Goal: Information Seeking & Learning: Check status

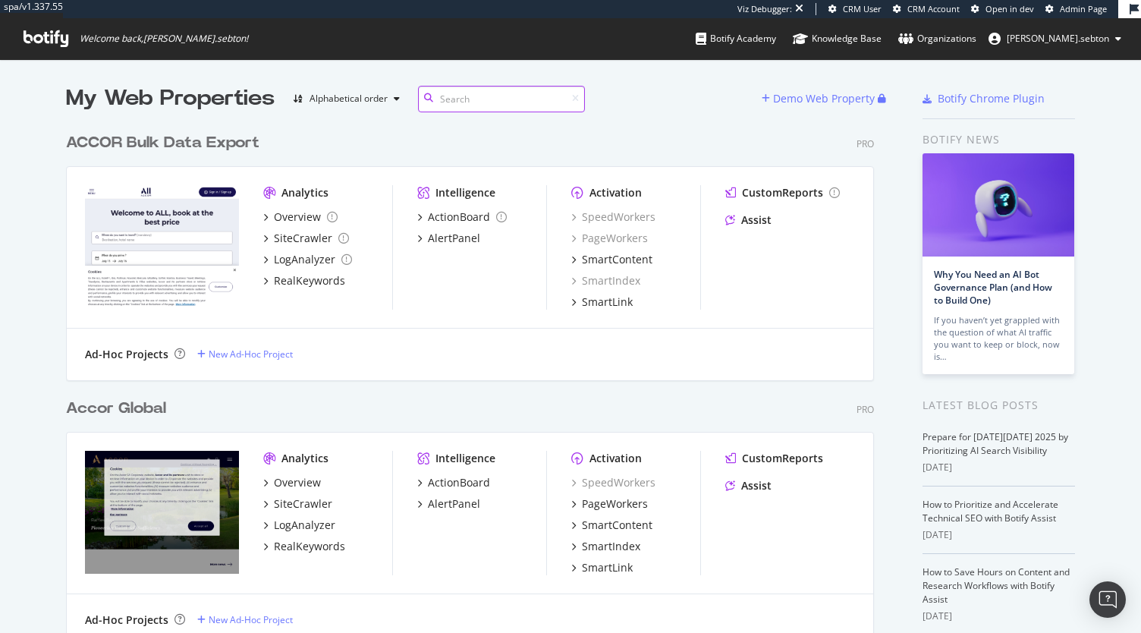
scroll to position [3307, 808]
click at [125, 405] on div "Accor Global" at bounding box center [116, 408] width 100 height 22
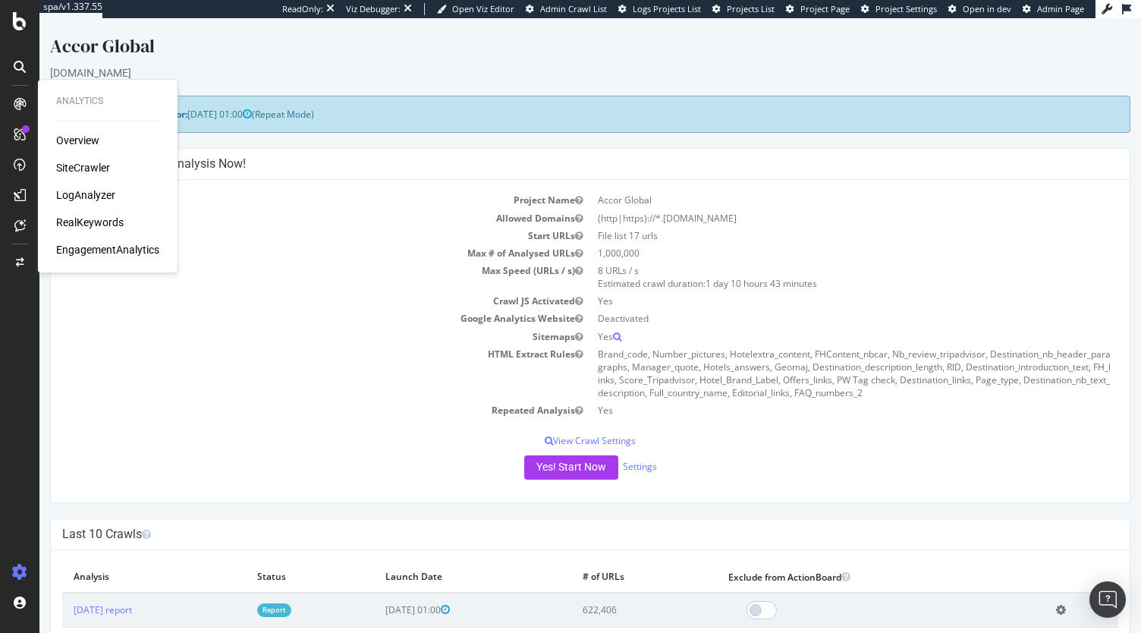
click at [123, 247] on div "EngagementAnalytics" at bounding box center [107, 249] width 103 height 15
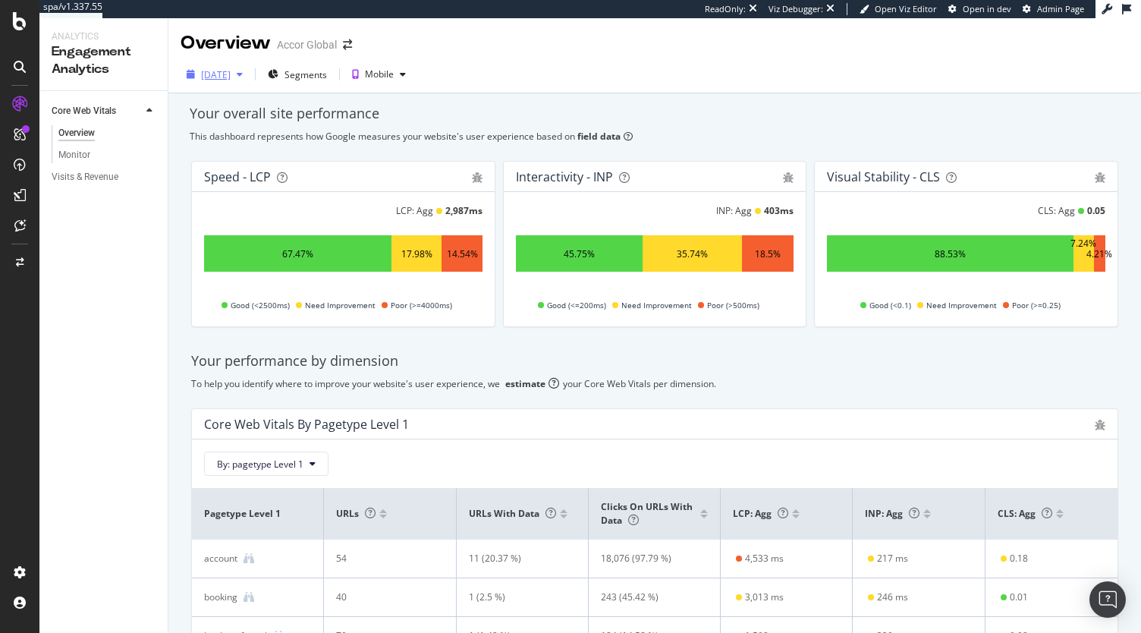
click at [238, 66] on div "[DATE]" at bounding box center [215, 74] width 68 height 23
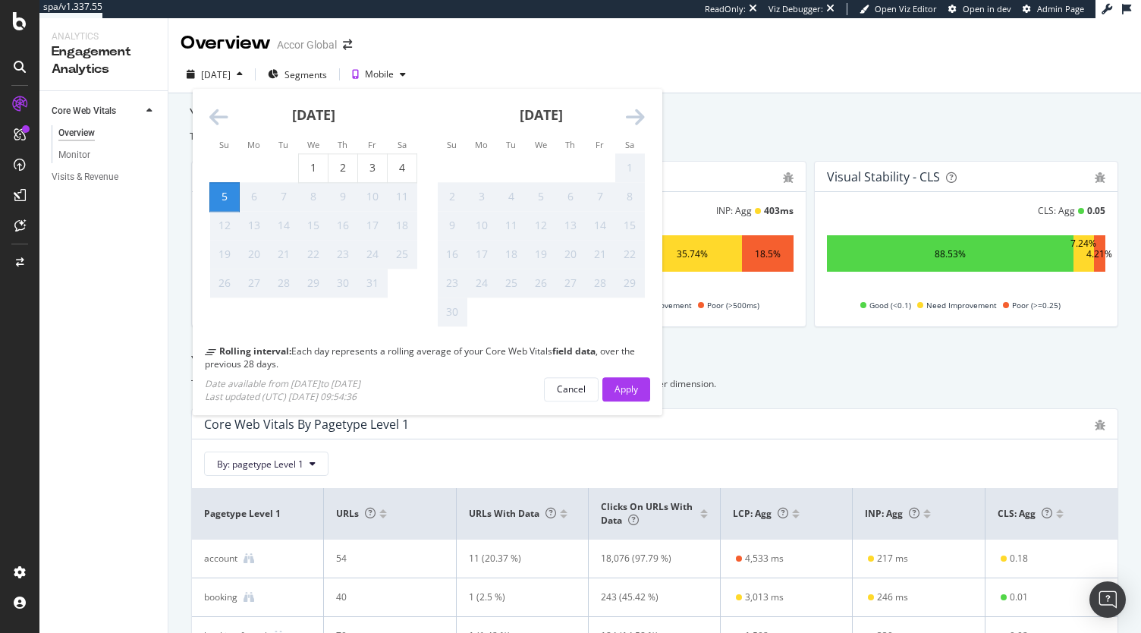
click at [218, 118] on icon "Move backward to switch to the previous month." at bounding box center [218, 118] width 19 height 21
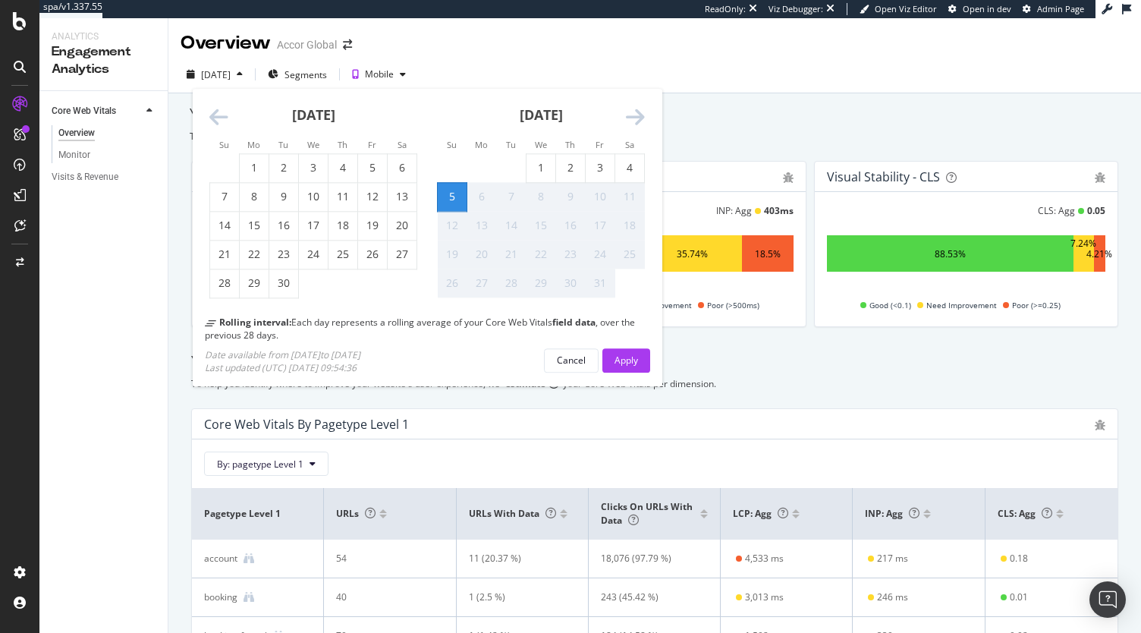
click at [218, 118] on icon "Move backward to switch to the previous month." at bounding box center [218, 118] width 19 height 21
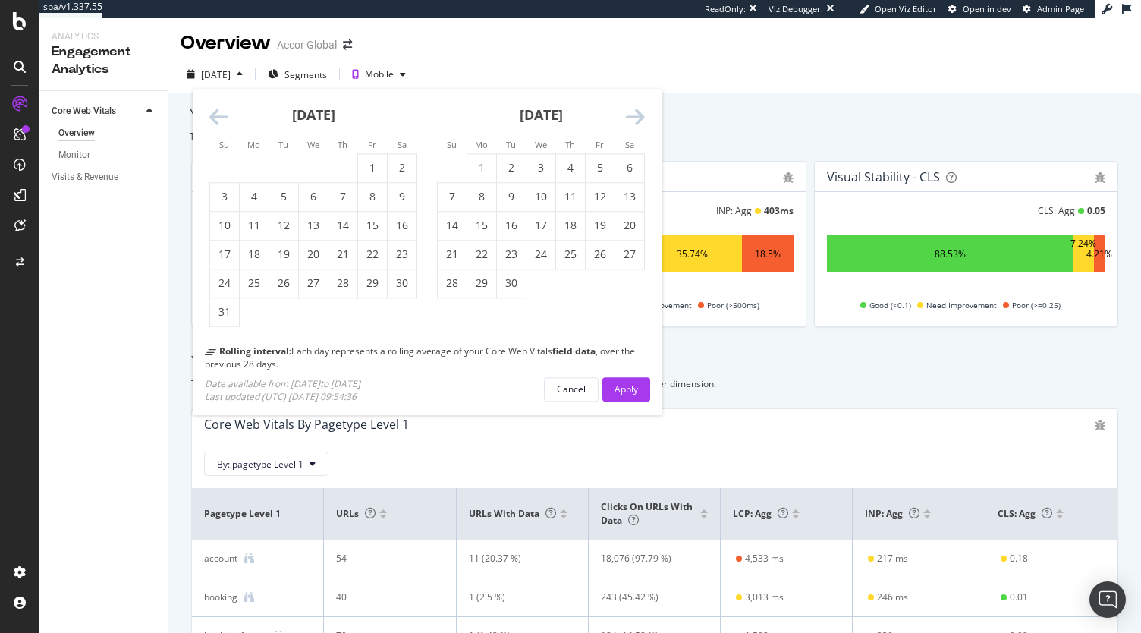
click at [218, 118] on icon "Move backward to switch to the previous month." at bounding box center [218, 118] width 19 height 21
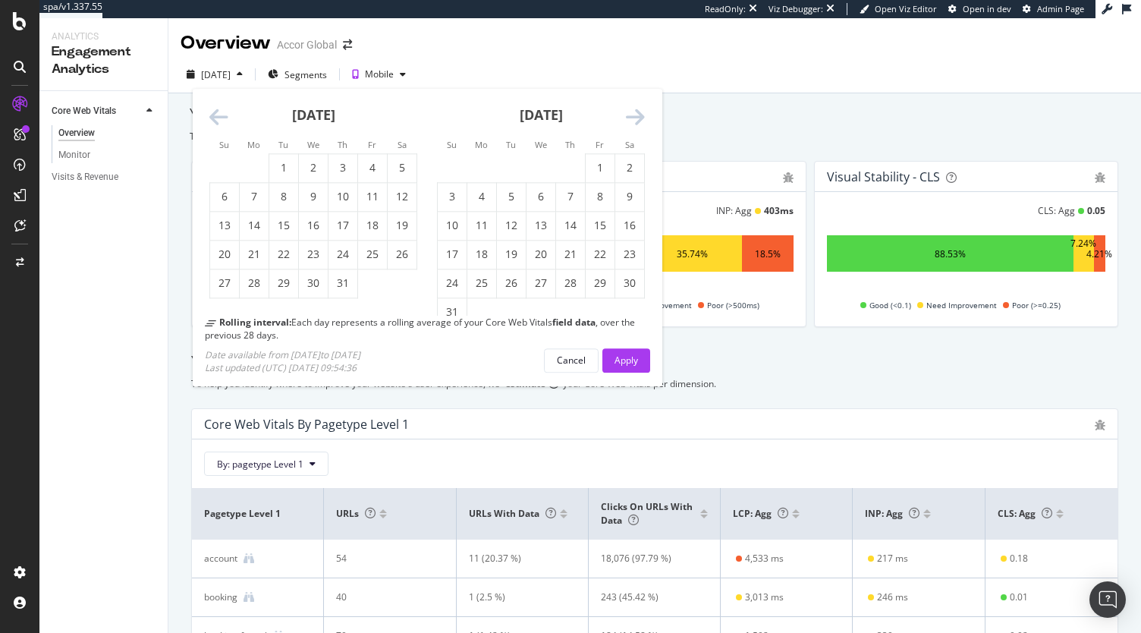
click at [218, 118] on icon "Move backward to switch to the previous month." at bounding box center [218, 118] width 19 height 21
click at [212, 111] on icon "Move backward to switch to the previous month." at bounding box center [218, 118] width 19 height 21
click at [213, 116] on icon "Move backward to switch to the previous month." at bounding box center [218, 118] width 19 height 21
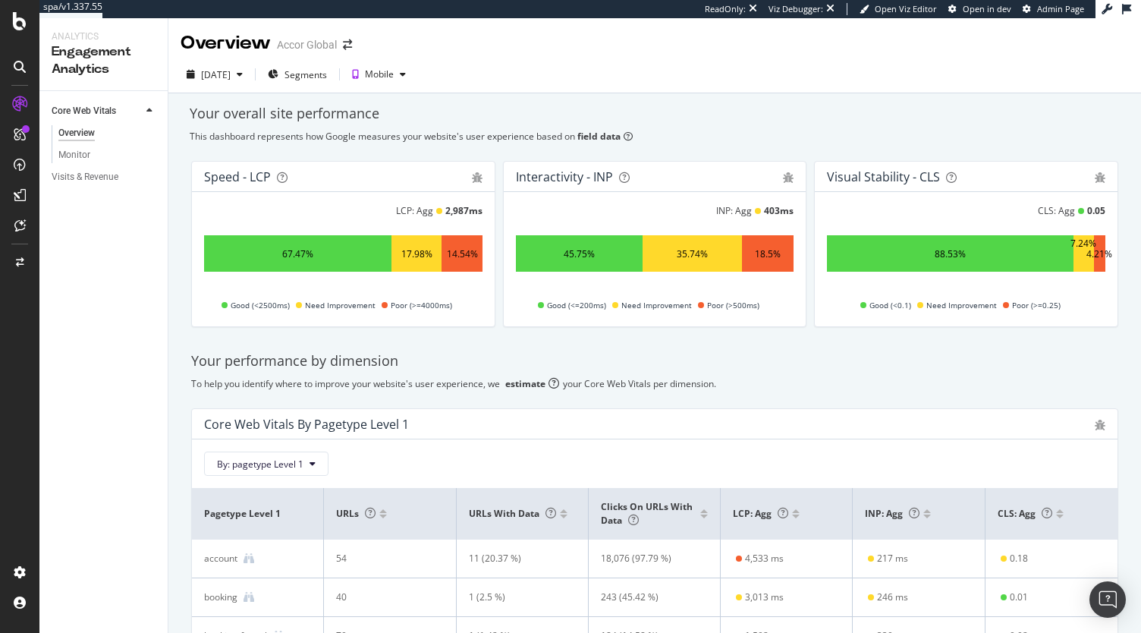
click at [231, 78] on div "2025 Oct. 5th" at bounding box center [216, 74] width 30 height 13
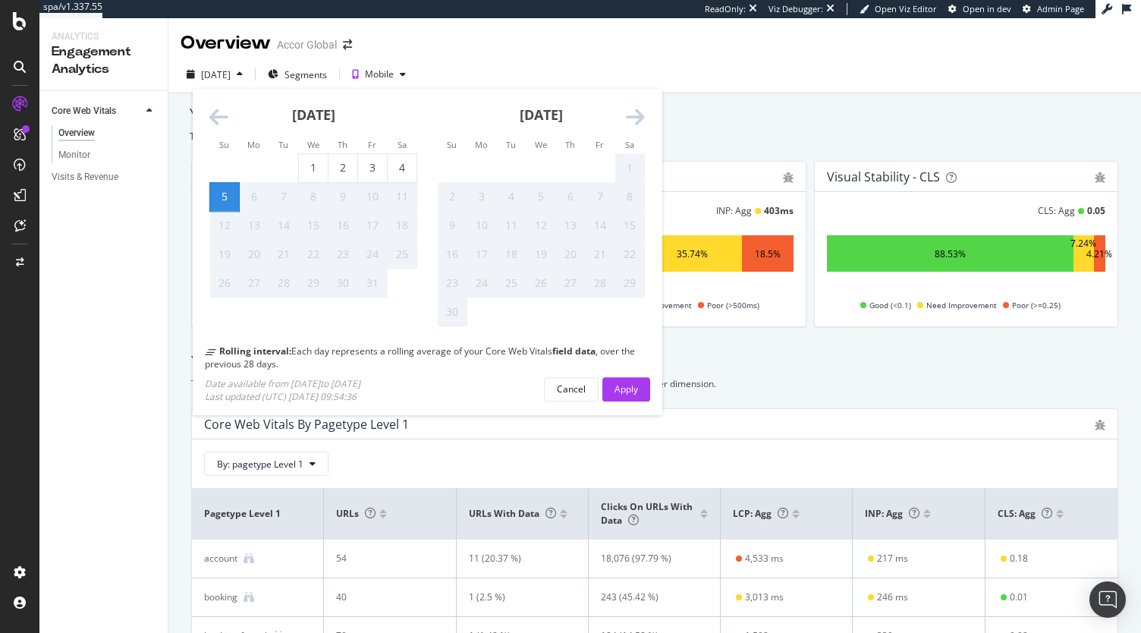
click at [215, 118] on icon "Move backward to switch to the previous month." at bounding box center [218, 118] width 19 height 21
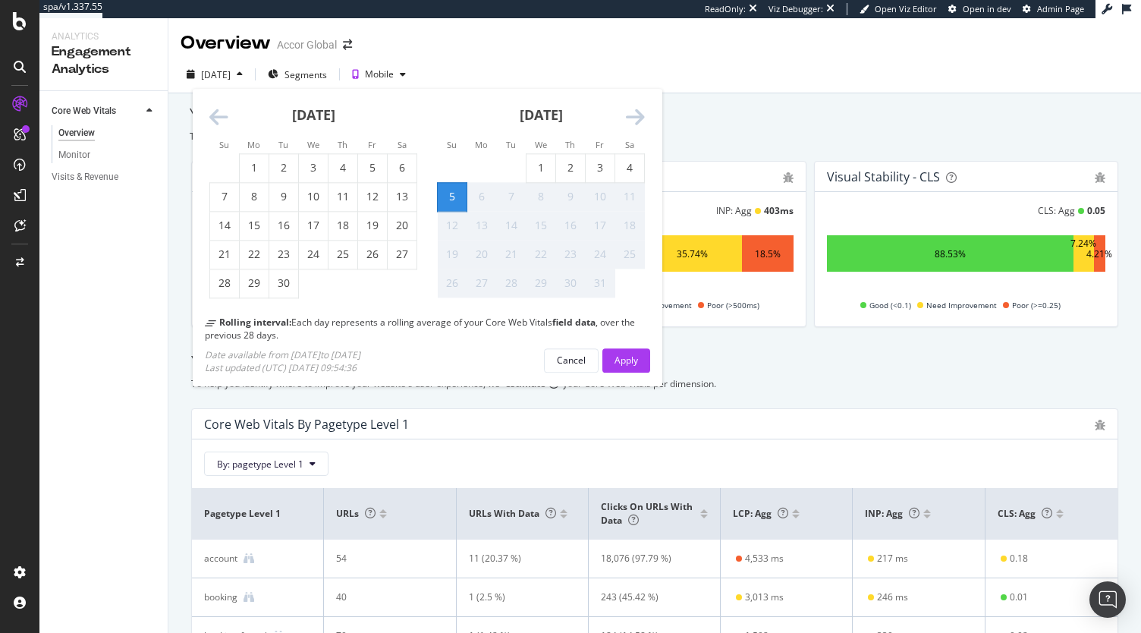
click at [215, 118] on icon "Move backward to switch to the previous month." at bounding box center [218, 118] width 19 height 21
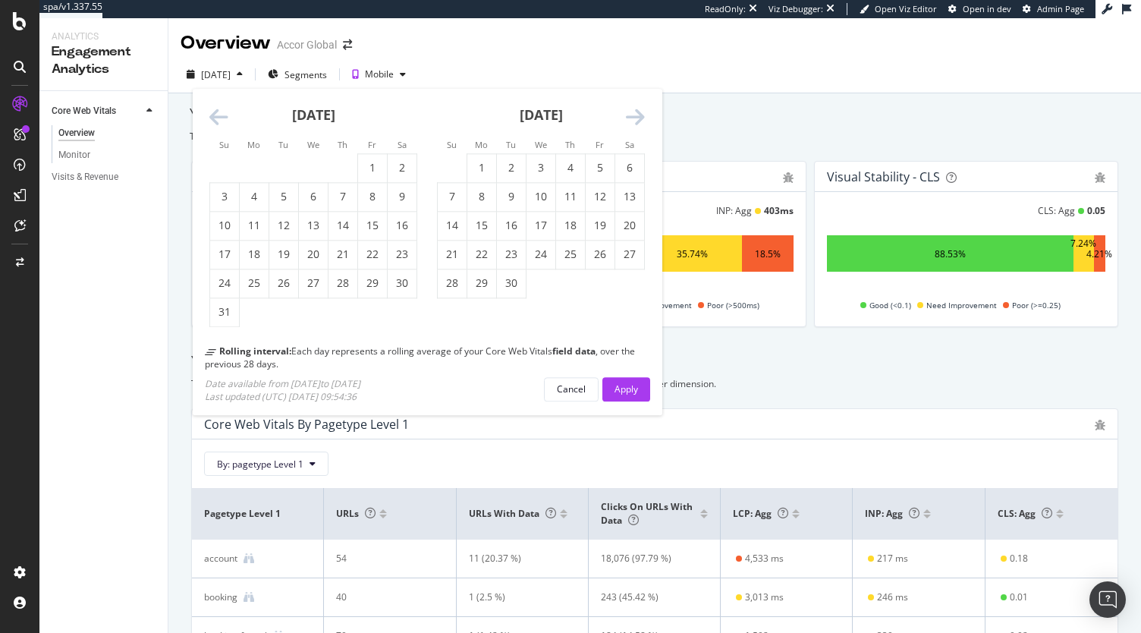
click at [215, 118] on icon "Move backward to switch to the previous month." at bounding box center [218, 118] width 19 height 21
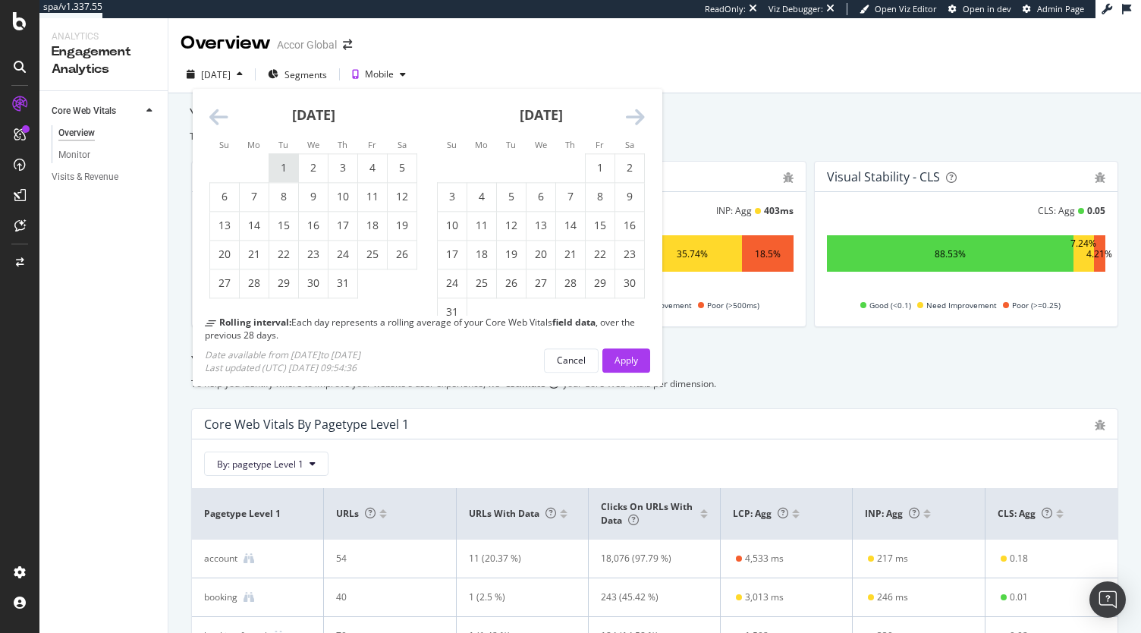
click at [294, 165] on div "1" at bounding box center [283, 168] width 29 height 15
click at [210, 119] on icon "Move backward to switch to the previous month." at bounding box center [218, 118] width 19 height 21
click at [540, 171] on div "2" at bounding box center [540, 168] width 29 height 15
click at [523, 171] on div "1" at bounding box center [511, 168] width 29 height 15
click at [225, 122] on icon "Move backward to switch to the previous month." at bounding box center [218, 118] width 19 height 21
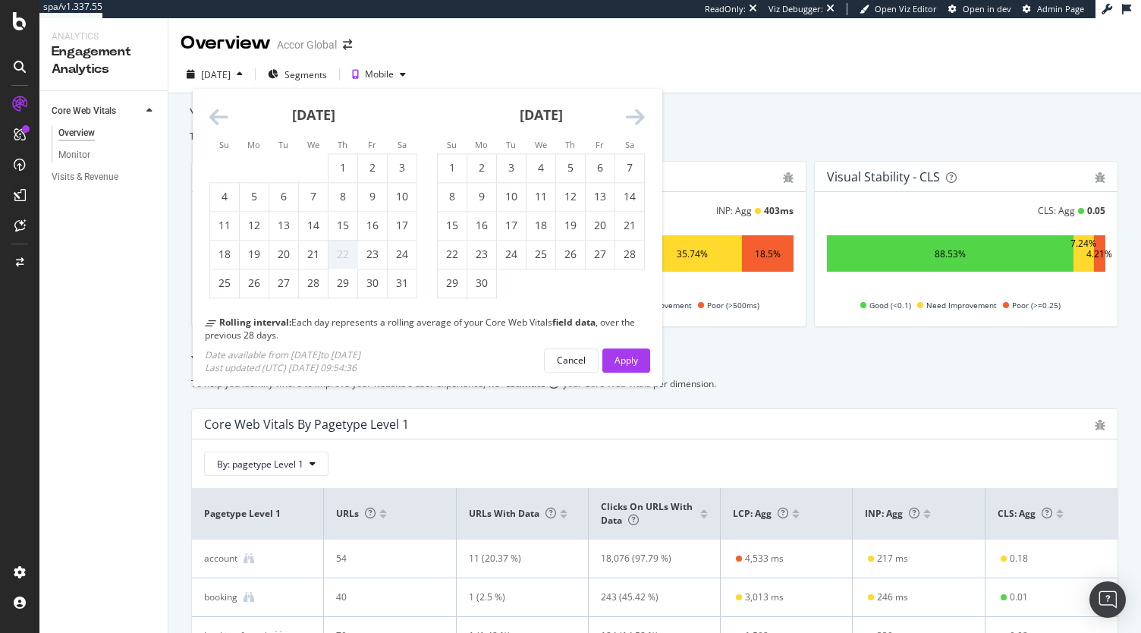
click at [225, 122] on icon "Move backward to switch to the previous month." at bounding box center [218, 118] width 19 height 21
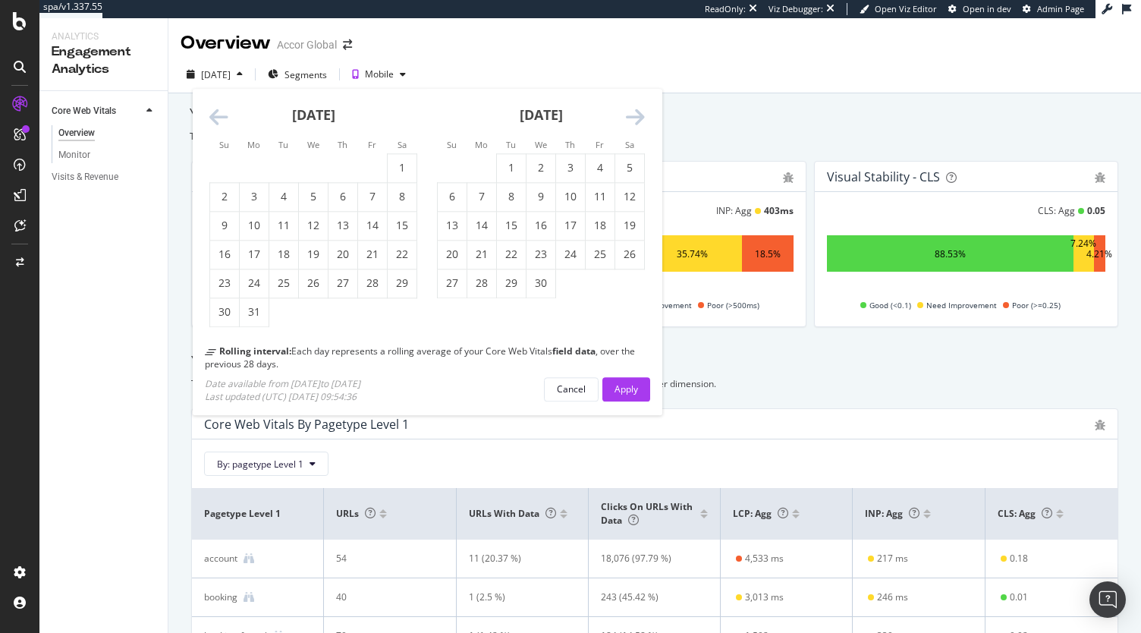
click at [225, 122] on icon "Move backward to switch to the previous month." at bounding box center [218, 118] width 19 height 21
click at [268, 192] on div "3" at bounding box center [254, 197] width 29 height 15
click at [214, 117] on icon "Move backward to switch to the previous month." at bounding box center [218, 118] width 19 height 21
click at [407, 163] on div "1" at bounding box center [402, 168] width 29 height 15
click at [221, 120] on icon "Move backward to switch to the previous month." at bounding box center [218, 118] width 19 height 21
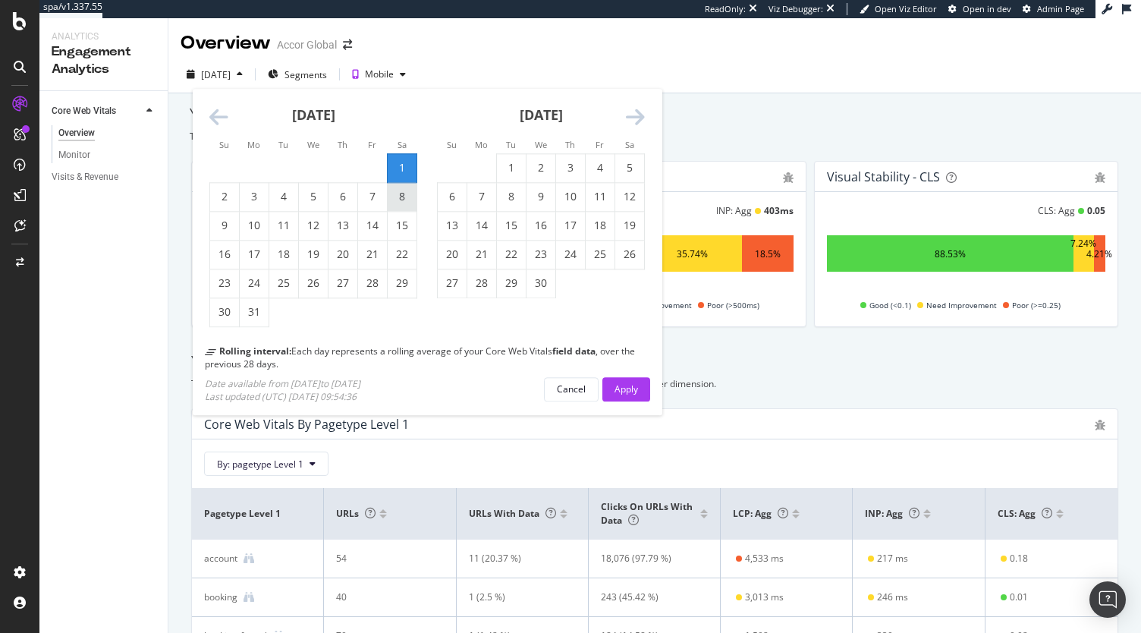
click at [397, 203] on div "8" at bounding box center [402, 197] width 29 height 15
click at [396, 174] on div "1" at bounding box center [402, 168] width 29 height 15
click at [221, 111] on icon "Move backward to switch to the previous month." at bounding box center [218, 118] width 19 height 21
click at [634, 113] on icon "Move forward to switch to the next month." at bounding box center [635, 118] width 19 height 21
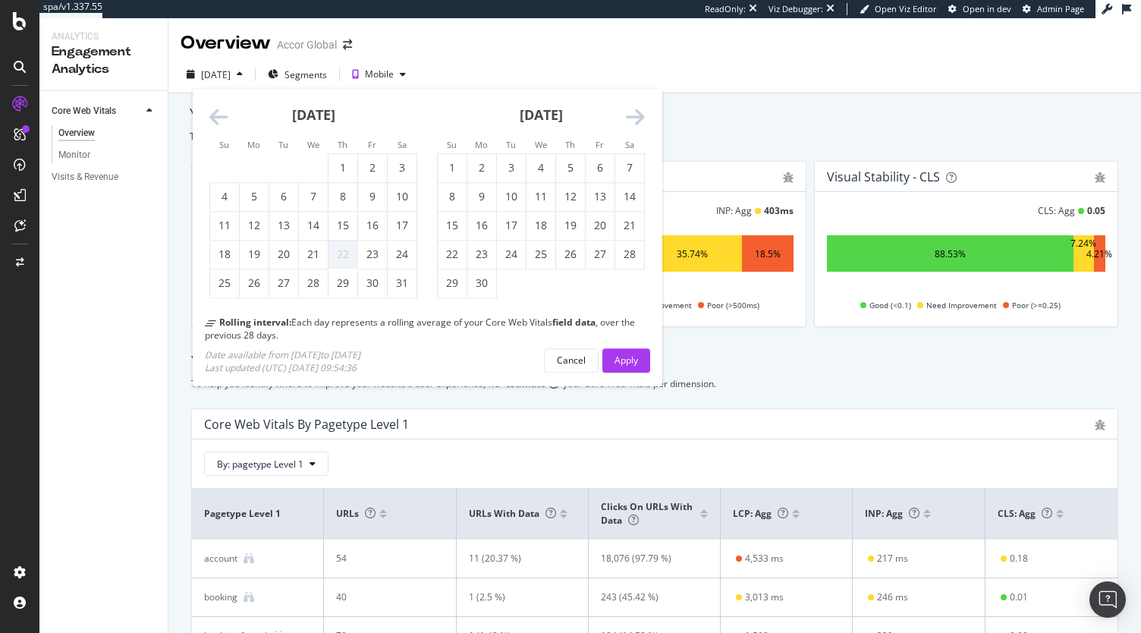
click at [214, 110] on icon "Move backward to switch to the previous month." at bounding box center [218, 118] width 19 height 21
click at [214, 108] on icon "Move backward to switch to the previous month." at bounding box center [218, 118] width 19 height 21
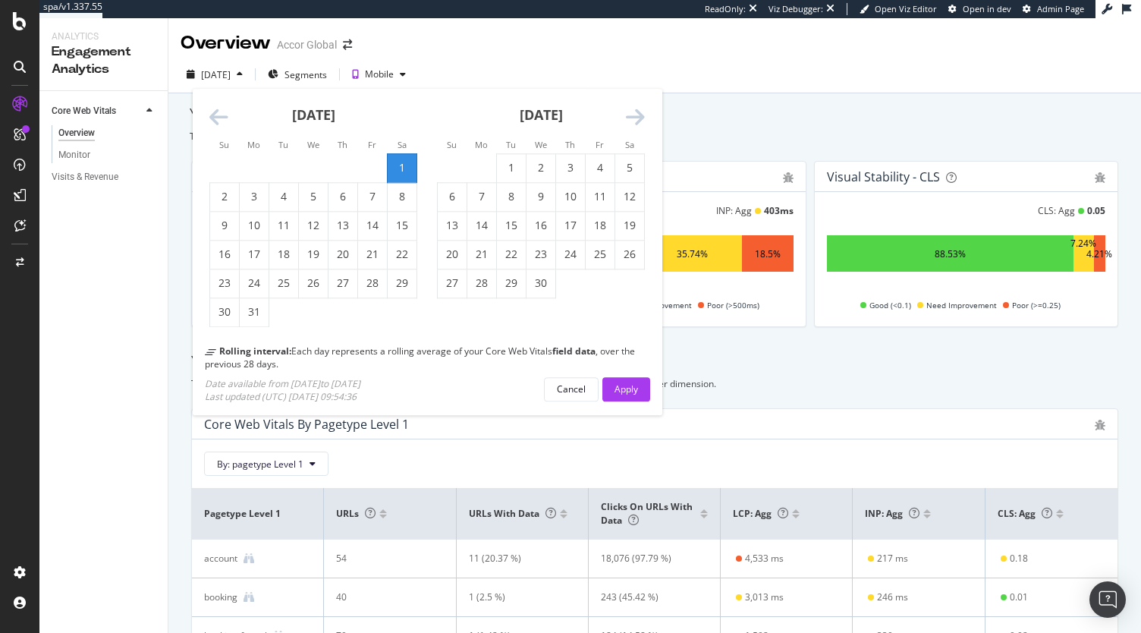
click at [214, 108] on icon "Move backward to switch to the previous month." at bounding box center [218, 118] width 19 height 21
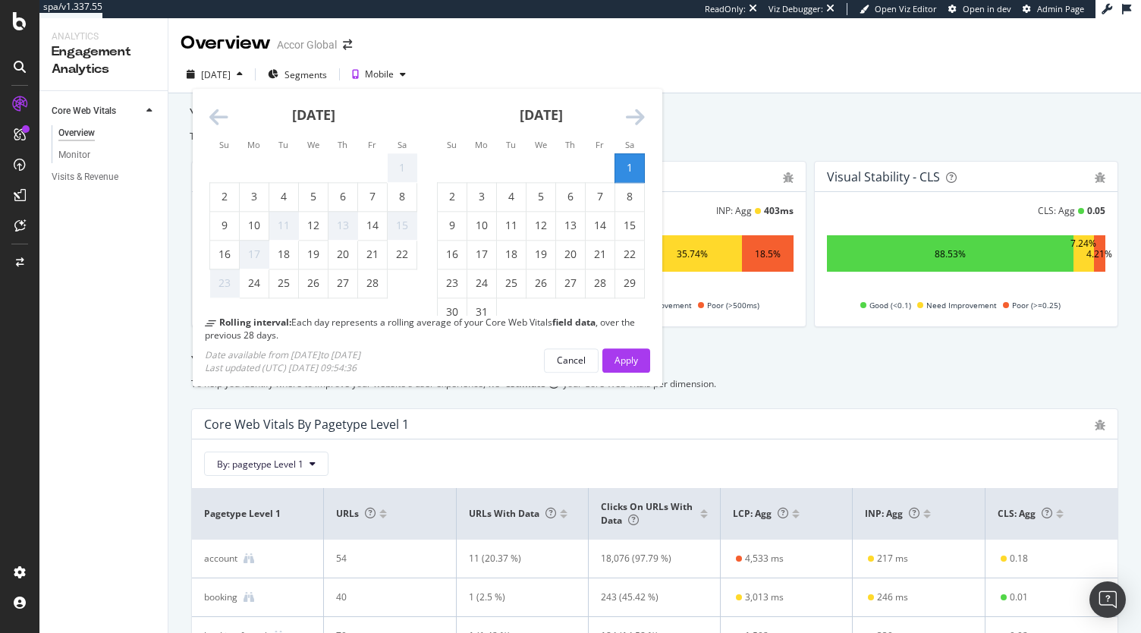
click at [212, 115] on icon "Move backward to switch to the previous month." at bounding box center [218, 118] width 19 height 21
click at [311, 168] on div "1" at bounding box center [313, 168] width 29 height 15
click at [636, 363] on div "Apply" at bounding box center [626, 359] width 24 height 13
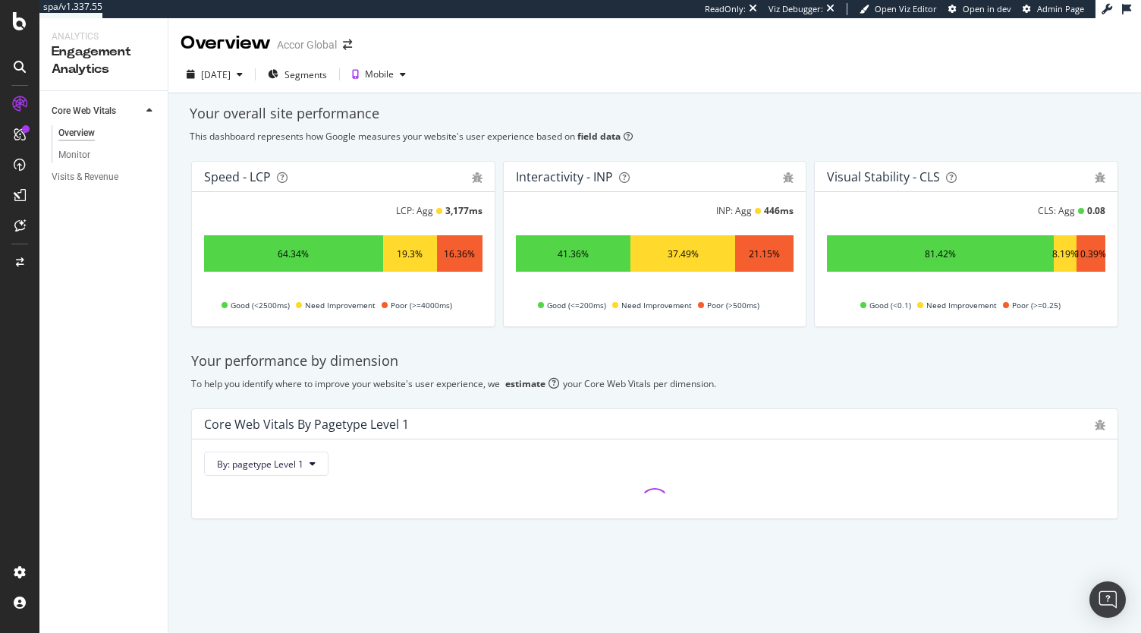
drag, startPoint x: 70, startPoint y: 160, endPoint x: 159, endPoint y: 146, distance: 90.5
click at [70, 160] on div "Monitor" at bounding box center [74, 155] width 32 height 16
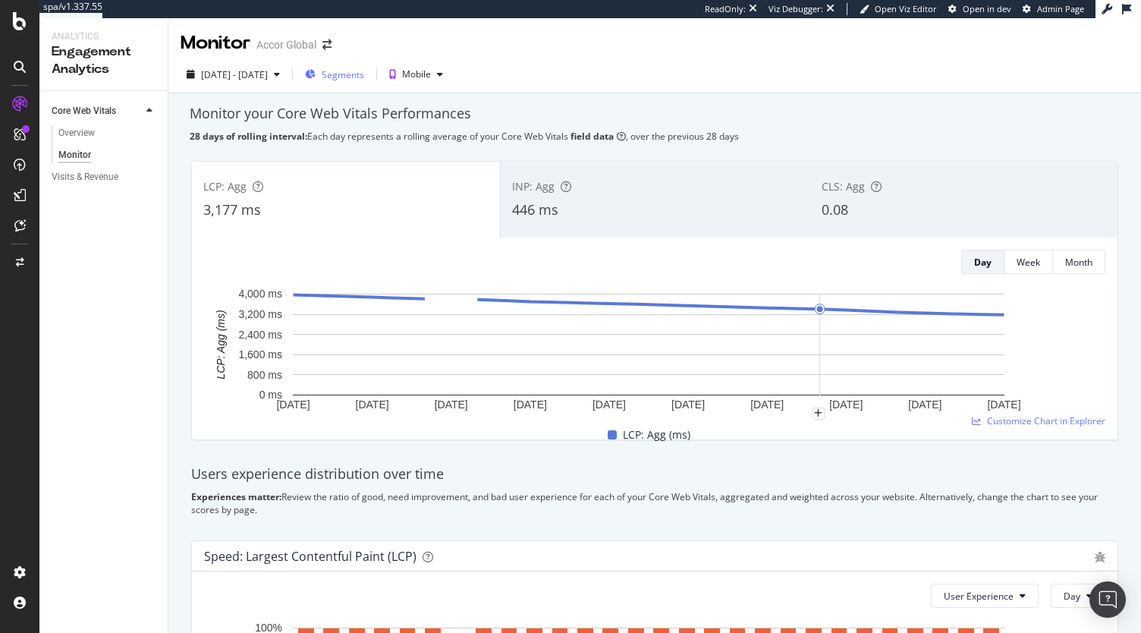
click at [364, 78] on span "Segments" at bounding box center [343, 74] width 42 height 13
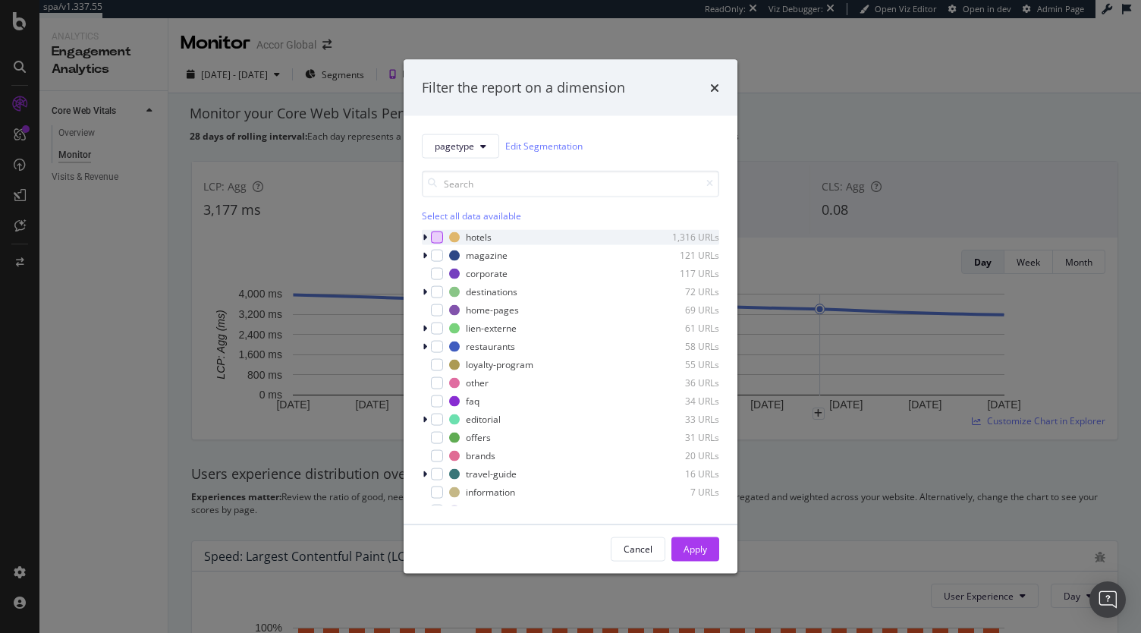
click at [432, 234] on div "modal" at bounding box center [437, 237] width 12 height 12
click at [682, 547] on button "Apply" at bounding box center [695, 548] width 48 height 24
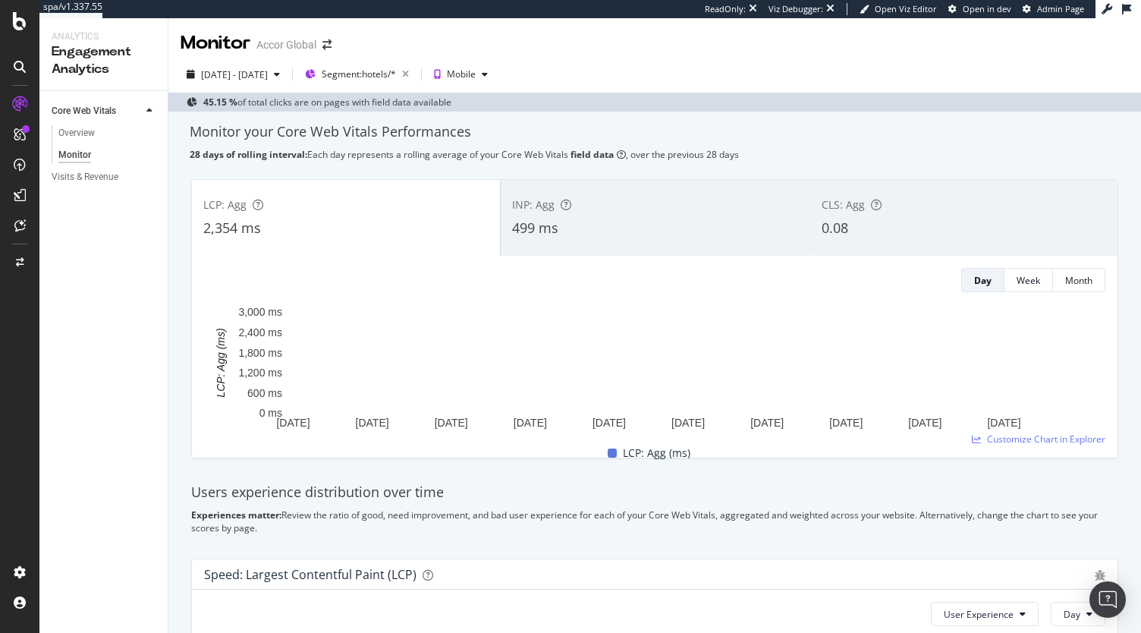
click at [652, 227] on div "499 ms" at bounding box center [654, 228] width 285 height 20
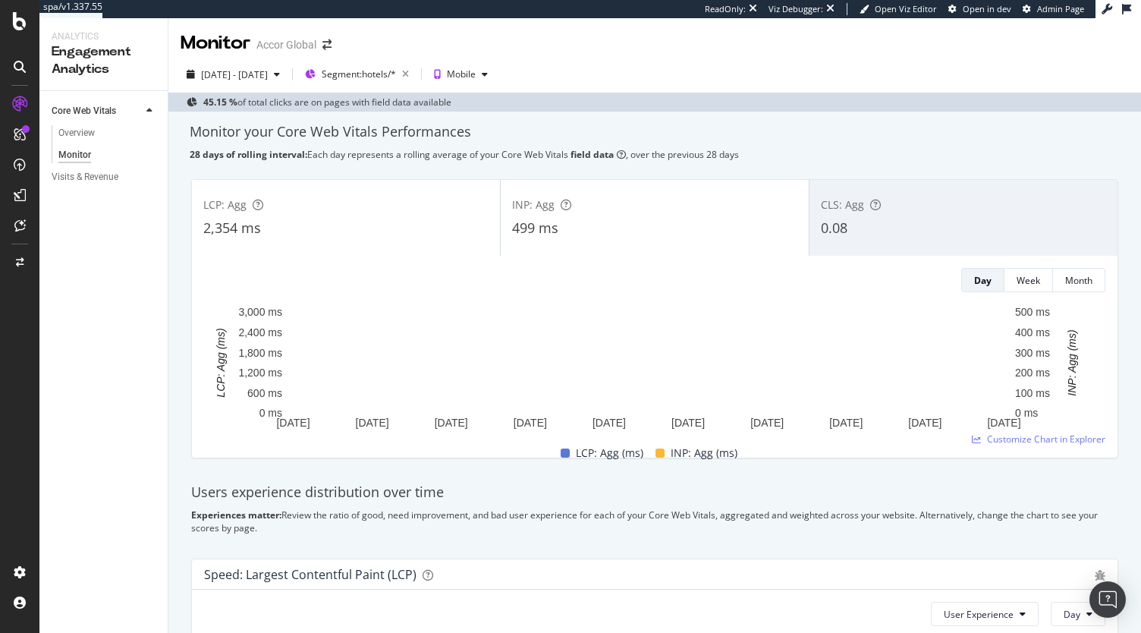
click at [413, 214] on div "LCP: Agg 2,354 ms" at bounding box center [346, 218] width 308 height 68
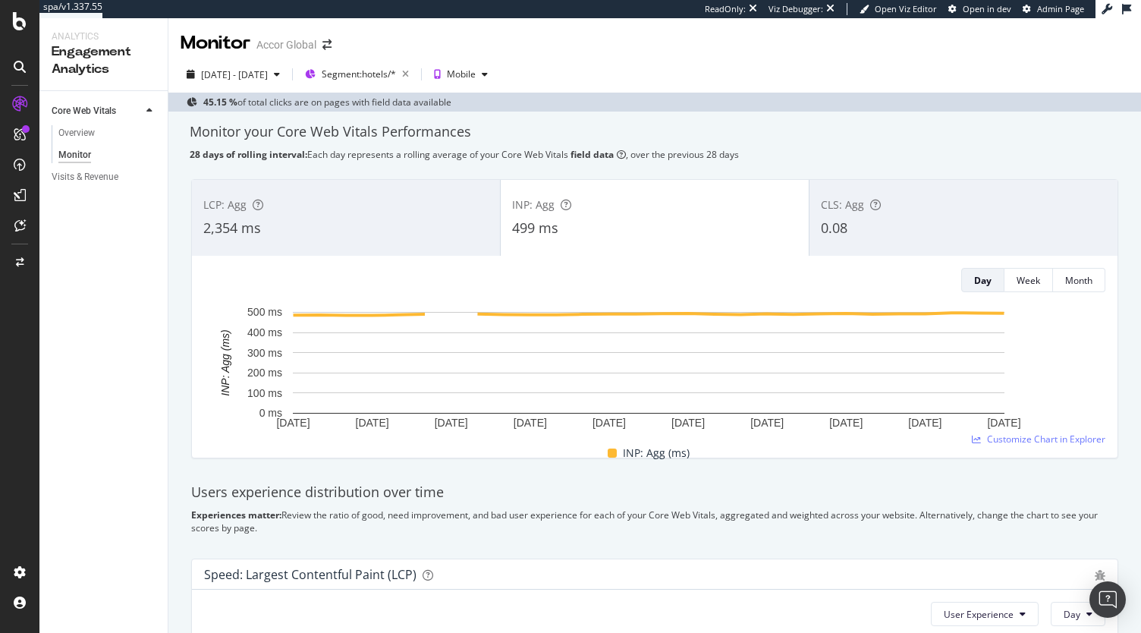
click at [916, 212] on div "CLS: Agg 0.08" at bounding box center [963, 218] width 308 height 68
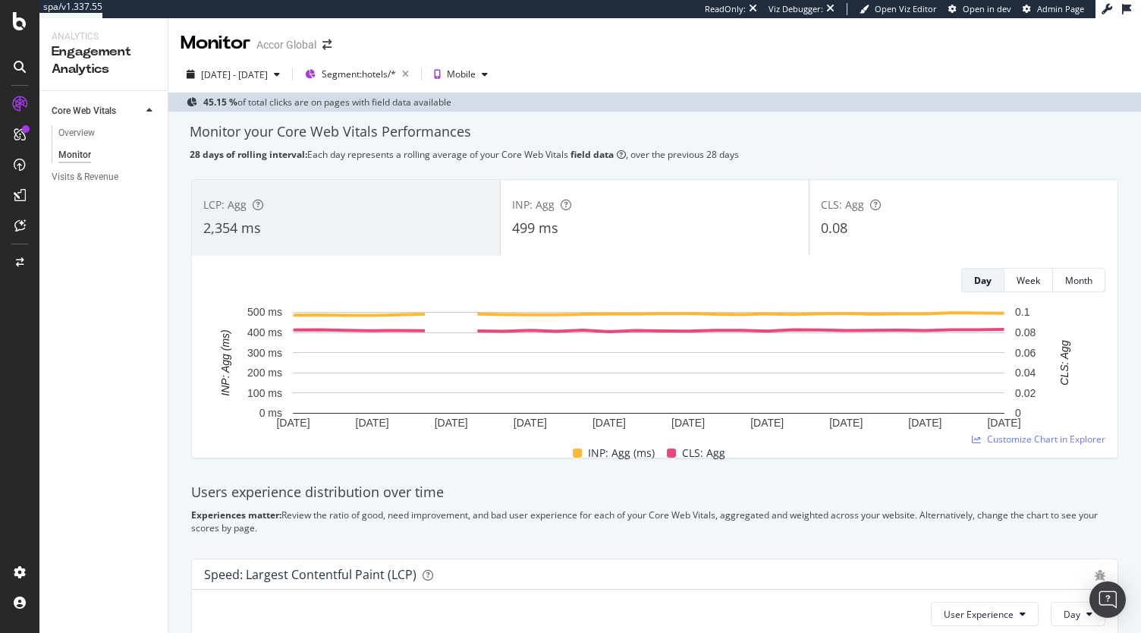
click at [648, 218] on div "499 ms" at bounding box center [654, 228] width 285 height 20
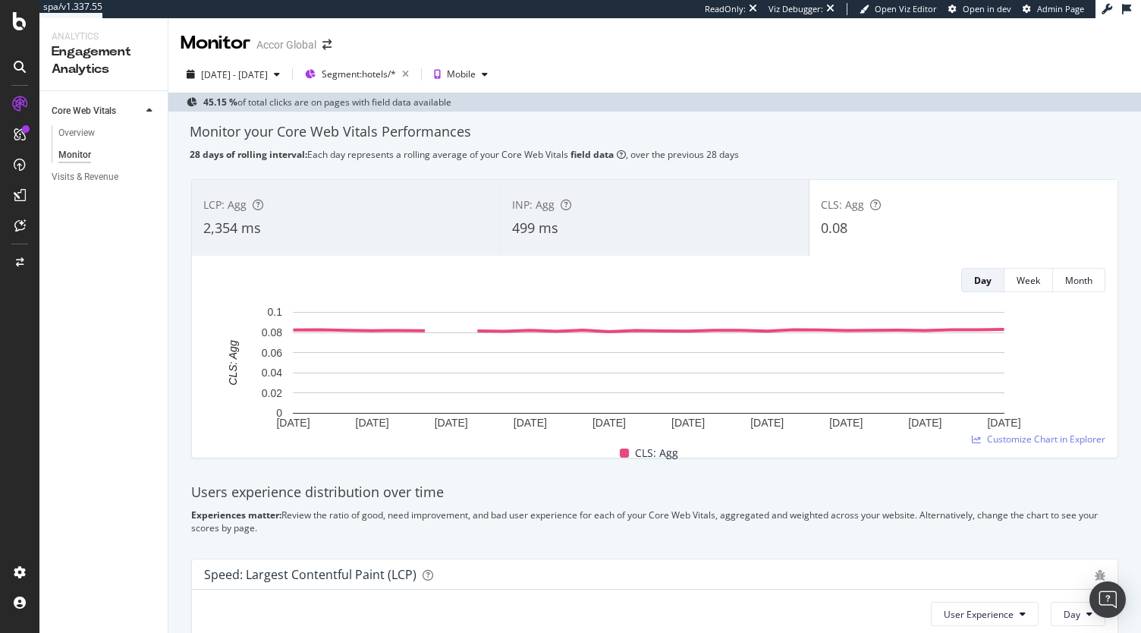
click at [251, 218] on span "2,354 ms" at bounding box center [232, 227] width 58 height 18
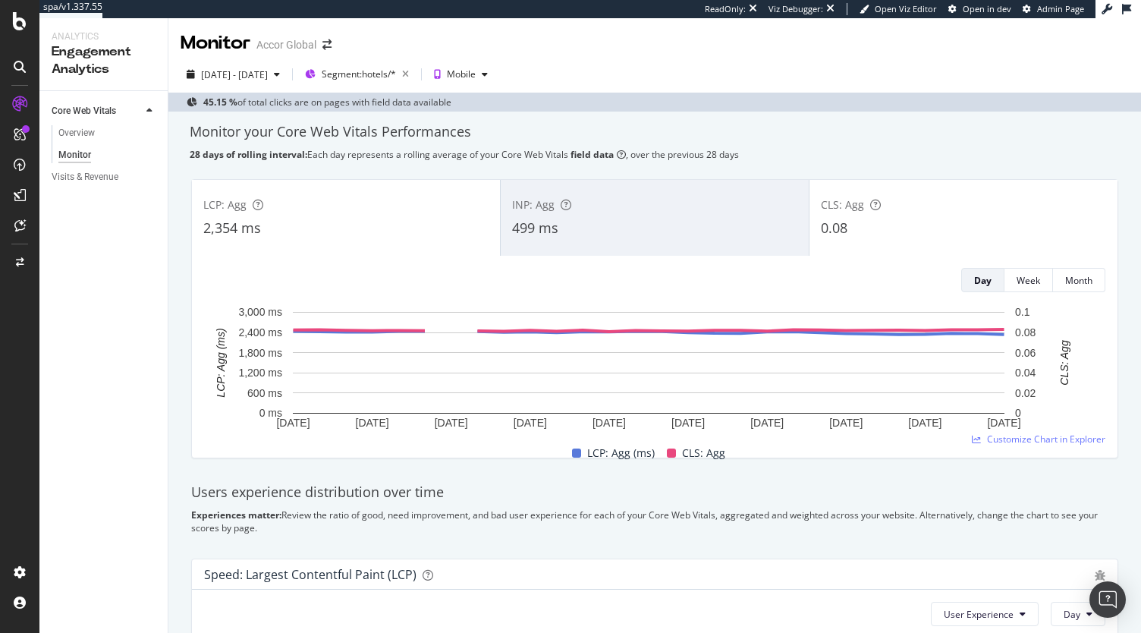
click at [615, 224] on div "499 ms" at bounding box center [654, 228] width 285 height 20
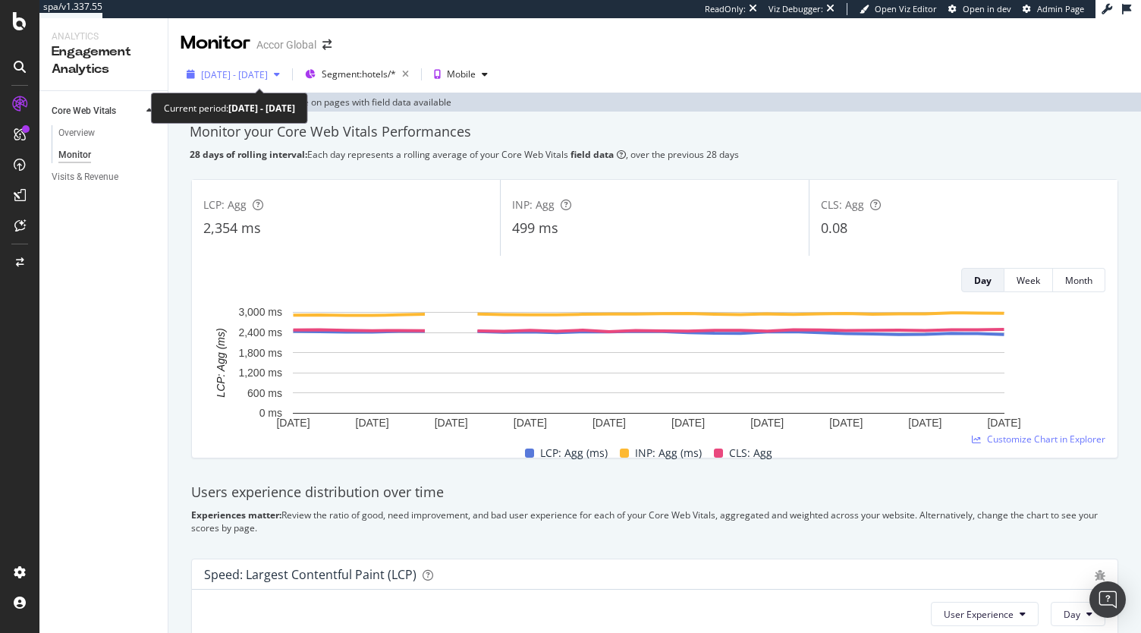
click at [268, 78] on span "2024 Dec. 5th - 2025 Jan. 1st" at bounding box center [234, 74] width 67 height 13
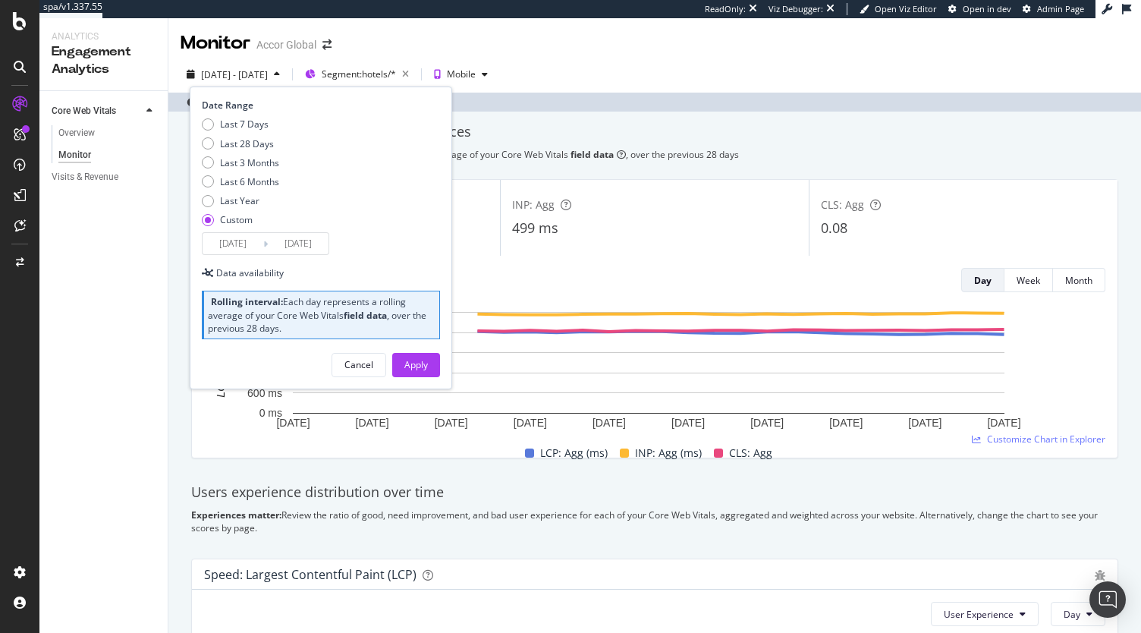
click at [230, 242] on input "2024/12/05" at bounding box center [233, 243] width 61 height 21
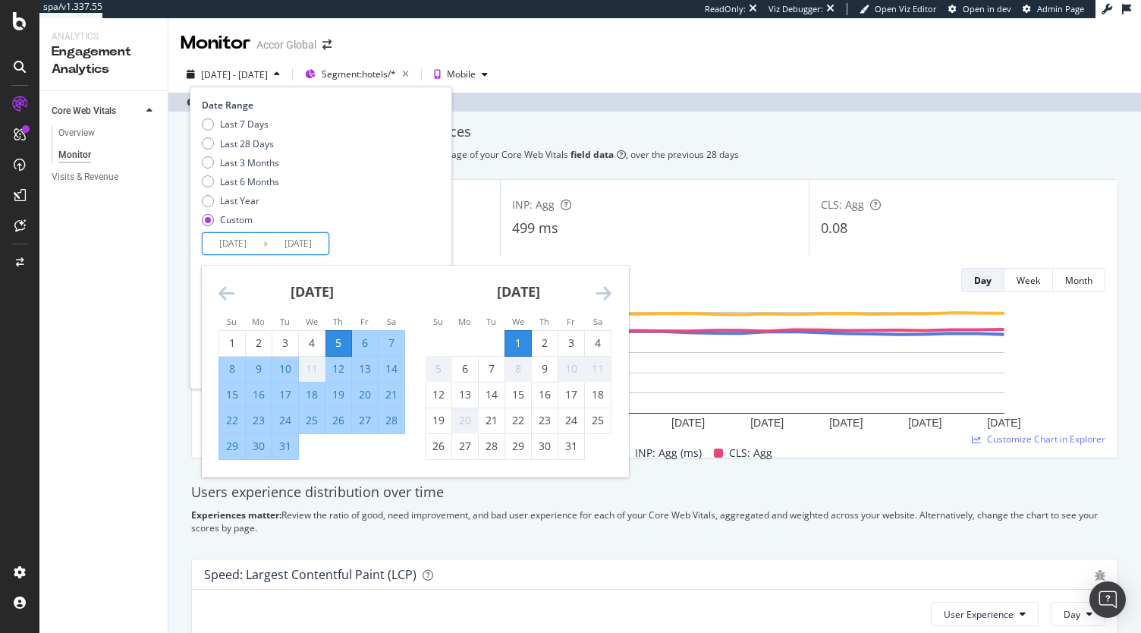
click at [223, 297] on icon "Move backward to switch to the previous month." at bounding box center [226, 293] width 16 height 18
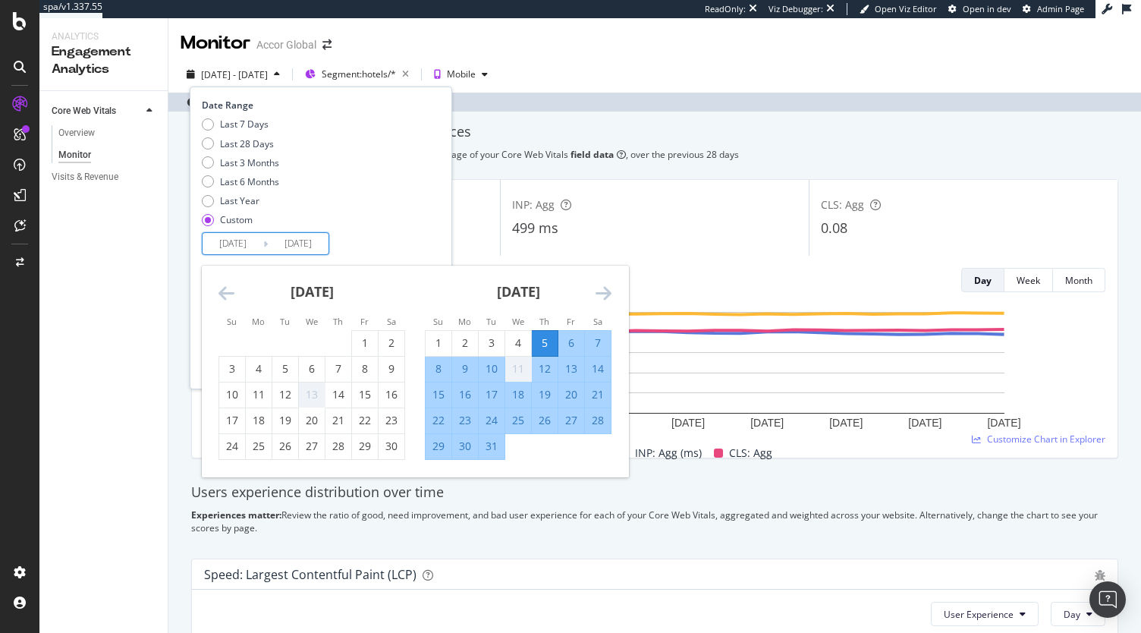
click at [223, 297] on icon "Move backward to switch to the previous month." at bounding box center [226, 293] width 16 height 18
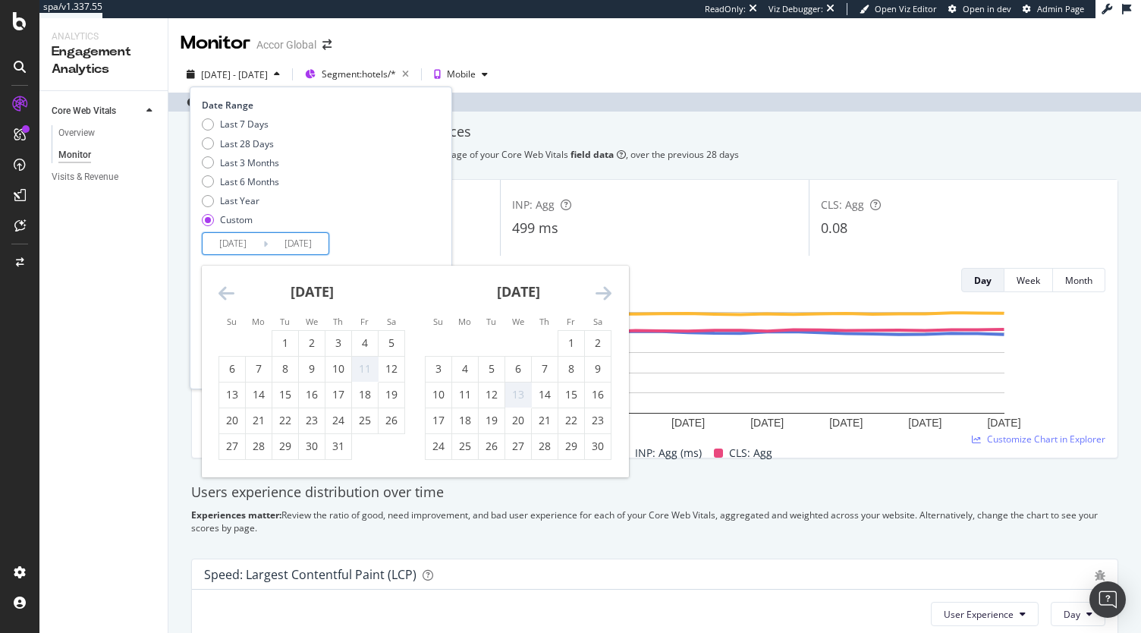
click at [223, 297] on icon "Move backward to switch to the previous month." at bounding box center [226, 293] width 16 height 18
click at [220, 295] on icon "Move backward to switch to the previous month." at bounding box center [226, 293] width 16 height 18
click at [220, 290] on icon "Move backward to switch to the previous month." at bounding box center [226, 293] width 16 height 18
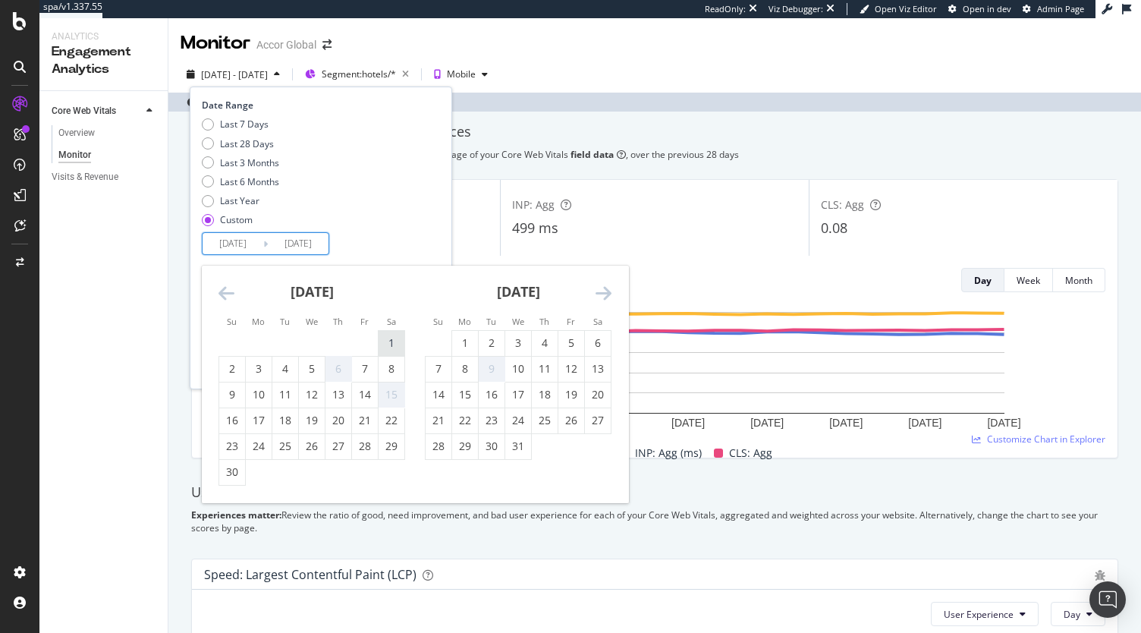
click at [396, 350] on div "1" at bounding box center [391, 342] width 26 height 15
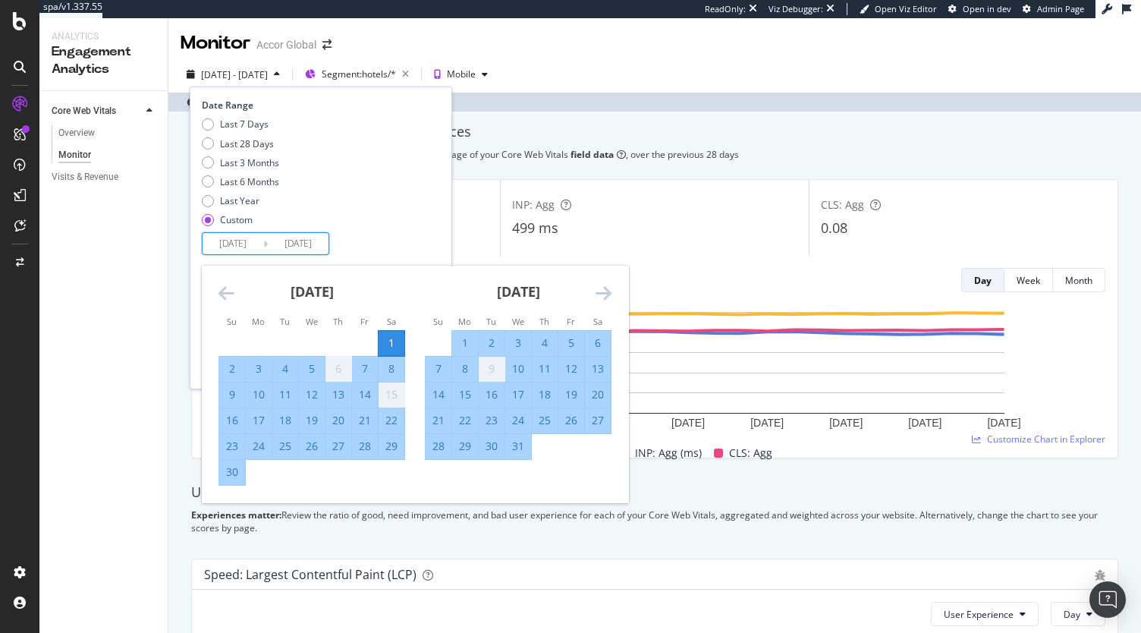
type input "2024/06/01"
click at [407, 244] on div "Date Range Last 7 Days Last 28 Days Last 3 Months Last 6 Months Last Year Custo…" at bounding box center [319, 177] width 234 height 156
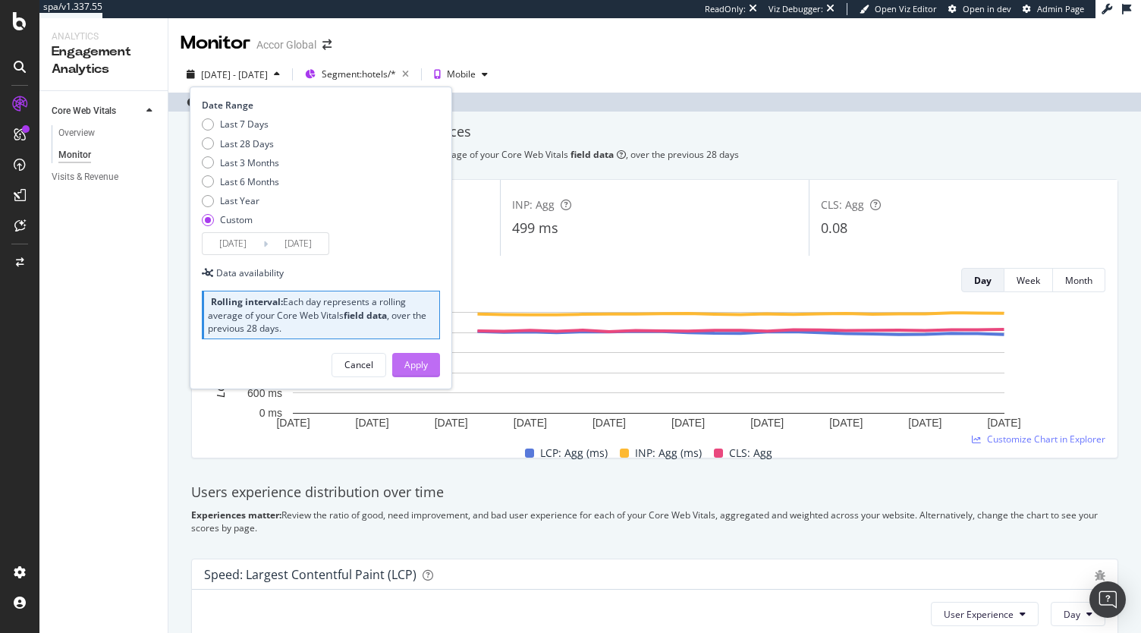
click at [418, 363] on div "Apply" at bounding box center [416, 364] width 24 height 13
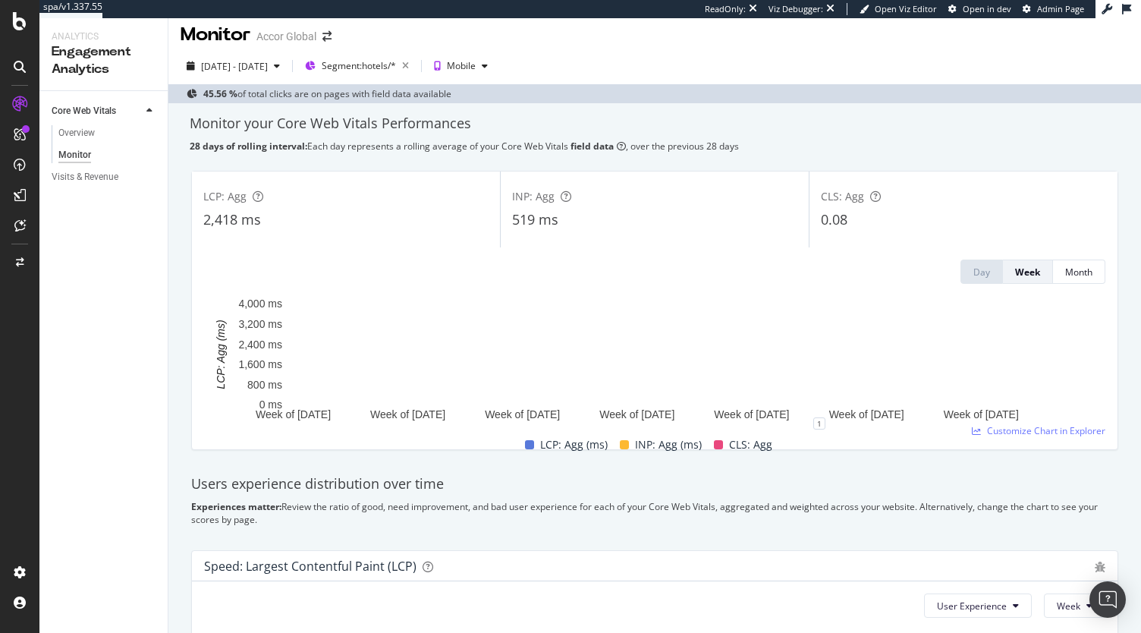
scroll to position [8, 0]
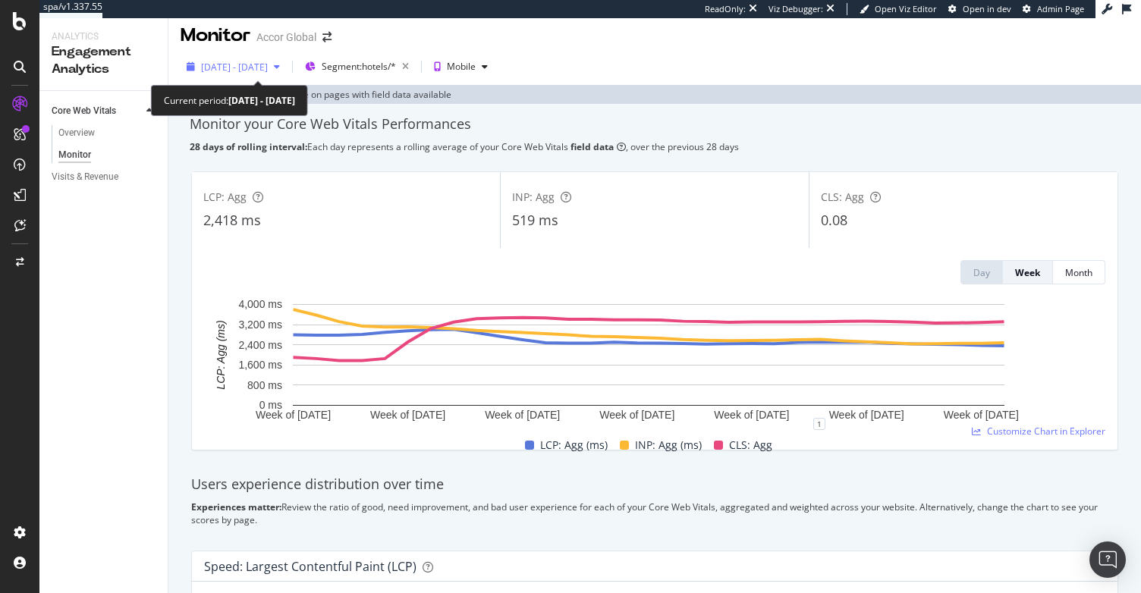
click at [268, 71] on span "2024 Jun. 1st - 2025 Jan. 1st" at bounding box center [234, 67] width 67 height 13
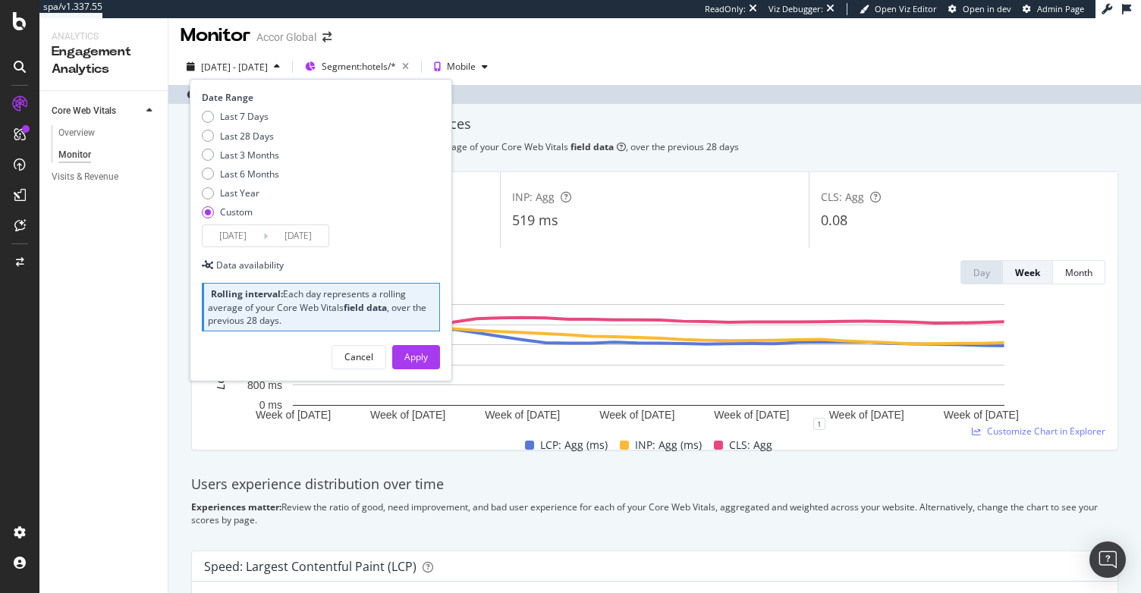
click at [305, 231] on input "2025/01/01" at bounding box center [298, 235] width 61 height 21
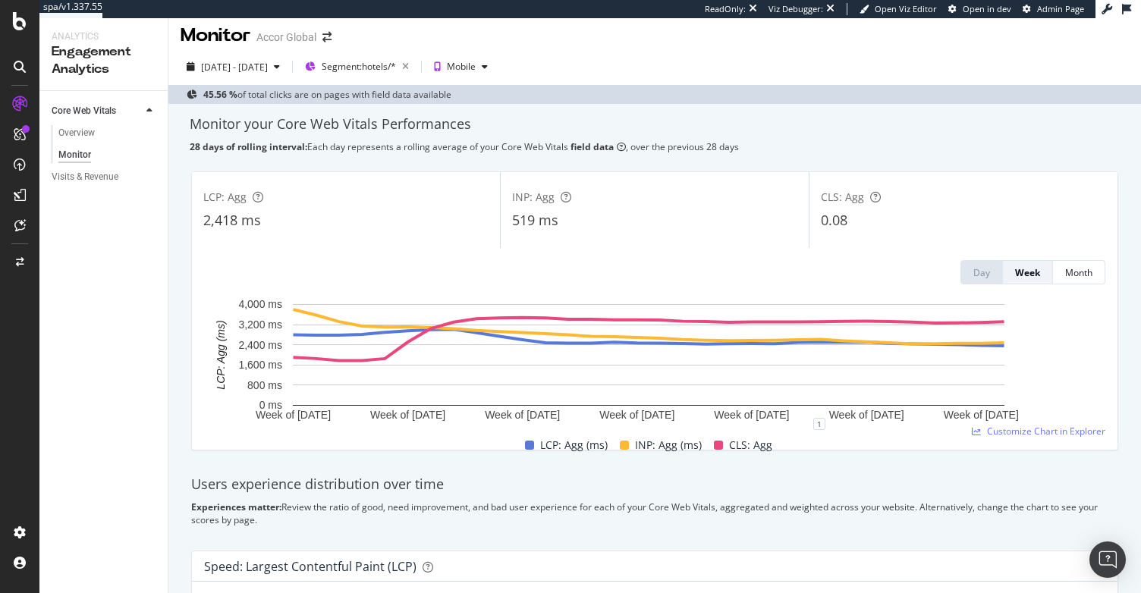
click at [652, 69] on div "2024 Jun. 1st - 2025 Jan. 1st Segment: hotels/* Mobile" at bounding box center [654, 70] width 972 height 30
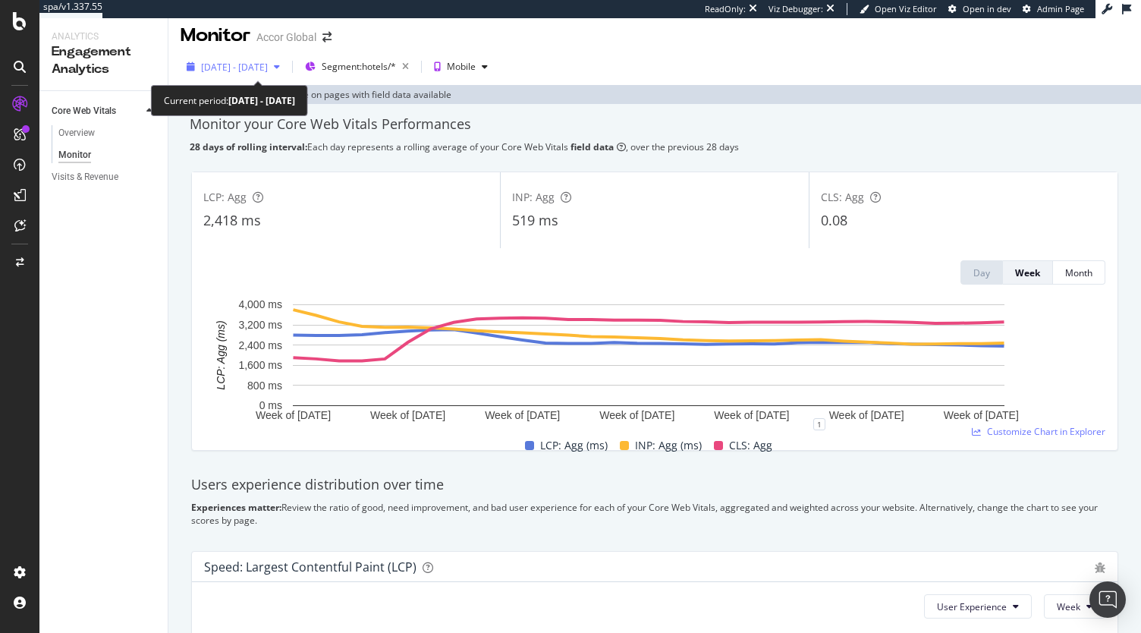
click at [268, 63] on span "2024 Jun. 1st - 2025 Jan. 1st" at bounding box center [234, 67] width 67 height 13
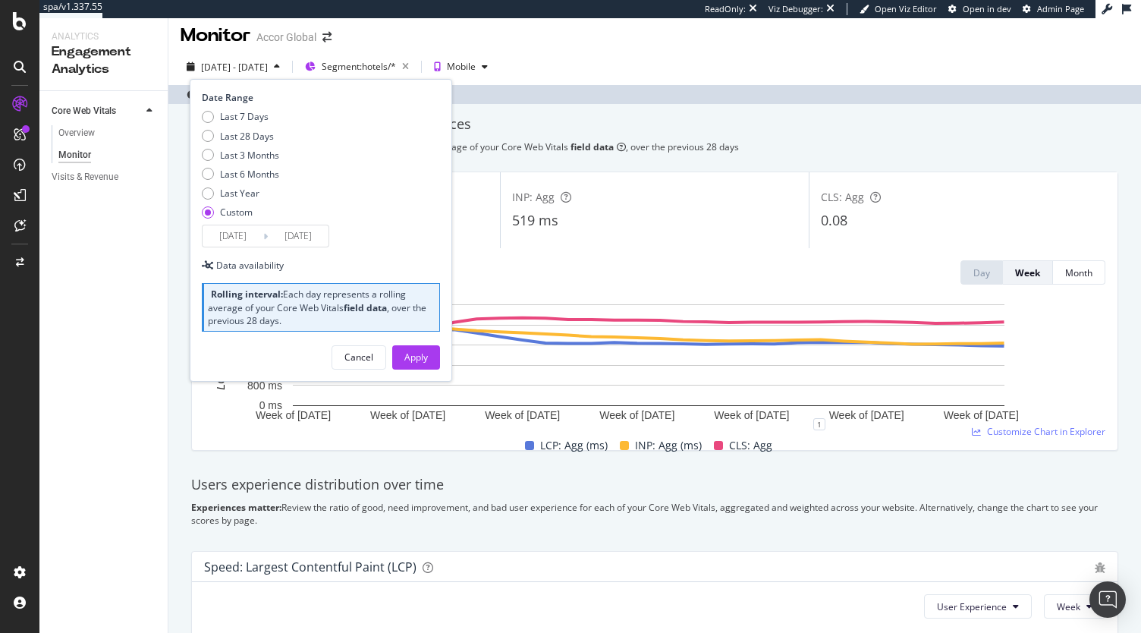
click at [293, 237] on input "2025/01/01" at bounding box center [298, 235] width 61 height 21
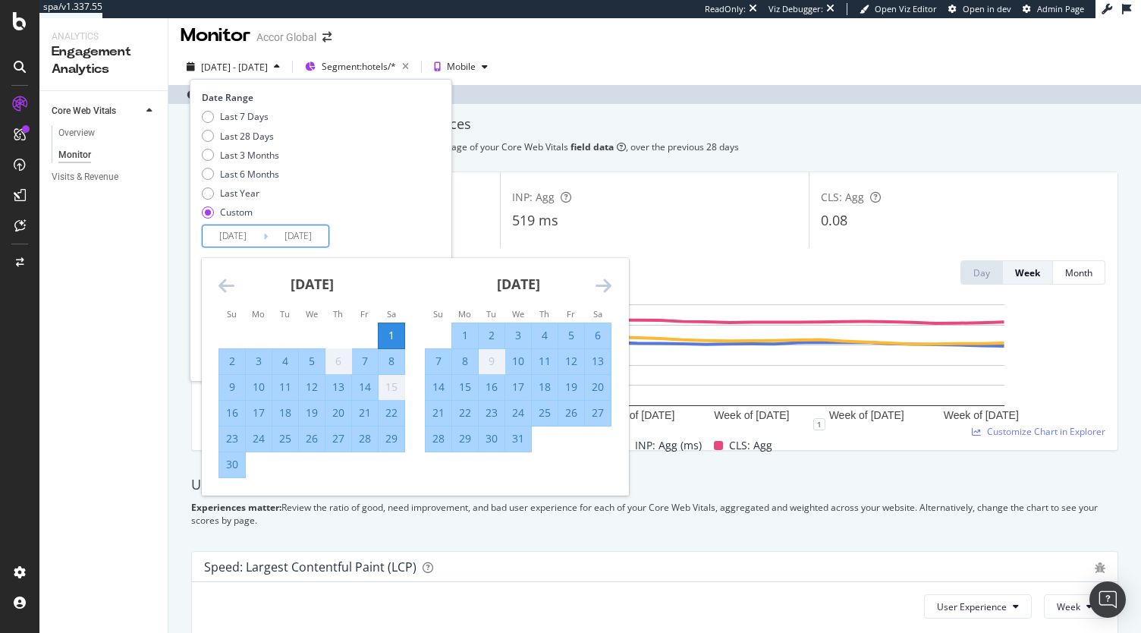
click at [609, 289] on icon "Move forward to switch to the next month." at bounding box center [603, 285] width 16 height 18
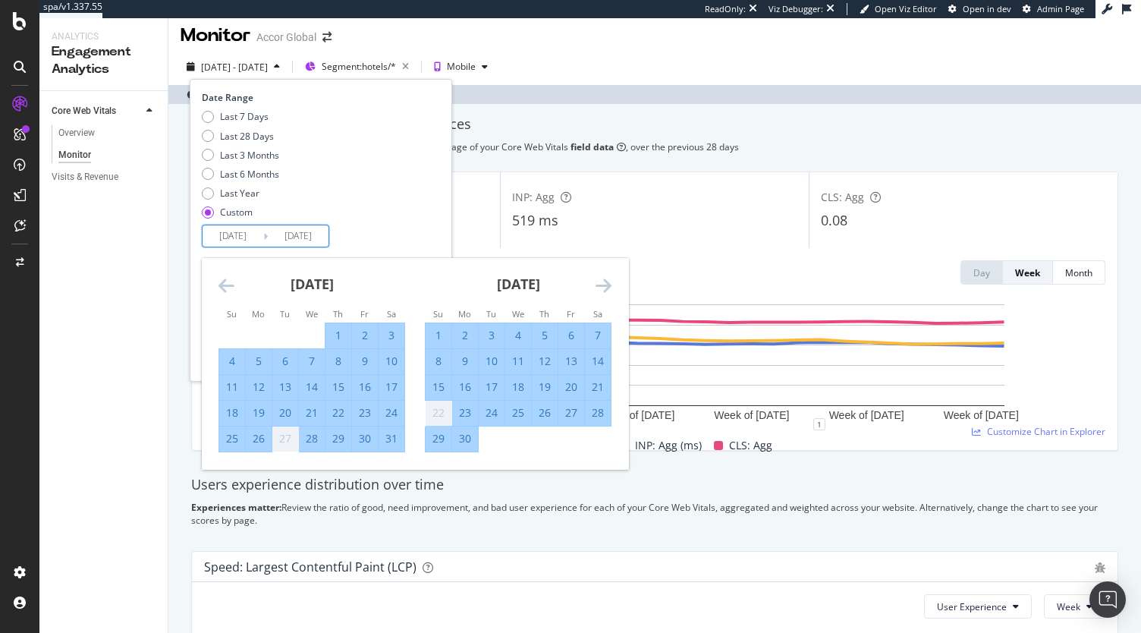
click at [609, 289] on icon "Move forward to switch to the next month." at bounding box center [603, 285] width 16 height 18
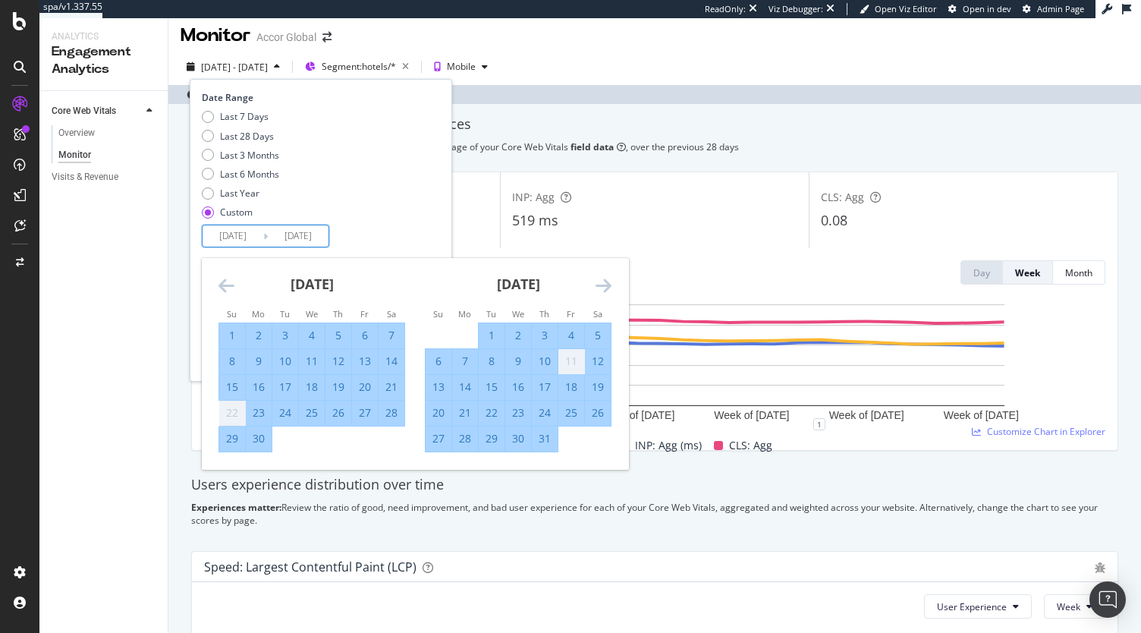
click at [609, 289] on icon "Move forward to switch to the next month." at bounding box center [603, 285] width 16 height 18
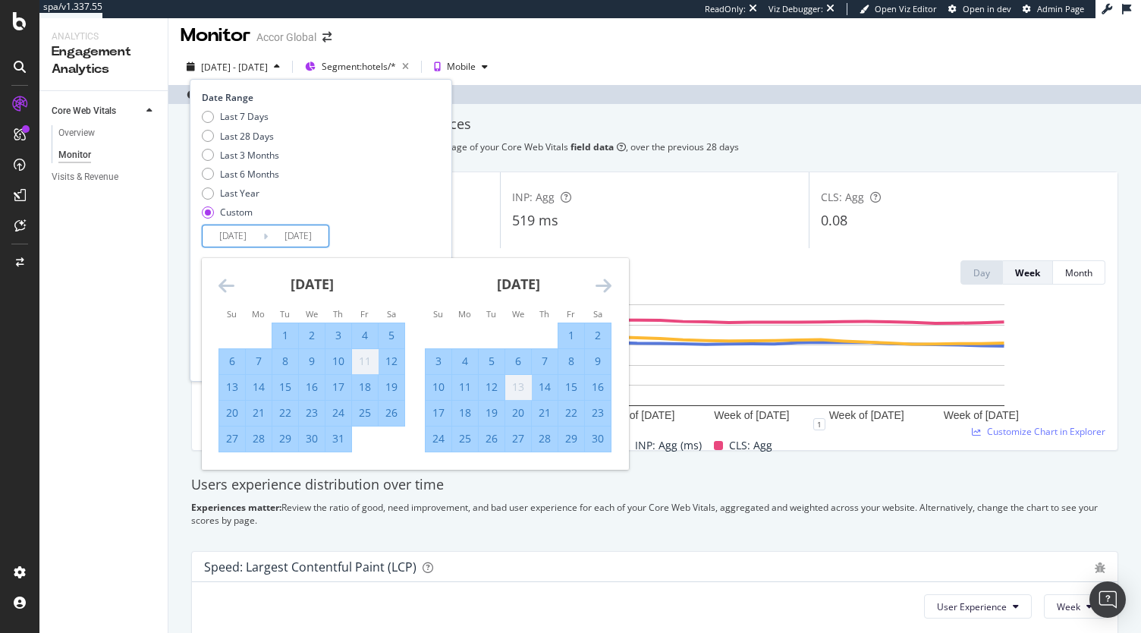
click at [609, 289] on icon "Move forward to switch to the next month." at bounding box center [603, 285] width 16 height 18
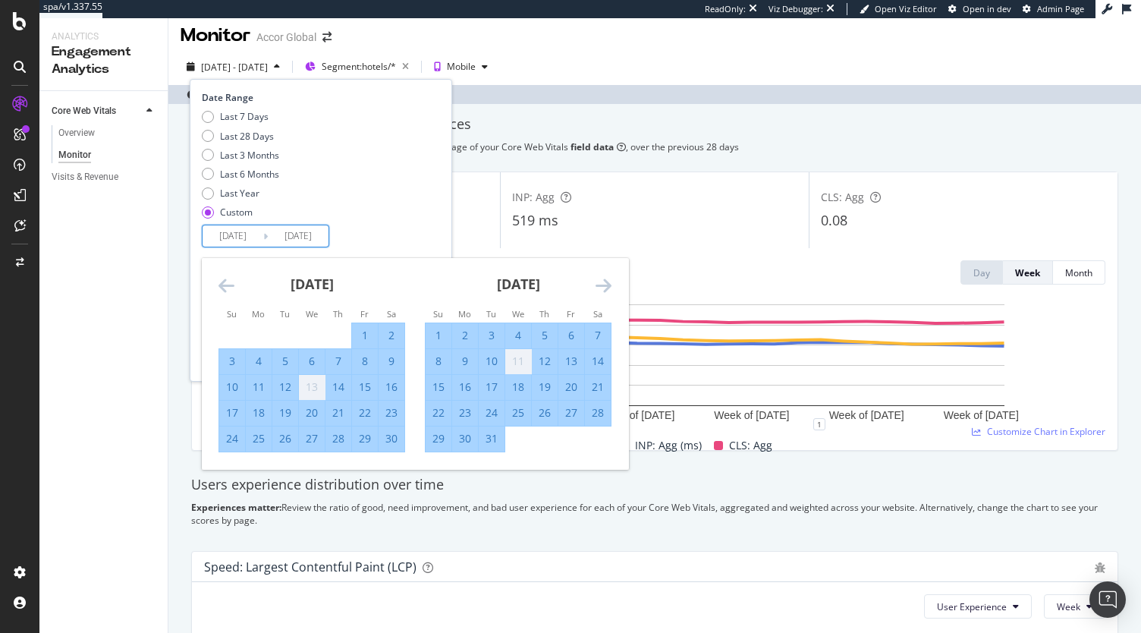
click at [609, 289] on icon "Move forward to switch to the next month." at bounding box center [603, 285] width 16 height 18
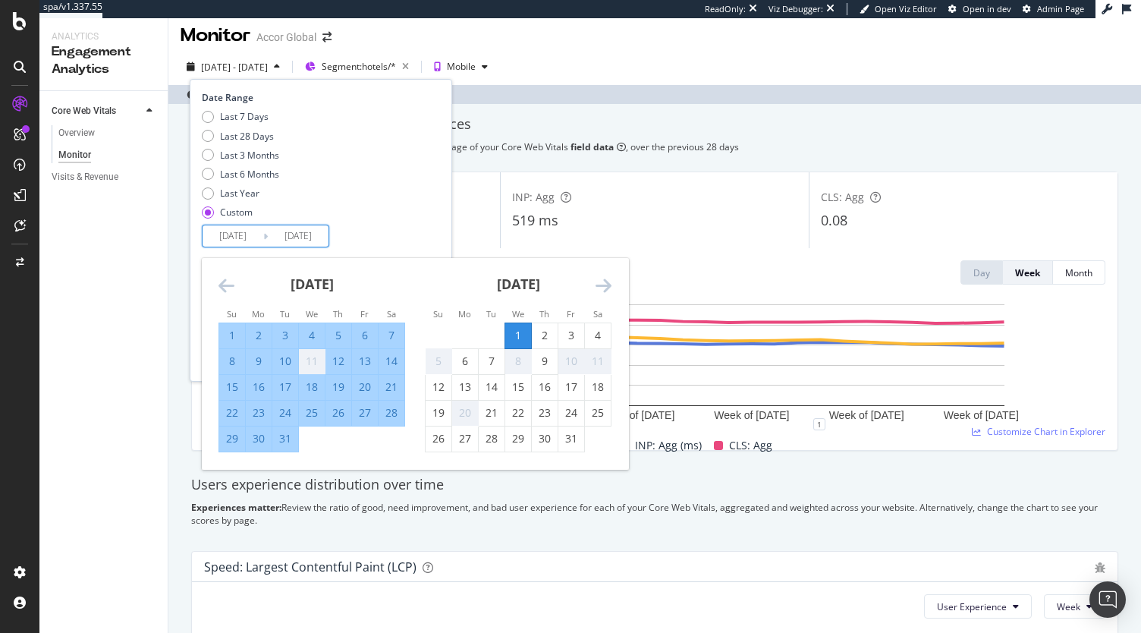
click at [609, 289] on icon "Move forward to switch to the next month." at bounding box center [603, 285] width 16 height 18
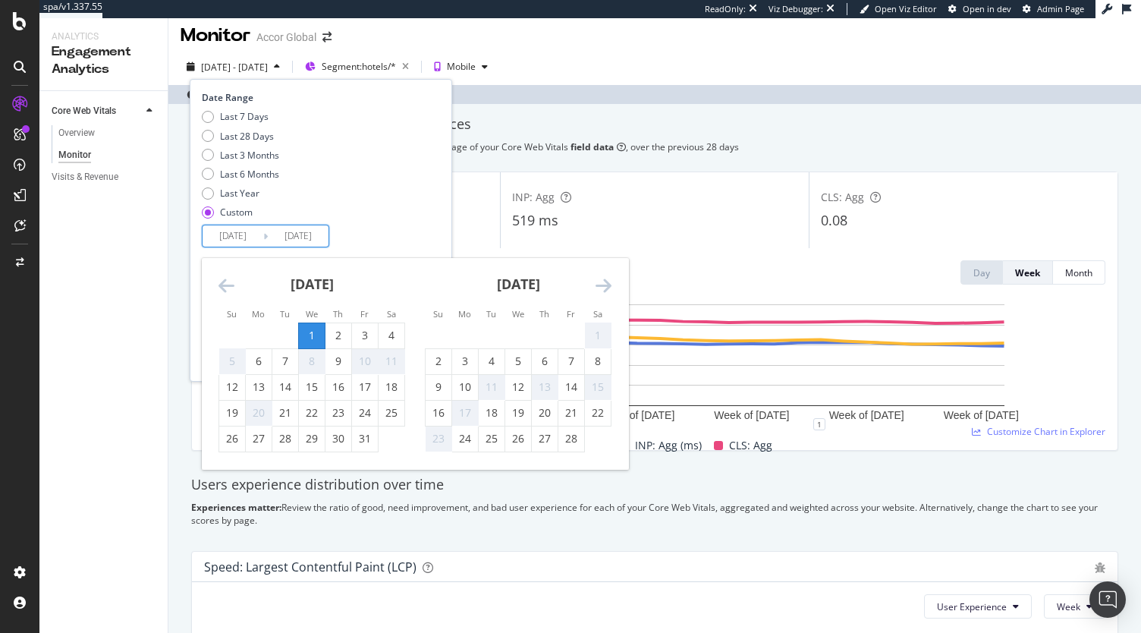
click at [609, 289] on icon "Move forward to switch to the next month." at bounding box center [603, 285] width 16 height 18
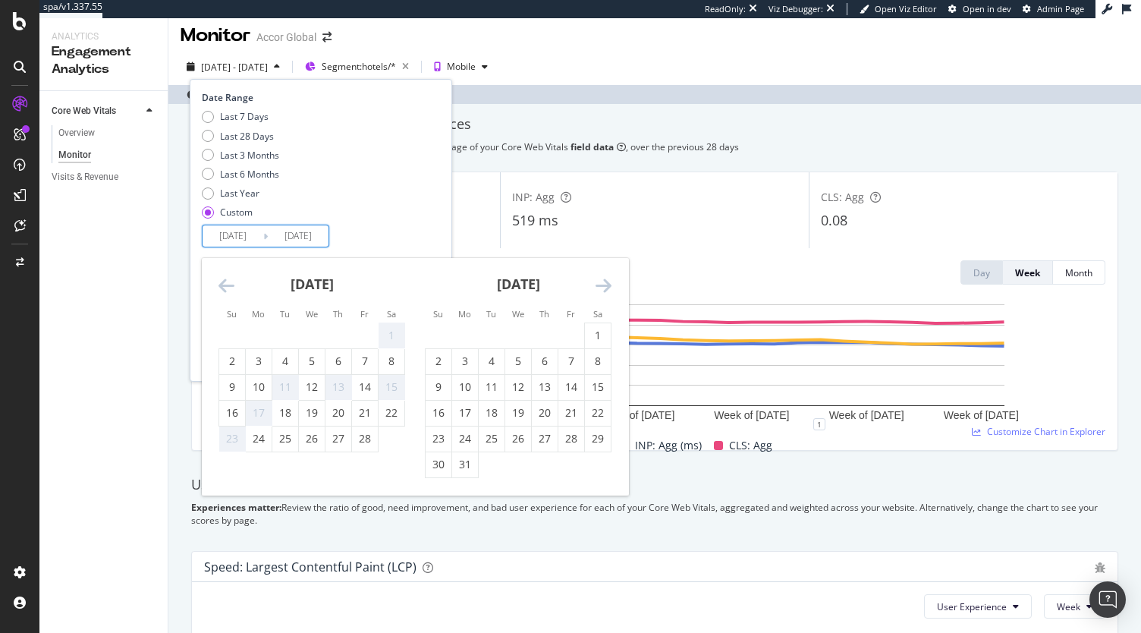
click at [231, 286] on icon "Move backward to switch to the previous month." at bounding box center [226, 285] width 16 height 18
click at [300, 233] on input "2025/01/01" at bounding box center [298, 235] width 61 height 21
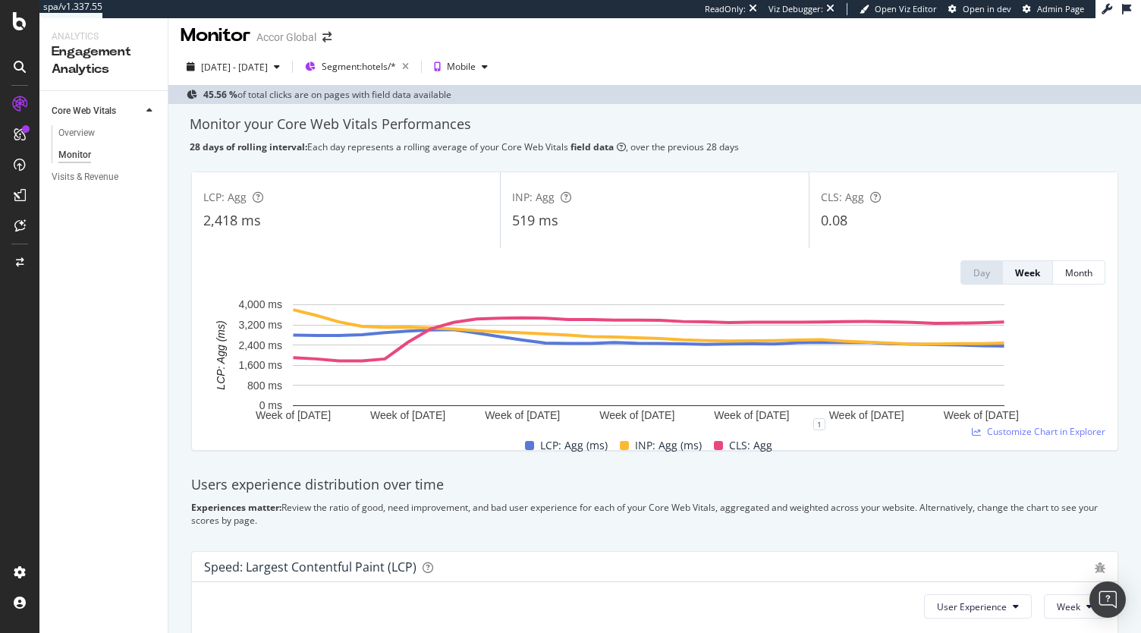
click at [300, 81] on div "2024 Jun. 1st - 2025 Jan. 1st Segment: hotels/* Mobile" at bounding box center [654, 70] width 972 height 30
click at [286, 74] on div "2024 Jun. 1st - 2025 Jan. 1st" at bounding box center [233, 66] width 105 height 23
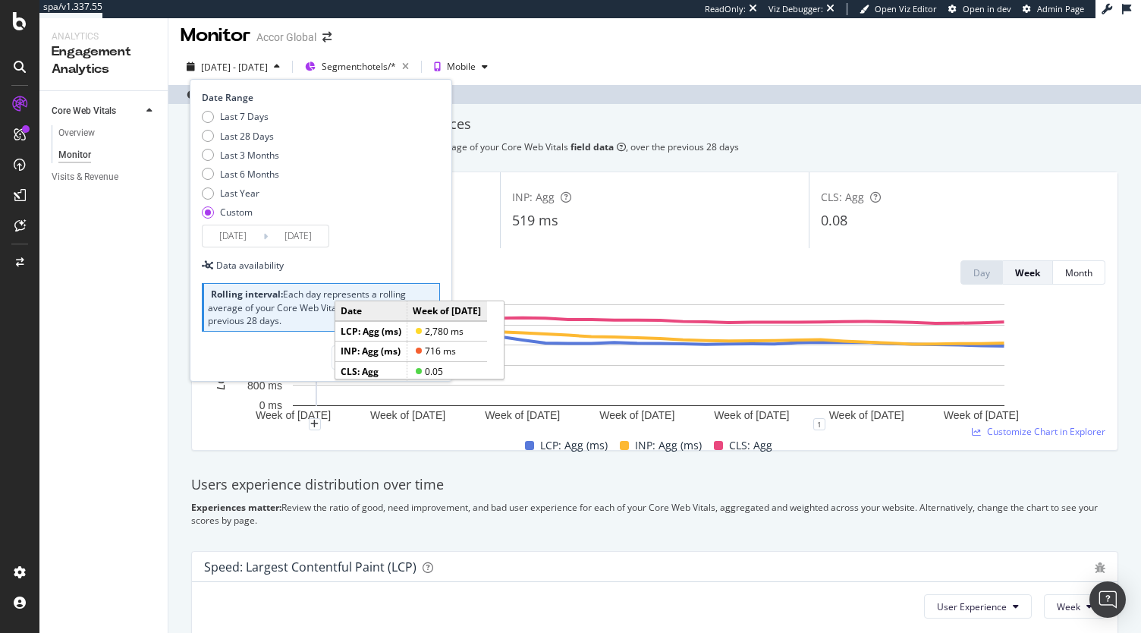
click at [243, 242] on input "2024/06/01" at bounding box center [233, 235] width 61 height 21
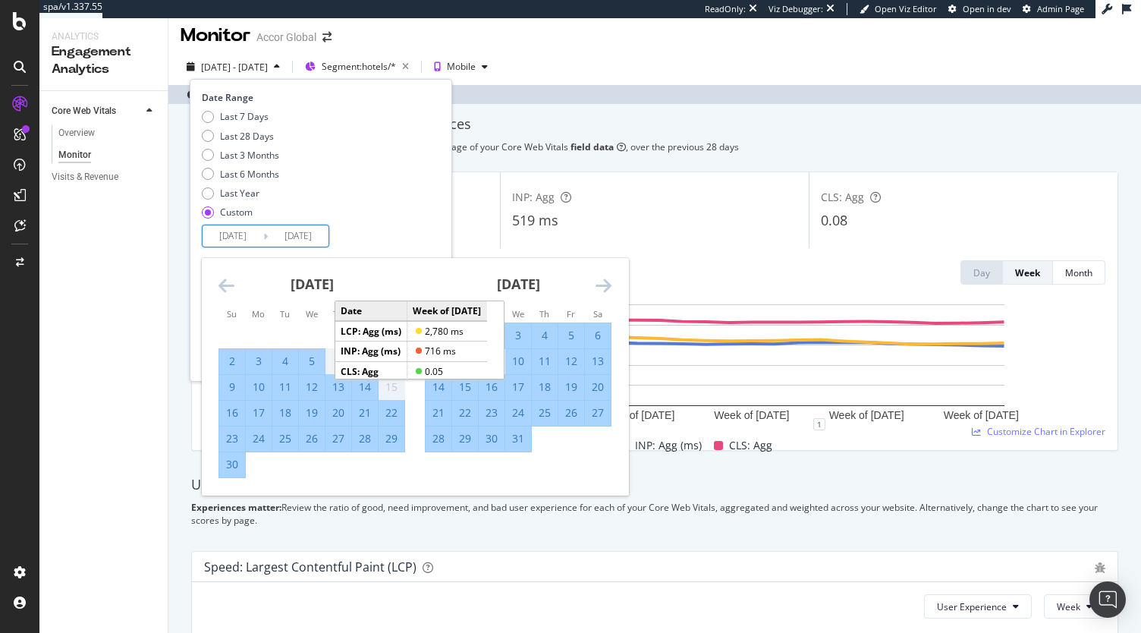
click at [596, 285] on icon "Move forward to switch to the next month." at bounding box center [603, 285] width 16 height 18
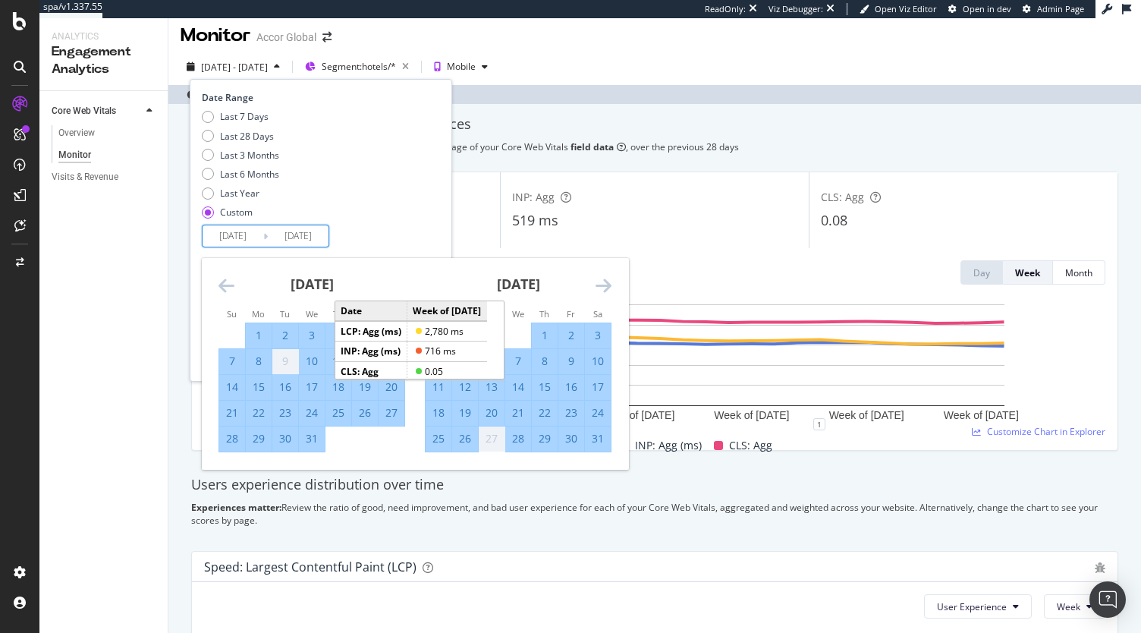
click at [596, 285] on icon "Move forward to switch to the next month." at bounding box center [603, 285] width 16 height 18
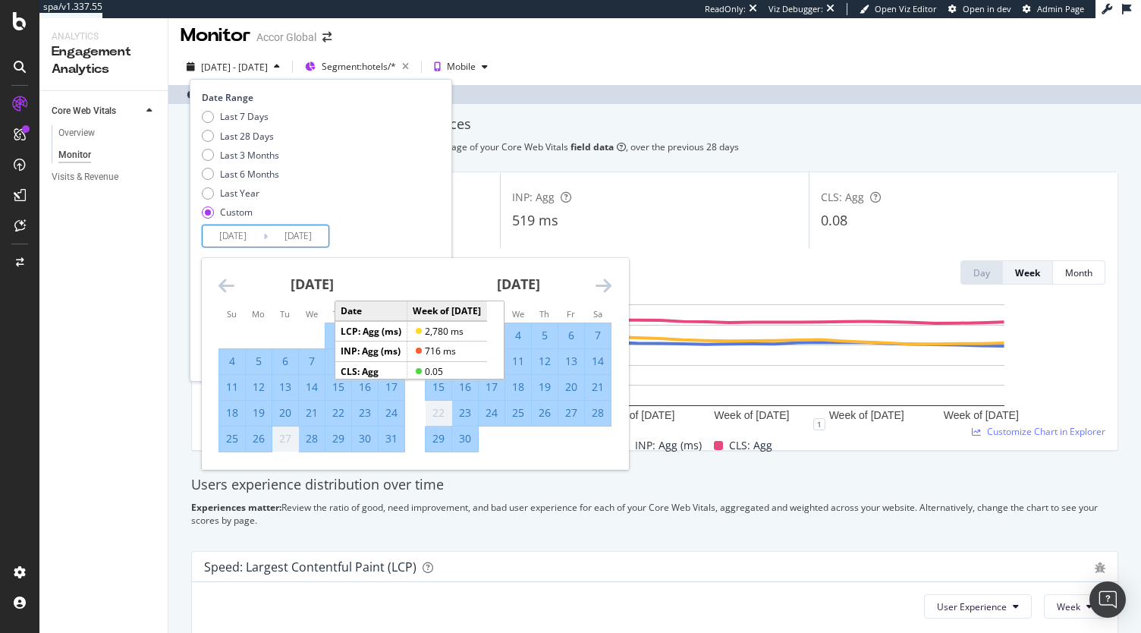
click at [539, 334] on div "5" at bounding box center [545, 335] width 26 height 15
type input "2024/09/05"
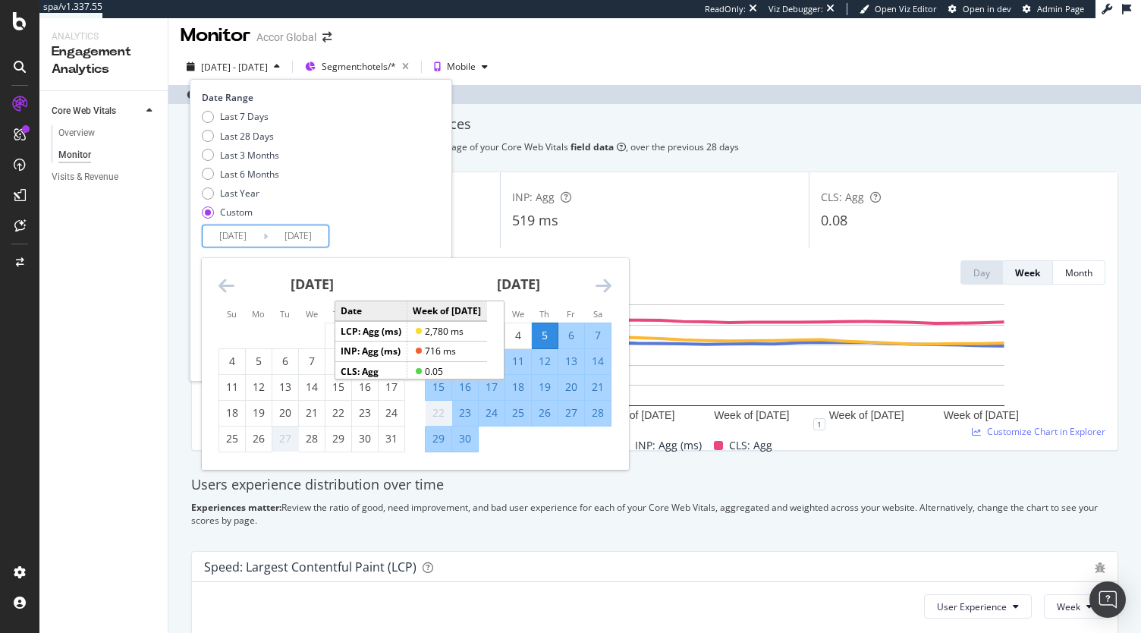
click at [601, 287] on icon "Move forward to switch to the next month." at bounding box center [603, 285] width 16 height 18
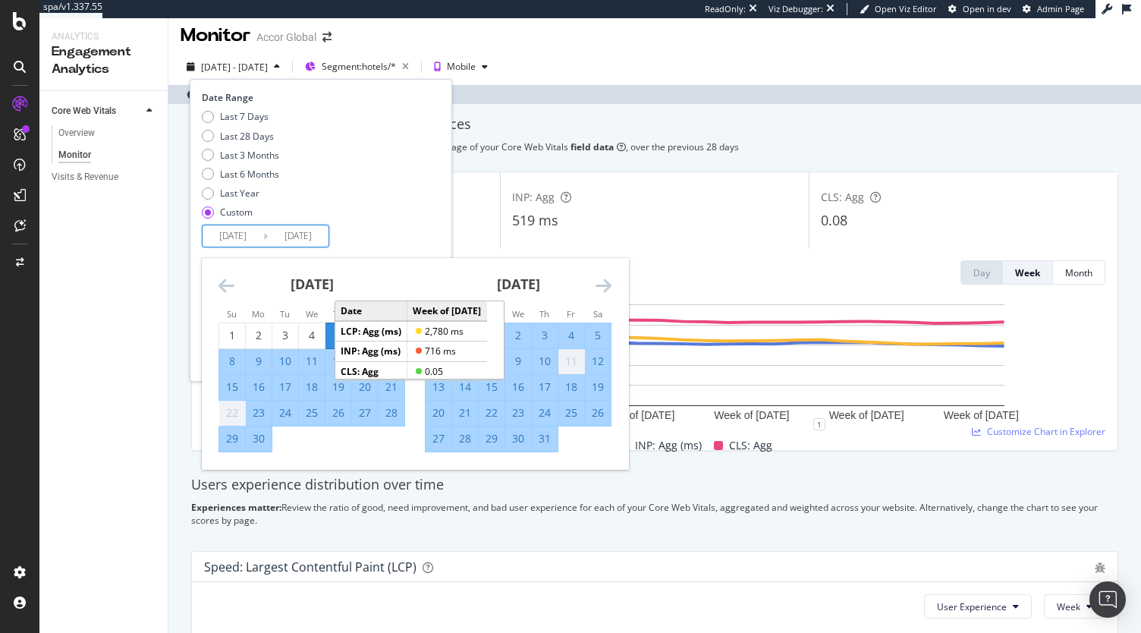
click at [601, 287] on icon "Move forward to switch to the next month." at bounding box center [603, 285] width 16 height 18
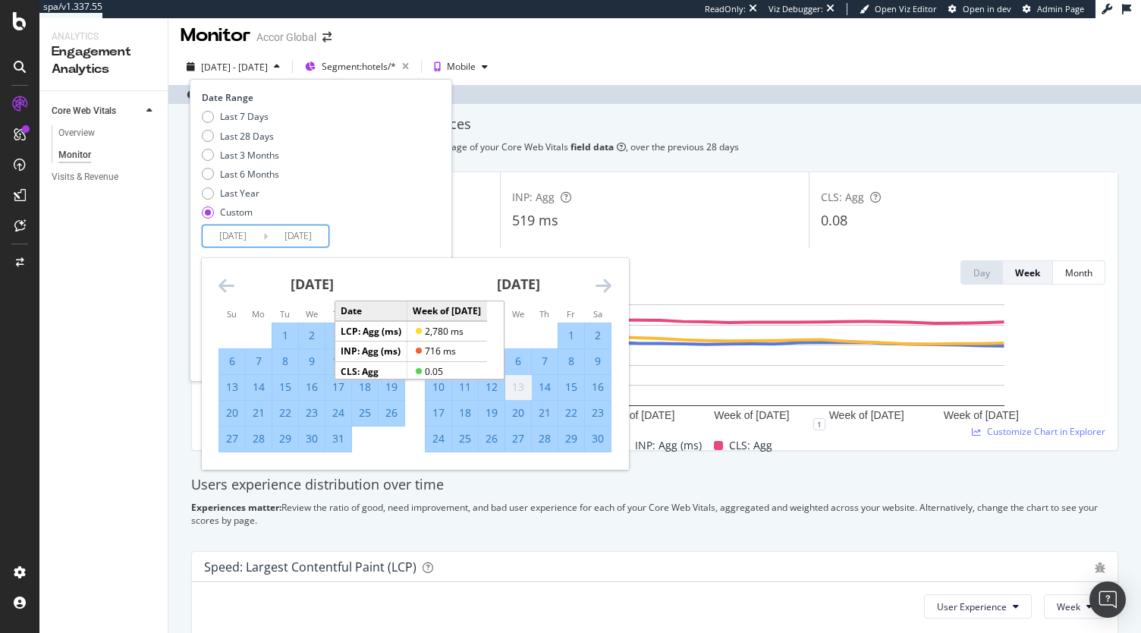
click at [601, 287] on icon "Move forward to switch to the next month." at bounding box center [603, 285] width 16 height 18
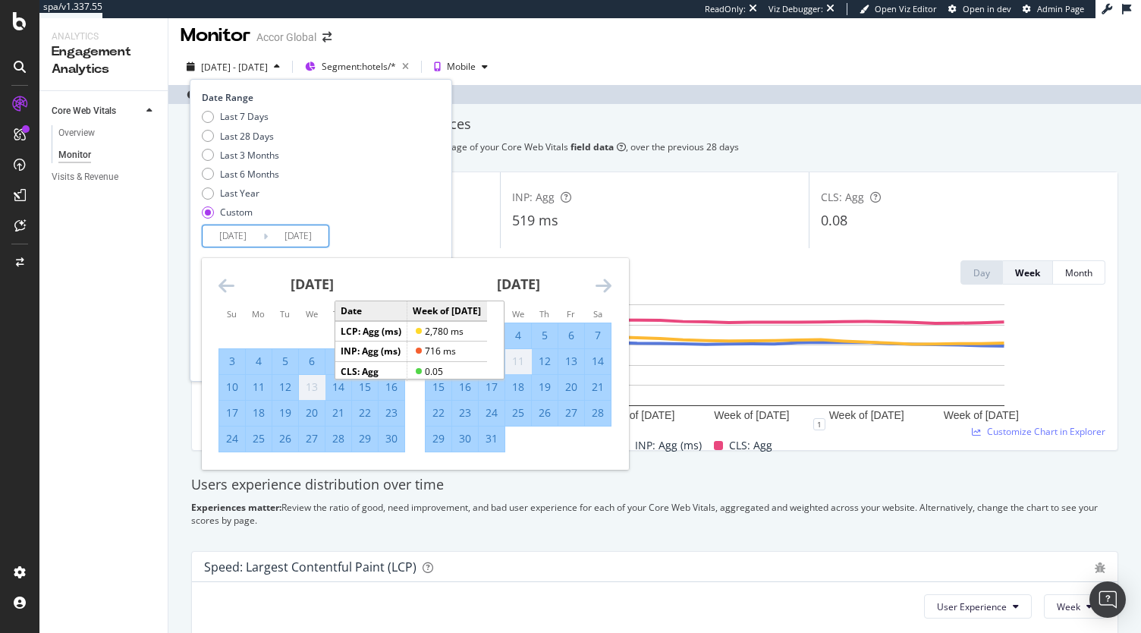
click at [601, 287] on icon "Move forward to switch to the next month." at bounding box center [603, 285] width 16 height 18
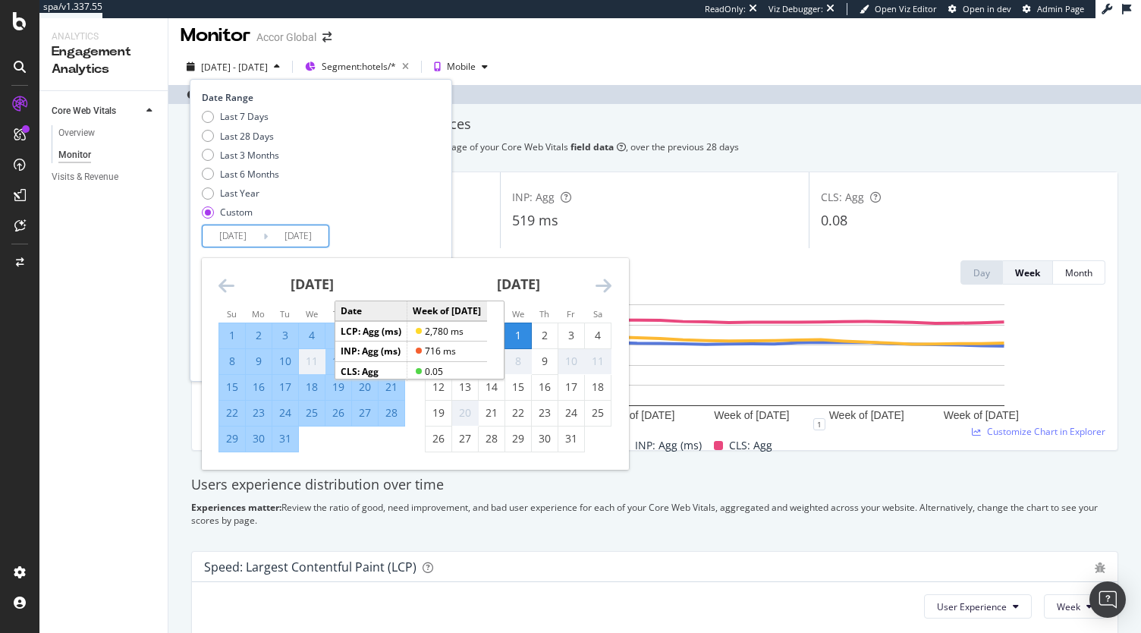
click at [601, 287] on icon "Move forward to switch to the next month." at bounding box center [603, 285] width 16 height 18
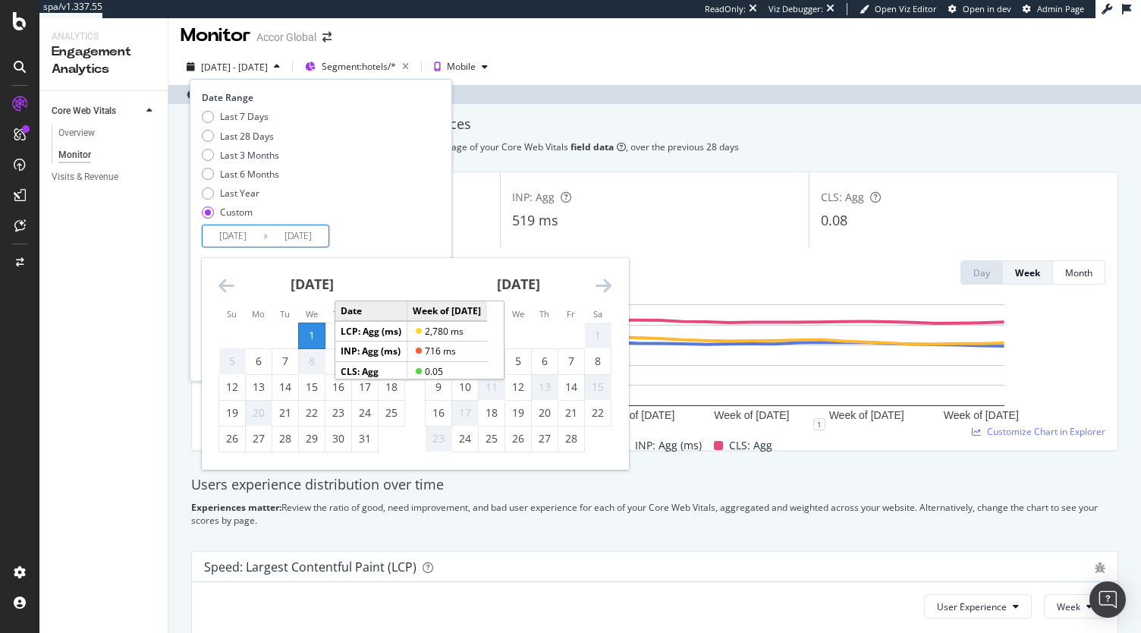
click at [602, 284] on icon "Move forward to switch to the next month." at bounding box center [603, 285] width 16 height 18
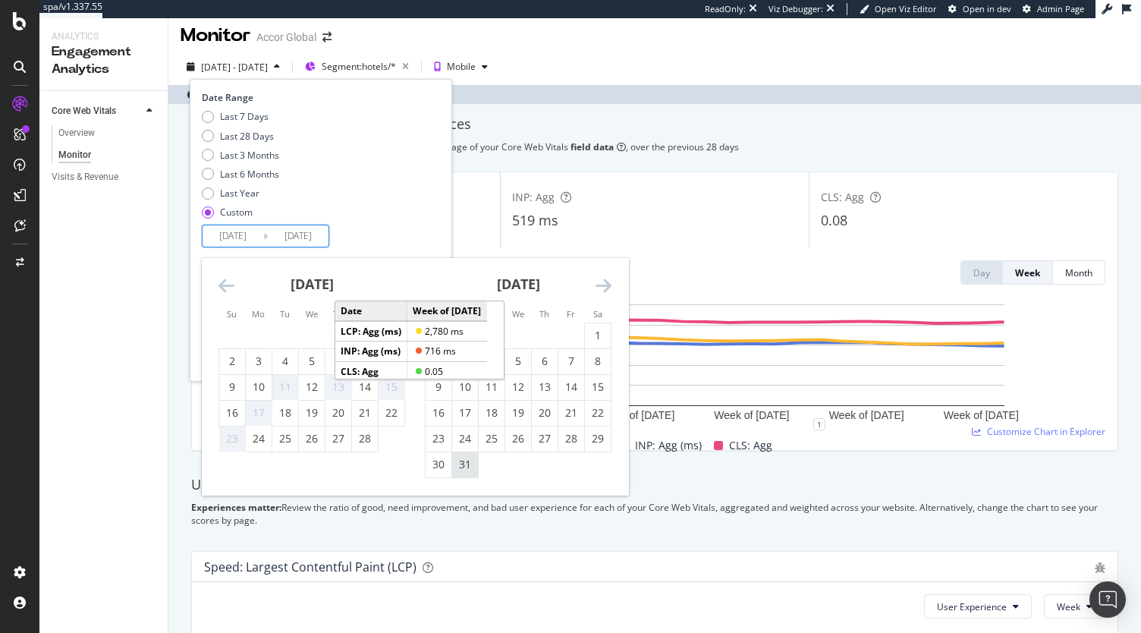
click at [454, 471] on div "31" at bounding box center [465, 464] width 26 height 15
type input "2025/03/31"
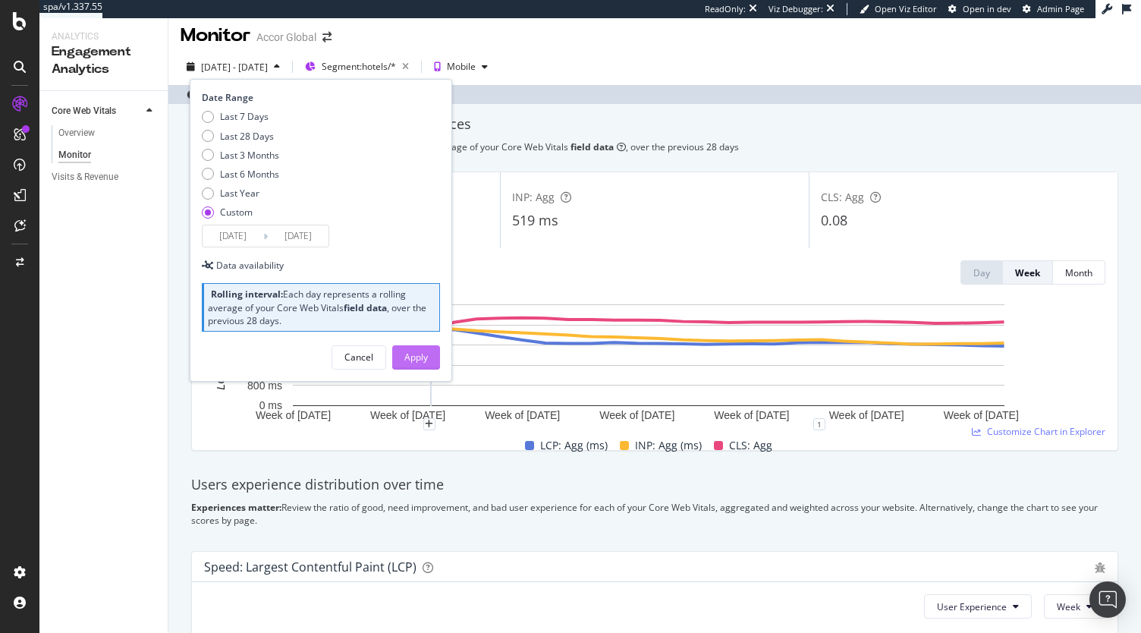
click at [414, 352] on div "Apply" at bounding box center [416, 356] width 24 height 13
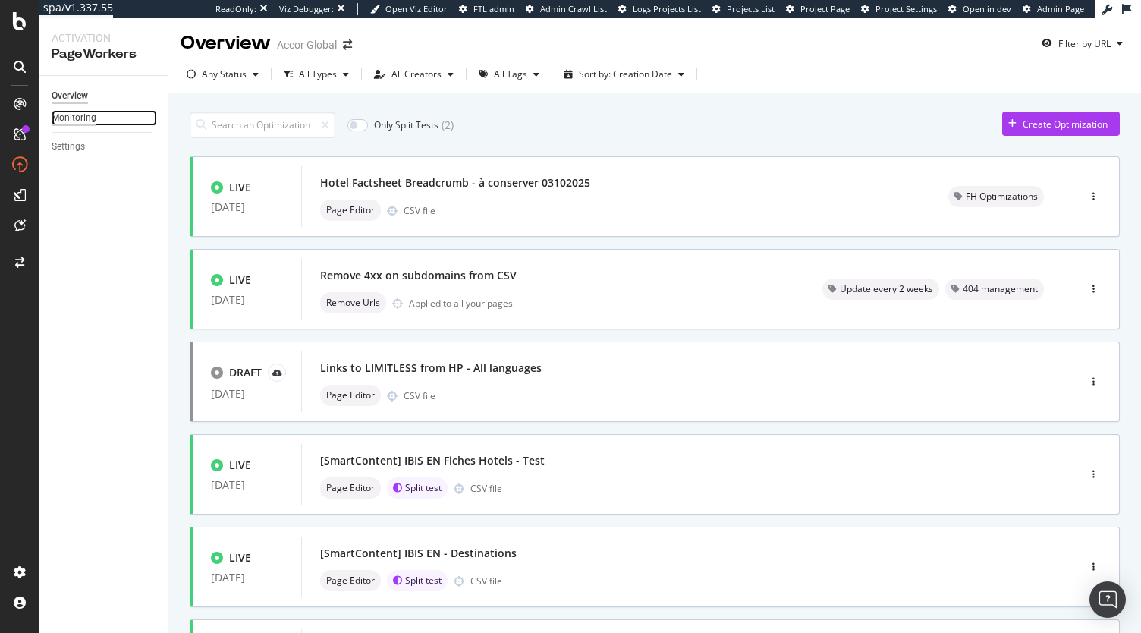
click at [86, 115] on div "Monitoring" at bounding box center [74, 118] width 45 height 16
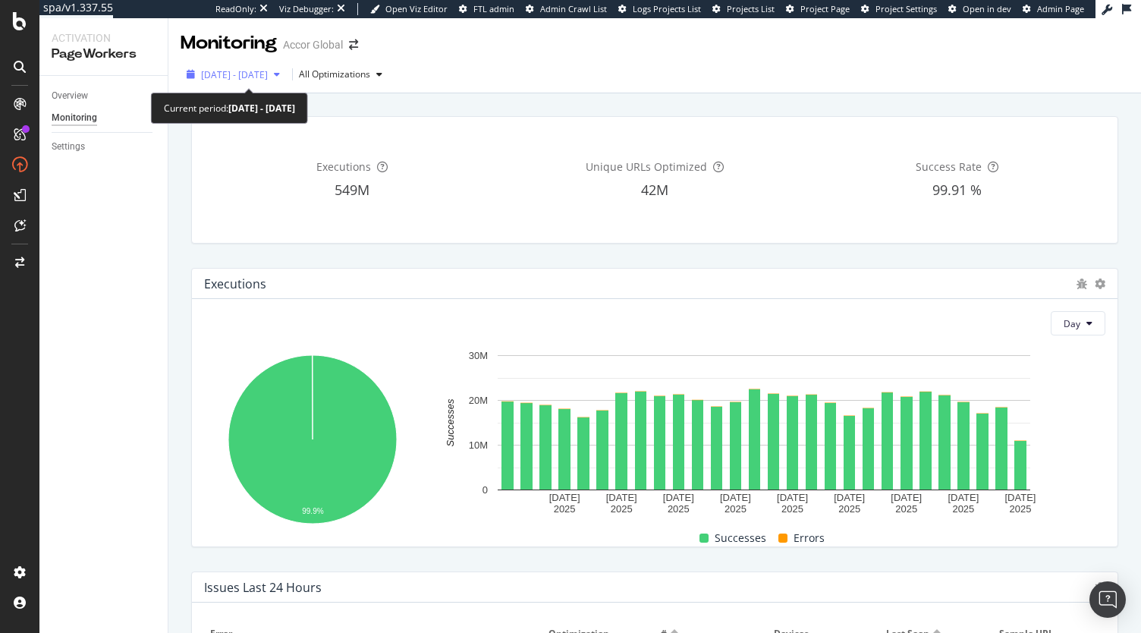
click at [268, 68] on span "2025 Sep. 9th - Oct. 6th" at bounding box center [234, 74] width 67 height 13
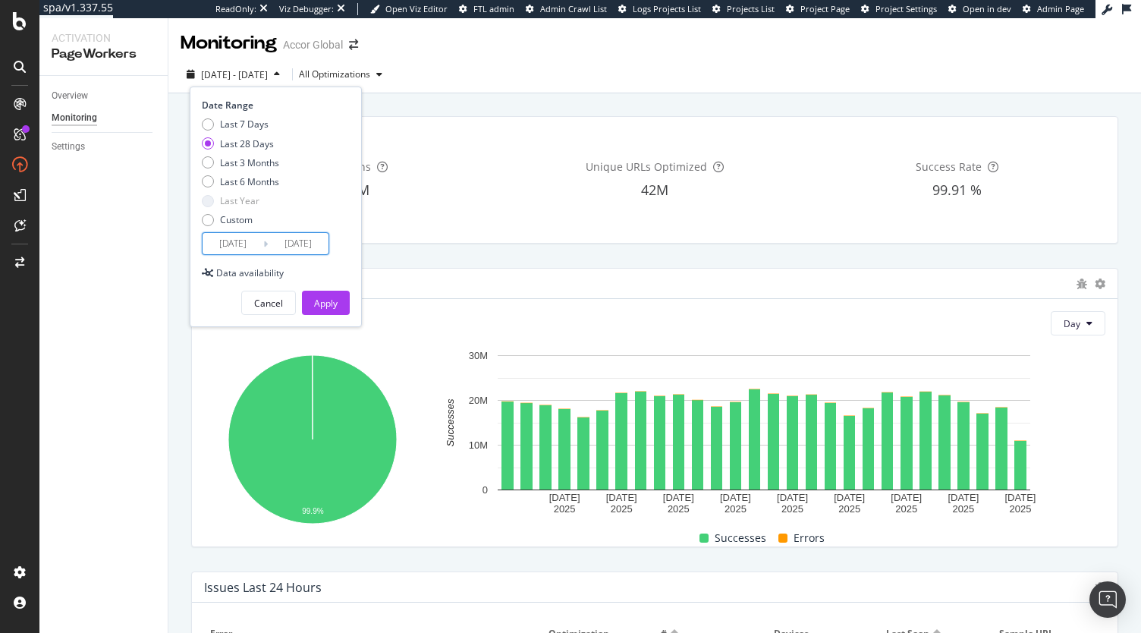
click at [231, 239] on input "2025/09/09" at bounding box center [233, 243] width 61 height 21
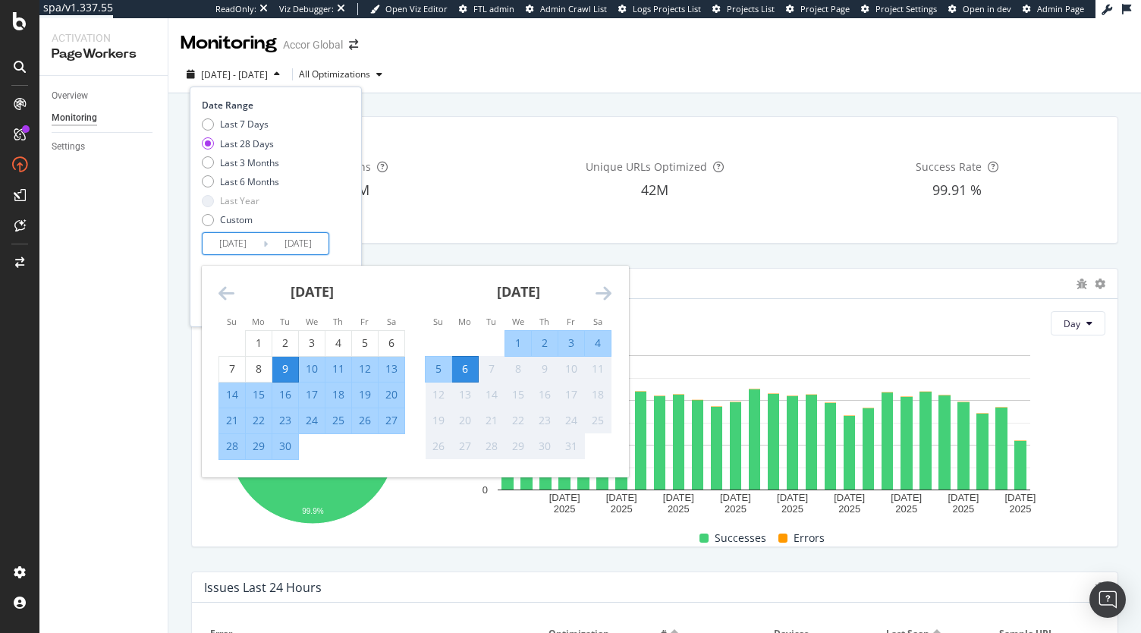
click at [227, 301] on icon "Move backward to switch to the previous month." at bounding box center [226, 293] width 16 height 18
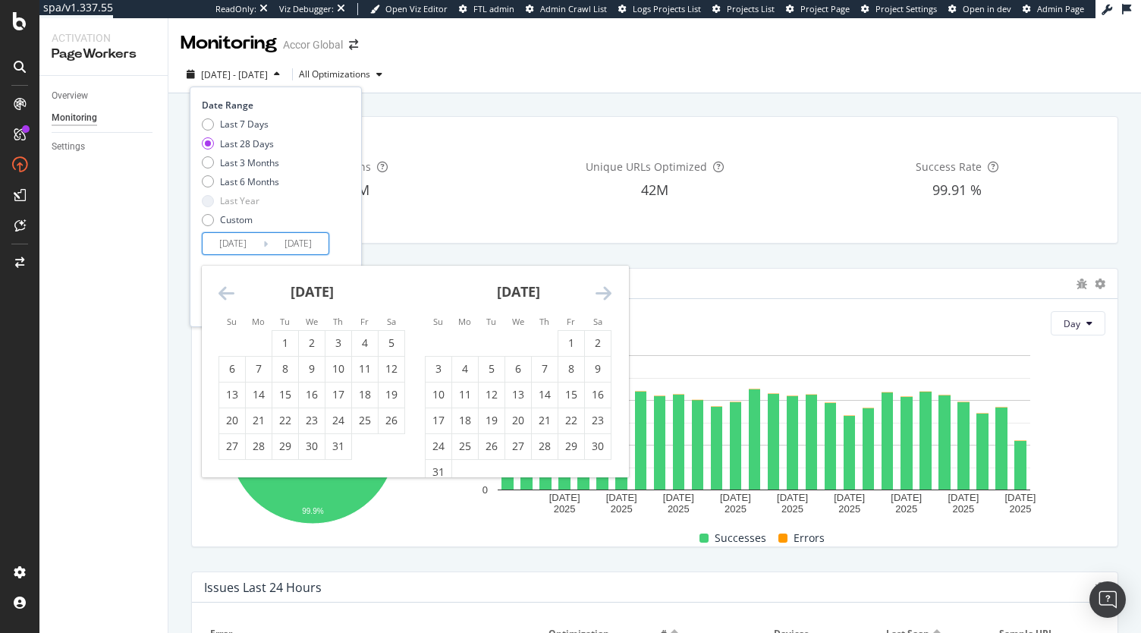
click at [227, 301] on icon "Move backward to switch to the previous month." at bounding box center [226, 293] width 16 height 18
click at [293, 339] on div "1" at bounding box center [285, 342] width 26 height 15
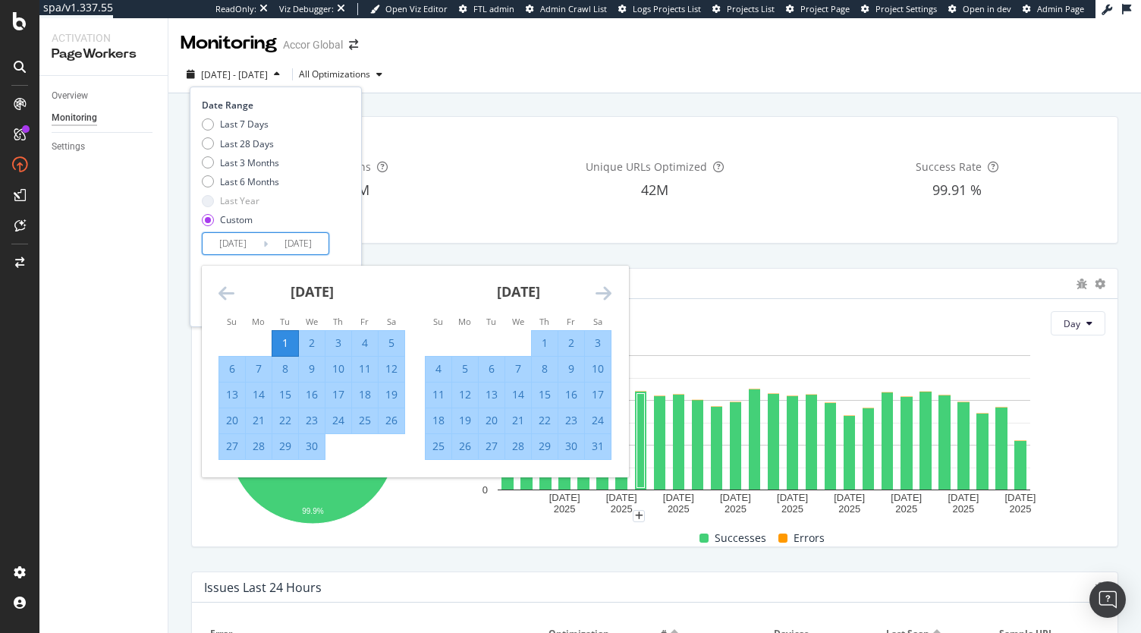
click at [347, 236] on div "Date Range Last 7 Days Last 28 Days Last 3 Months Last 6 Months Last Year Custo…" at bounding box center [276, 177] width 148 height 156
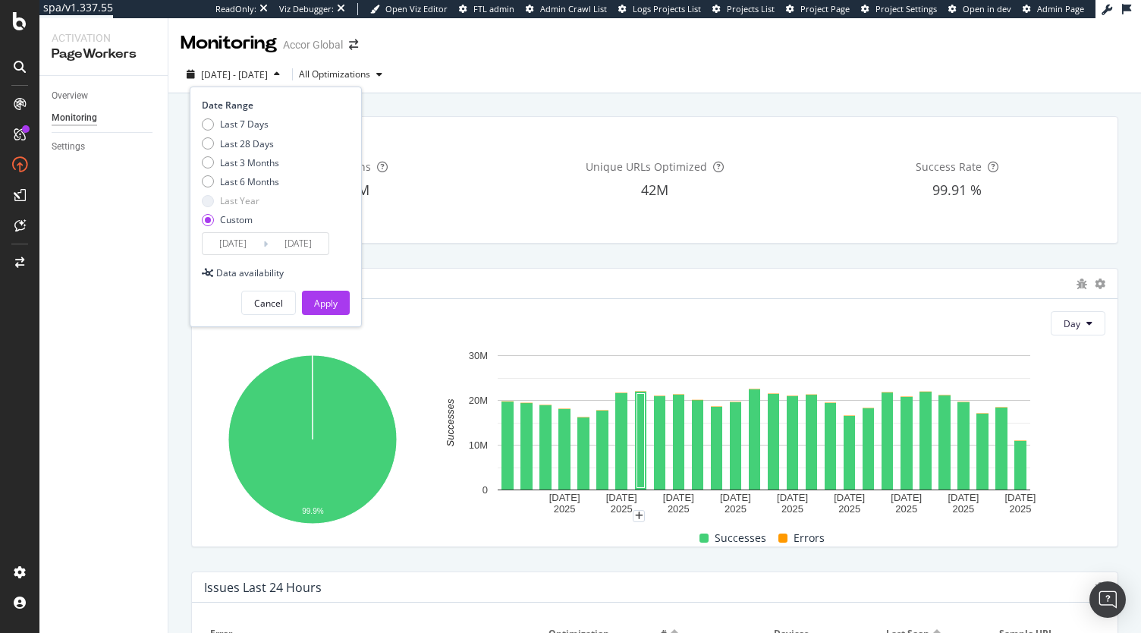
click at [234, 240] on input "2025/04/01" at bounding box center [233, 243] width 61 height 21
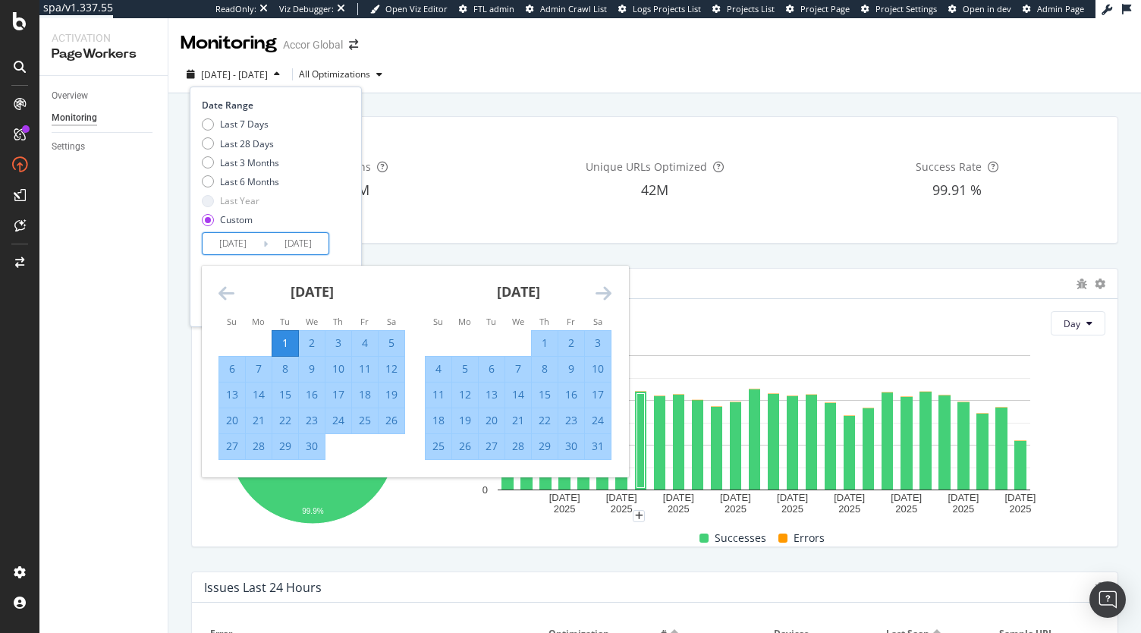
click at [223, 287] on icon "Move backward to switch to the previous month." at bounding box center [226, 293] width 16 height 18
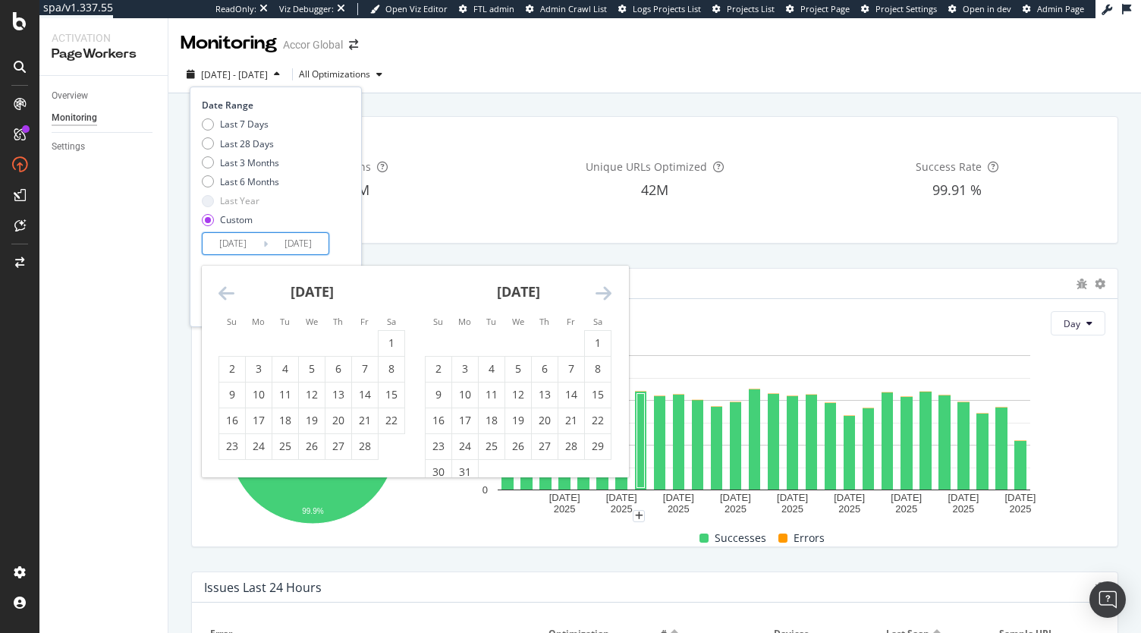
click at [223, 287] on icon "Move backward to switch to the previous month." at bounding box center [226, 293] width 16 height 18
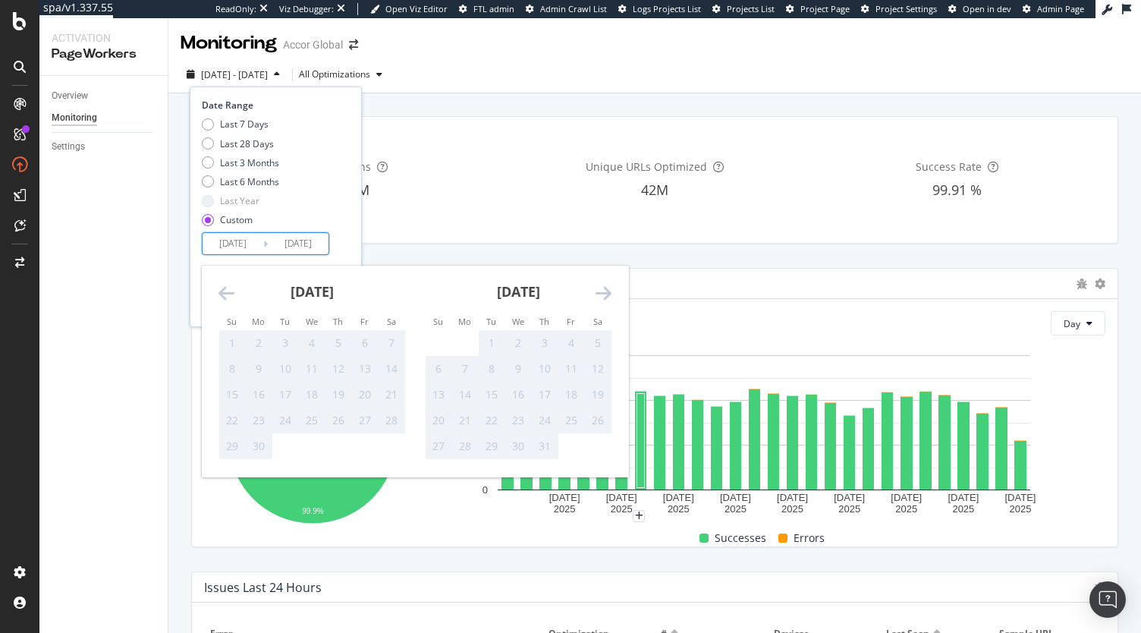
click at [605, 284] on icon "Move forward to switch to the next month." at bounding box center [603, 293] width 16 height 18
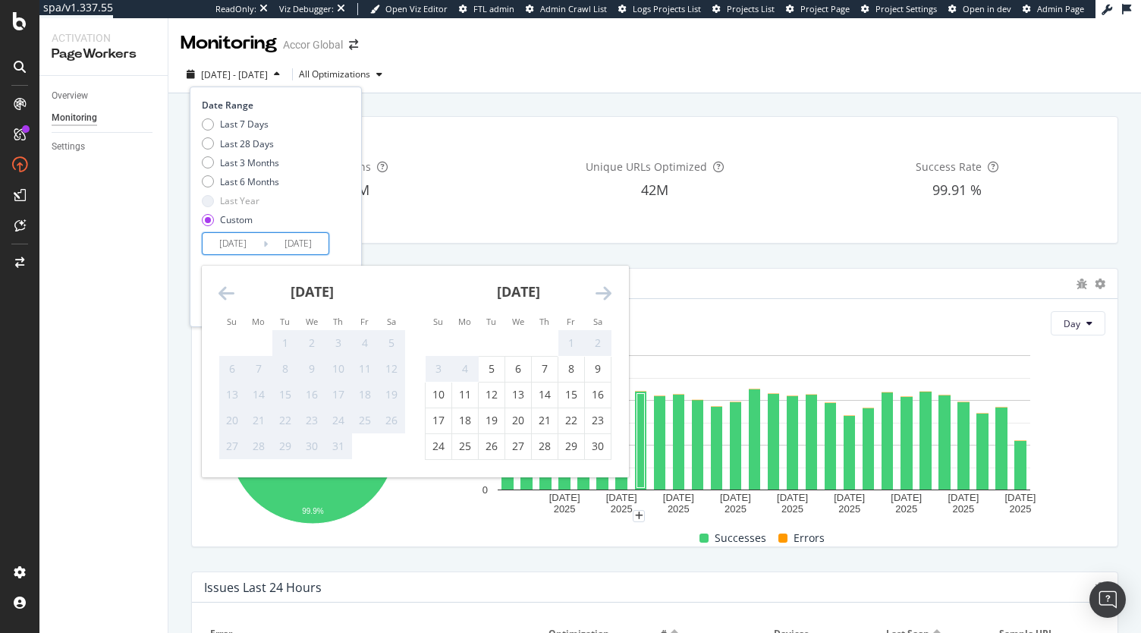
click at [605, 284] on icon "Move forward to switch to the next month." at bounding box center [603, 293] width 16 height 18
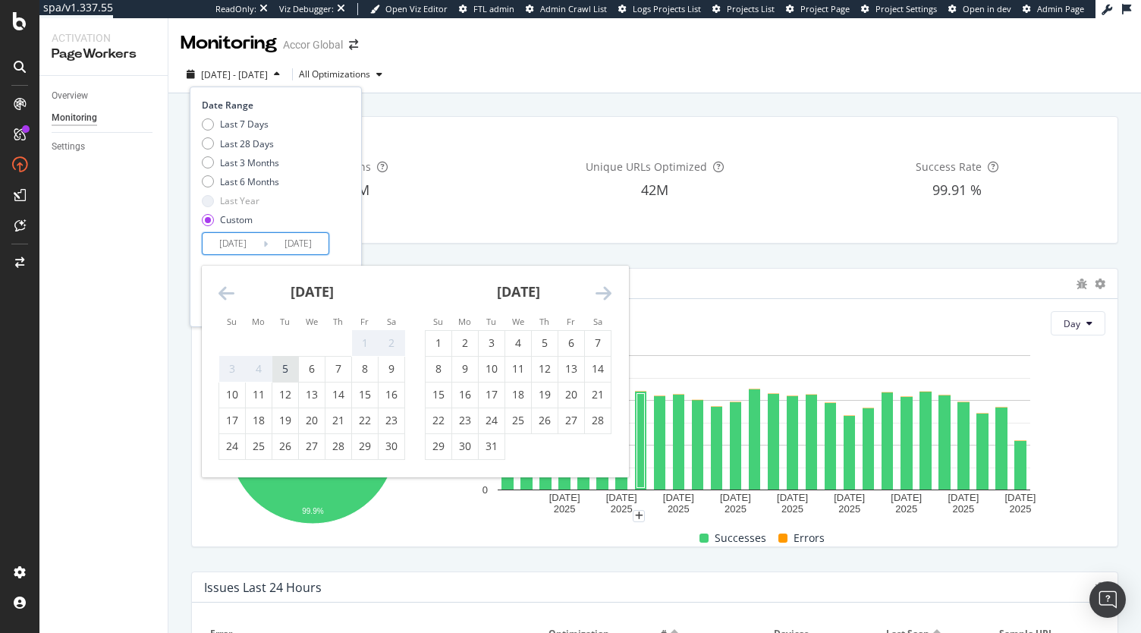
click at [288, 374] on div "5" at bounding box center [285, 368] width 26 height 15
type input "2024/11/05"
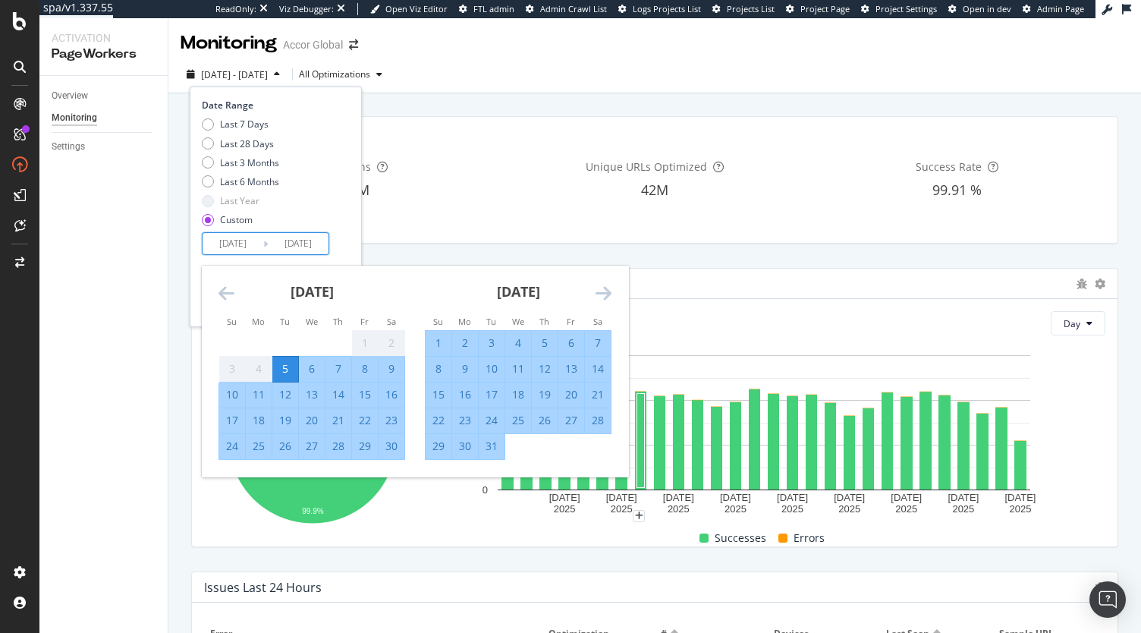
click at [608, 297] on icon "Move forward to switch to the next month." at bounding box center [603, 293] width 16 height 18
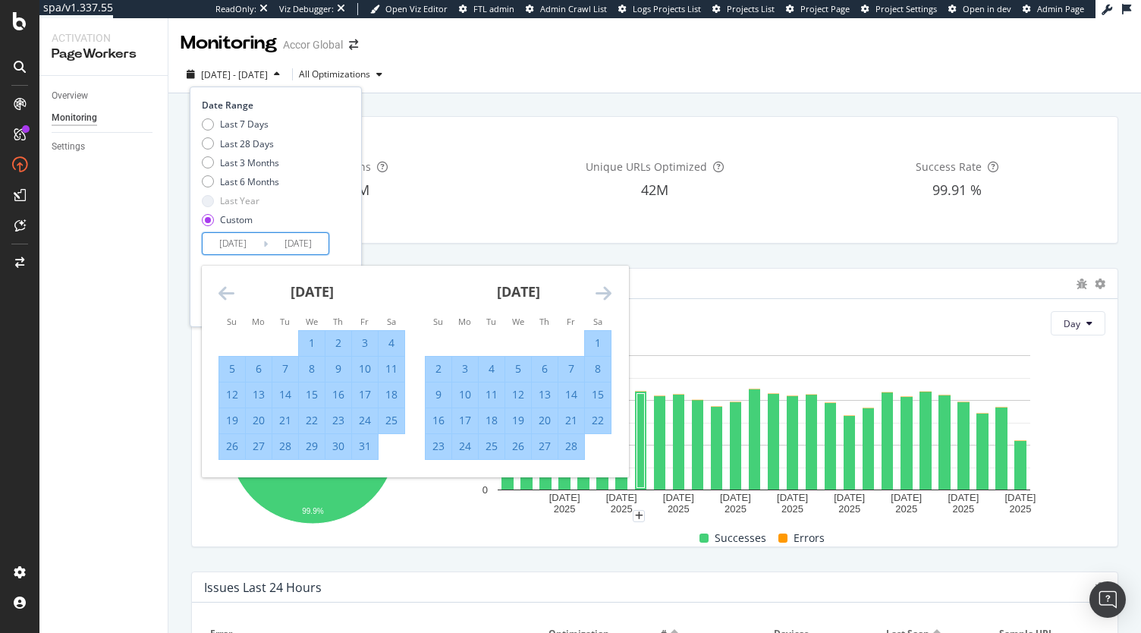
click at [608, 297] on icon "Move forward to switch to the next month." at bounding box center [603, 293] width 16 height 18
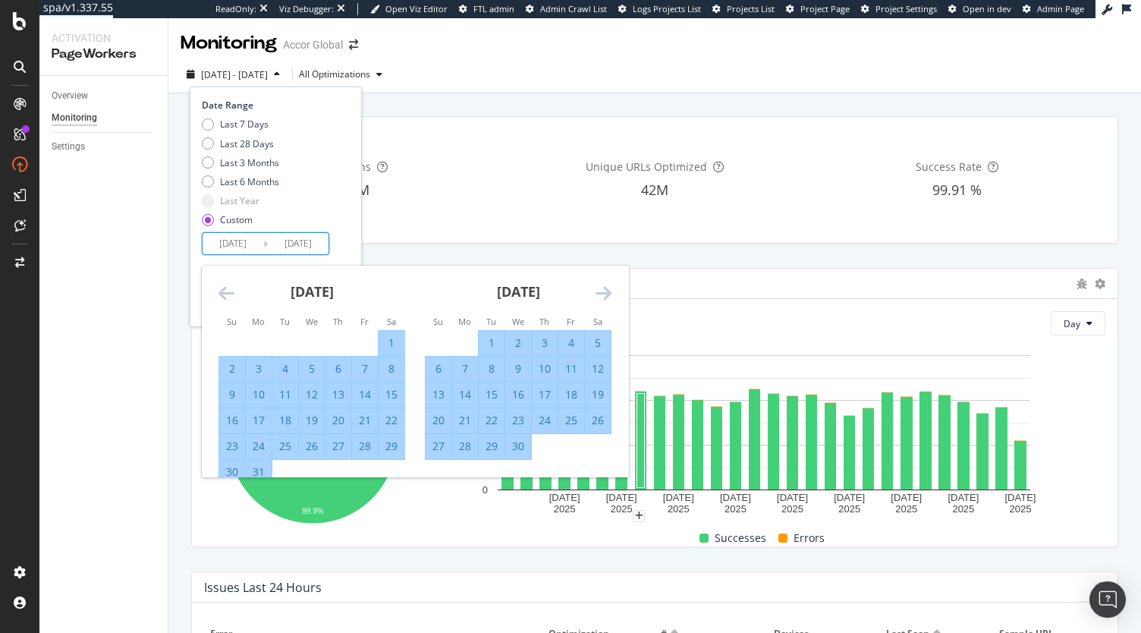
click at [608, 297] on icon "Move forward to switch to the next month." at bounding box center [603, 293] width 16 height 18
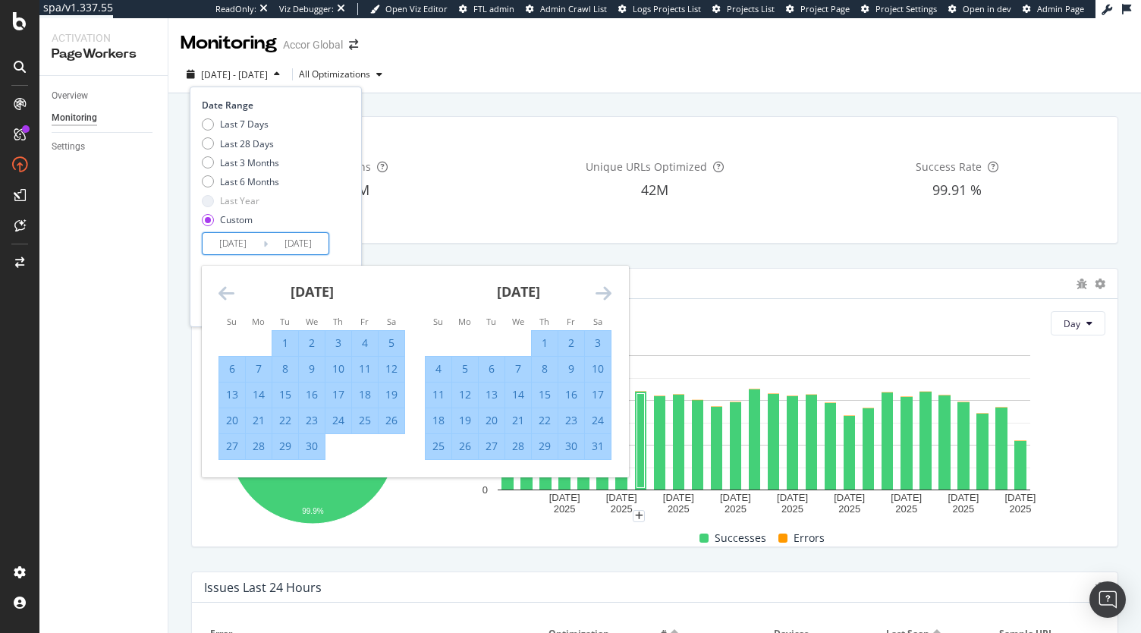
click at [608, 297] on icon "Move forward to switch to the next month." at bounding box center [603, 293] width 16 height 18
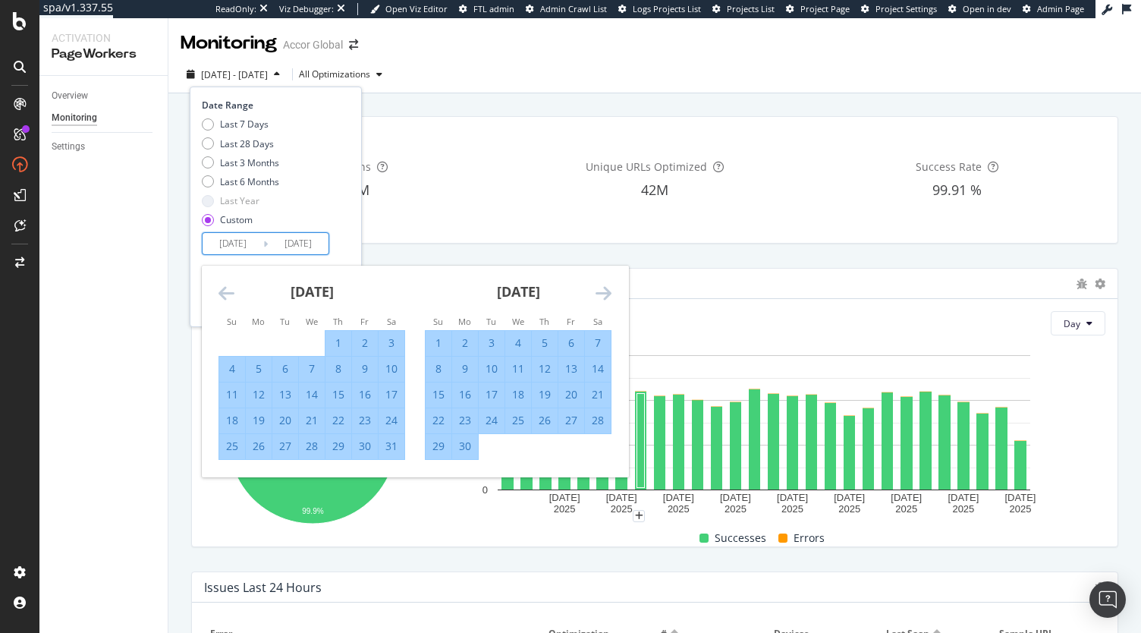
click at [608, 302] on div "Move forward to switch to the next month." at bounding box center [603, 293] width 16 height 19
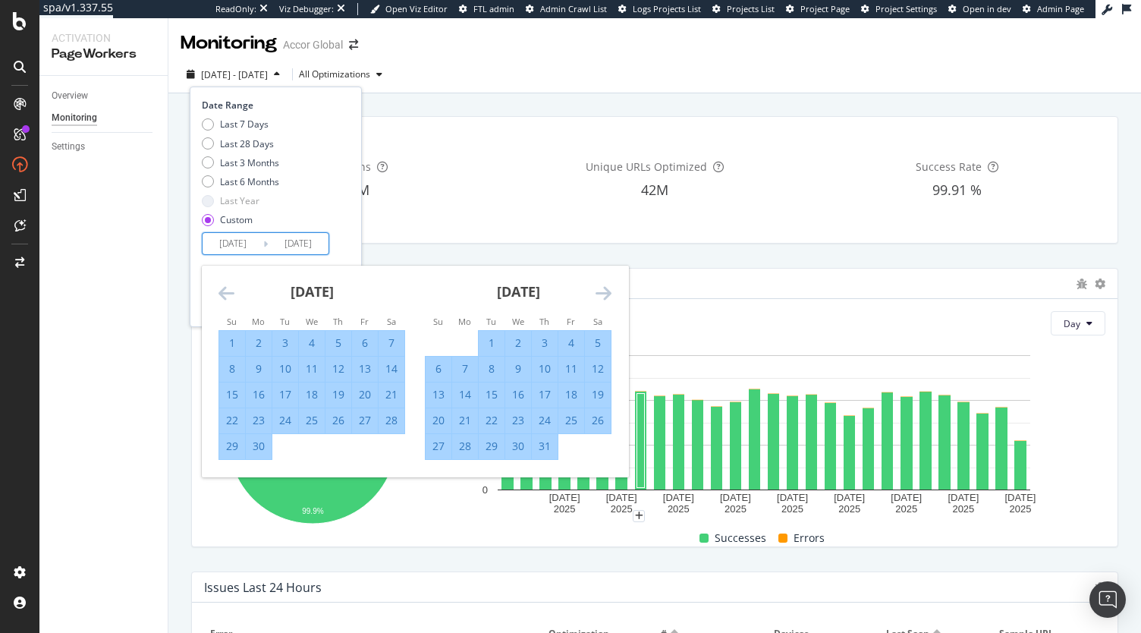
click at [607, 295] on icon "Move forward to switch to the next month." at bounding box center [603, 293] width 16 height 18
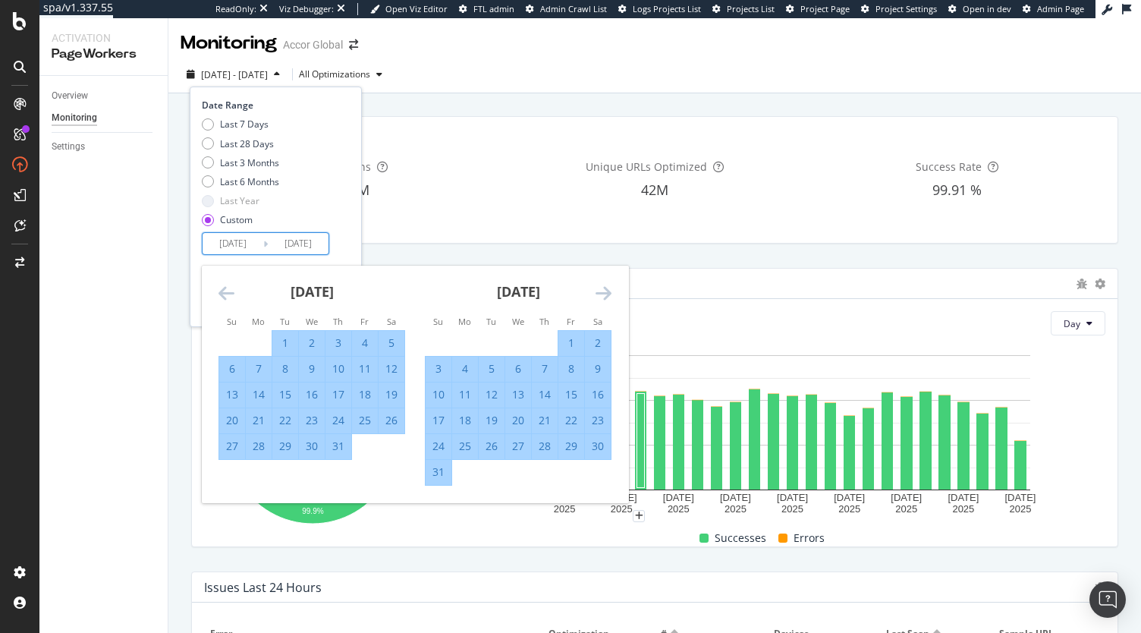
click at [344, 229] on div "Last 7 Days Last 28 Days Last 3 Months Last 6 Months Last Year Custom" at bounding box center [274, 175] width 144 height 115
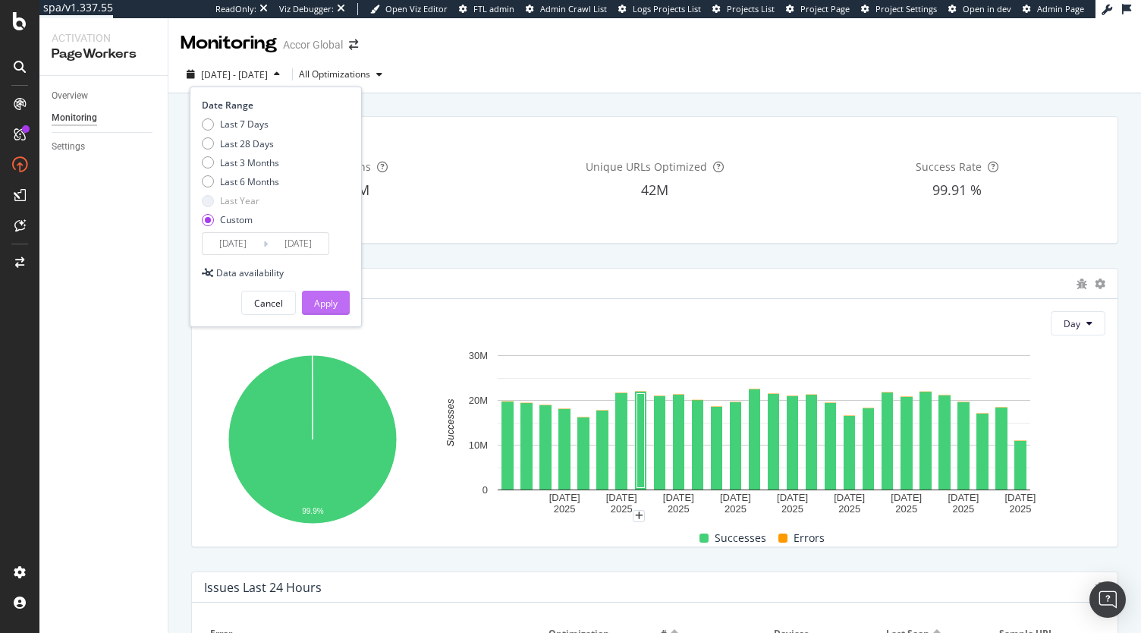
click at [328, 299] on div "Apply" at bounding box center [326, 303] width 24 height 13
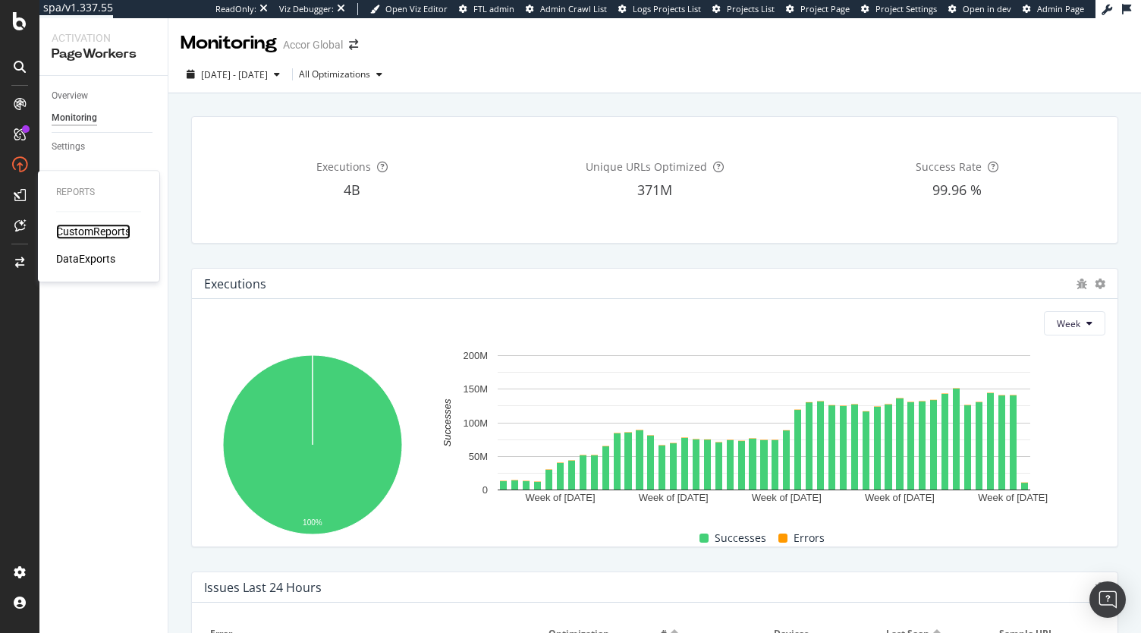
click at [71, 225] on div "CustomReports" at bounding box center [93, 231] width 74 height 15
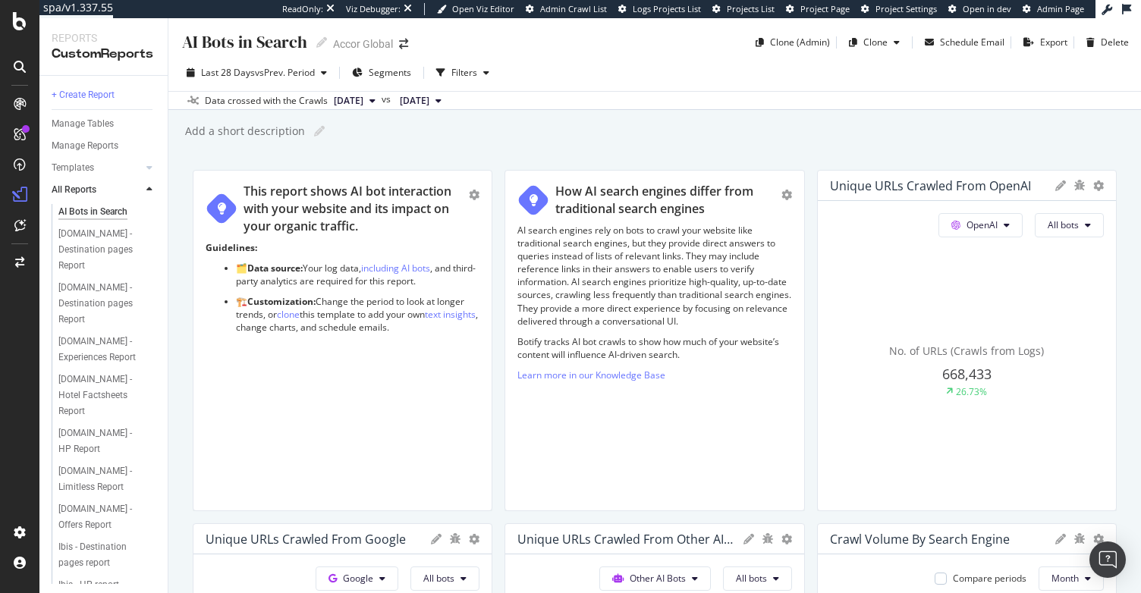
click at [17, 34] on div at bounding box center [19, 296] width 39 height 593
click at [17, 24] on icon at bounding box center [20, 21] width 14 height 18
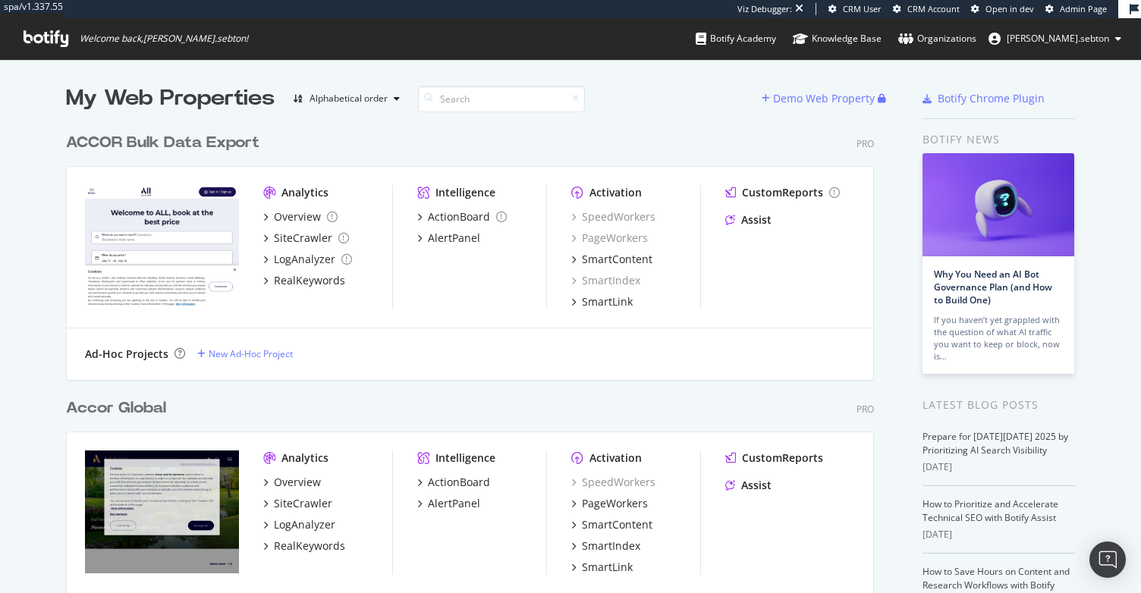
scroll to position [270, 0]
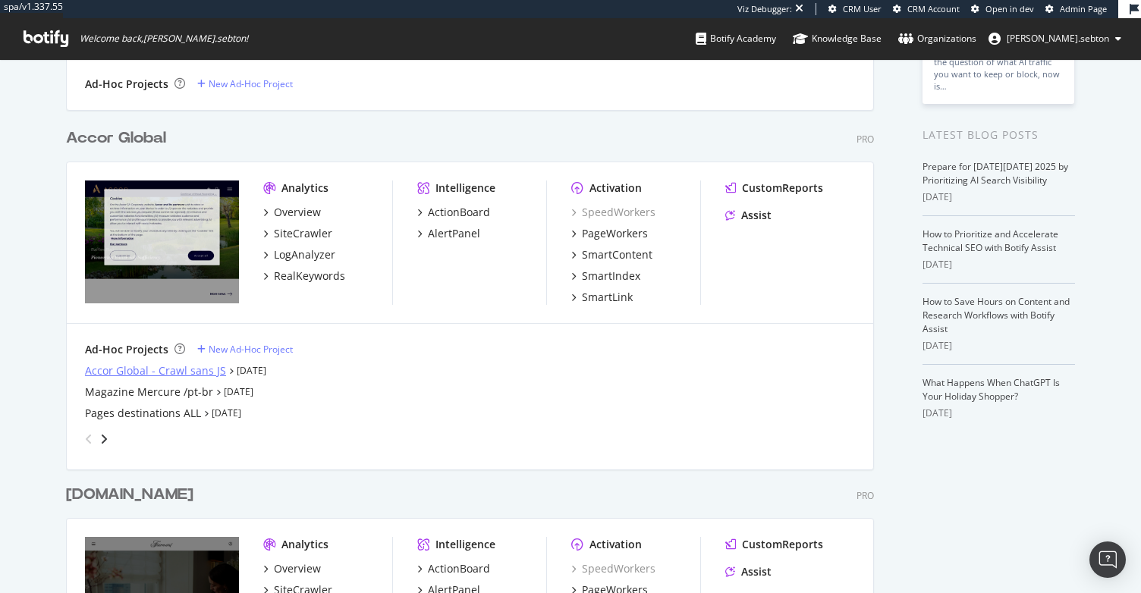
click at [162, 368] on div "Accor Global - Crawl sans JS" at bounding box center [155, 370] width 141 height 15
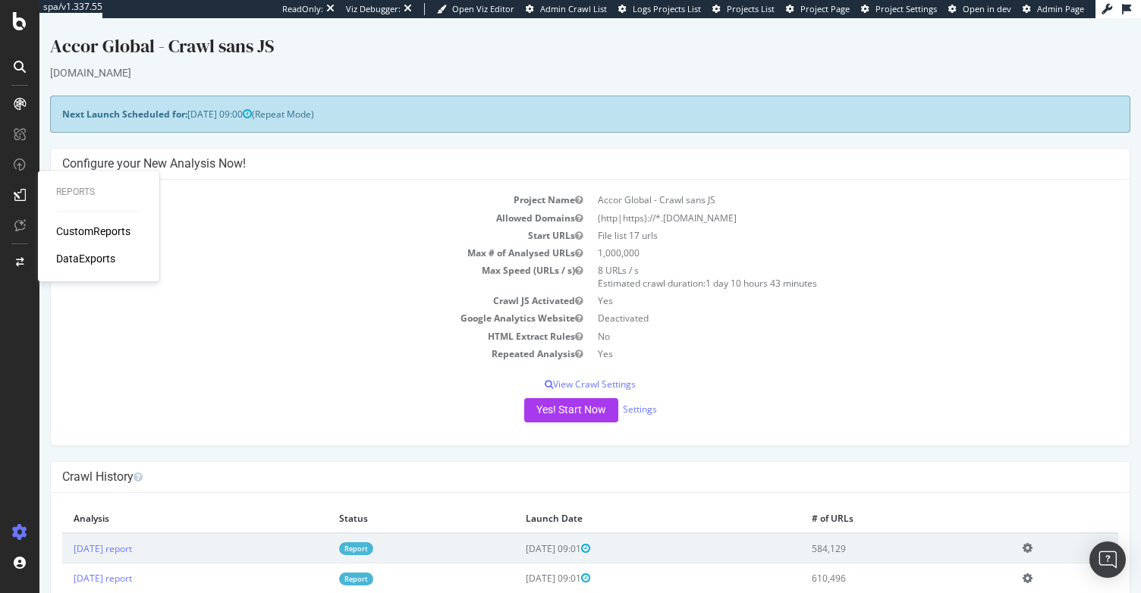
click at [82, 231] on div "CustomReports" at bounding box center [93, 231] width 74 height 15
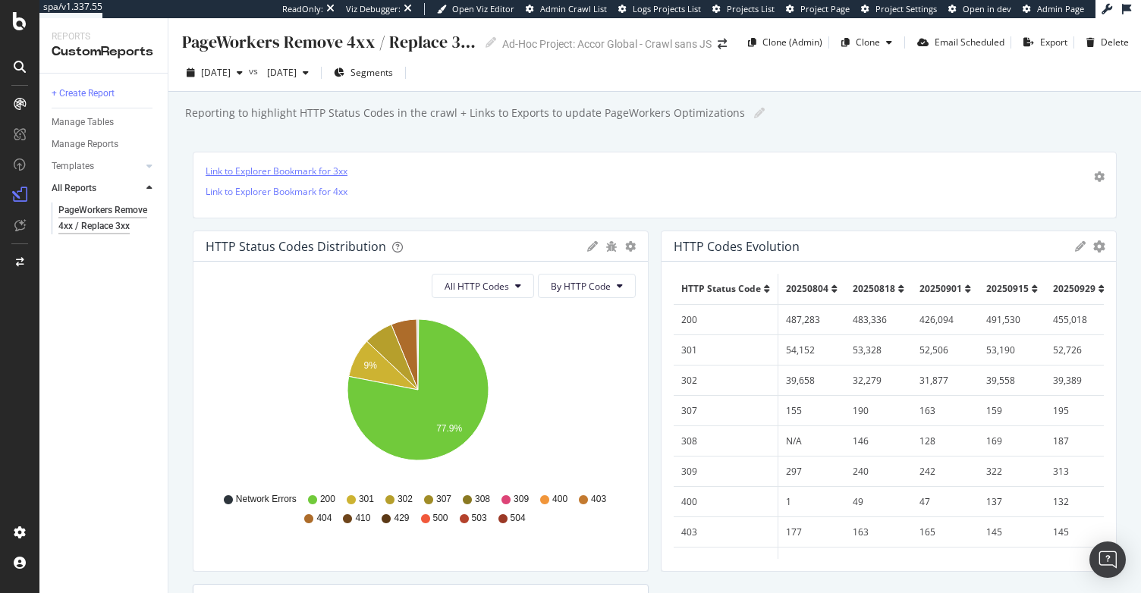
click at [325, 169] on link "Link to Explorer Bookmark for 3xx" at bounding box center [277, 171] width 142 height 13
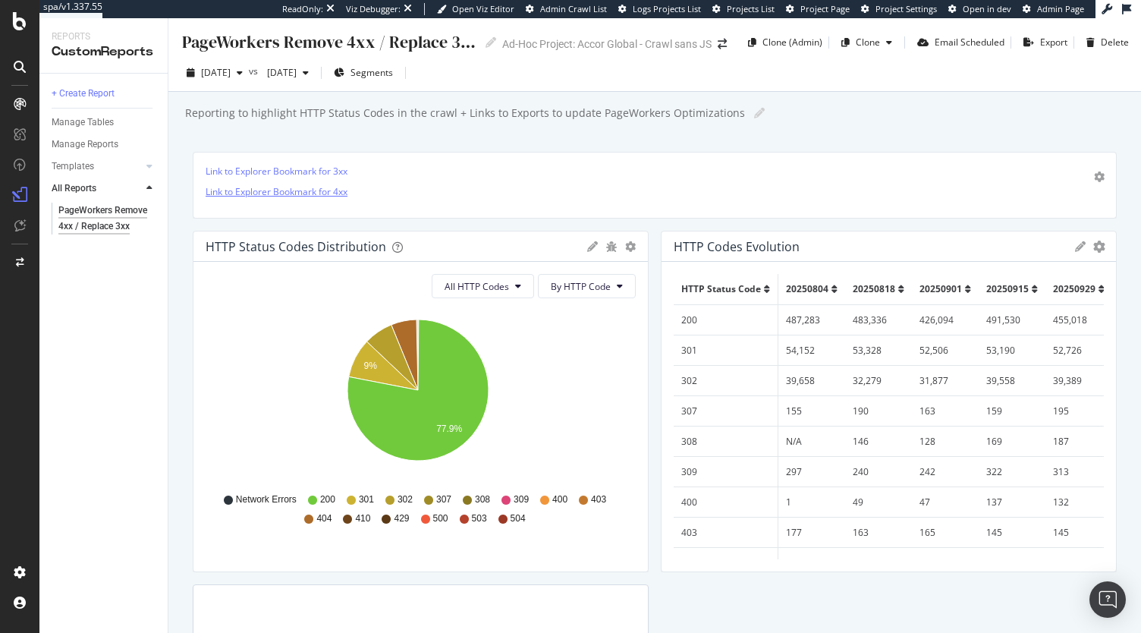
click at [300, 185] on link "Link to Explorer Bookmark for 4xx" at bounding box center [277, 191] width 142 height 13
click at [953, 39] on div "Email Scheduled" at bounding box center [969, 42] width 70 height 13
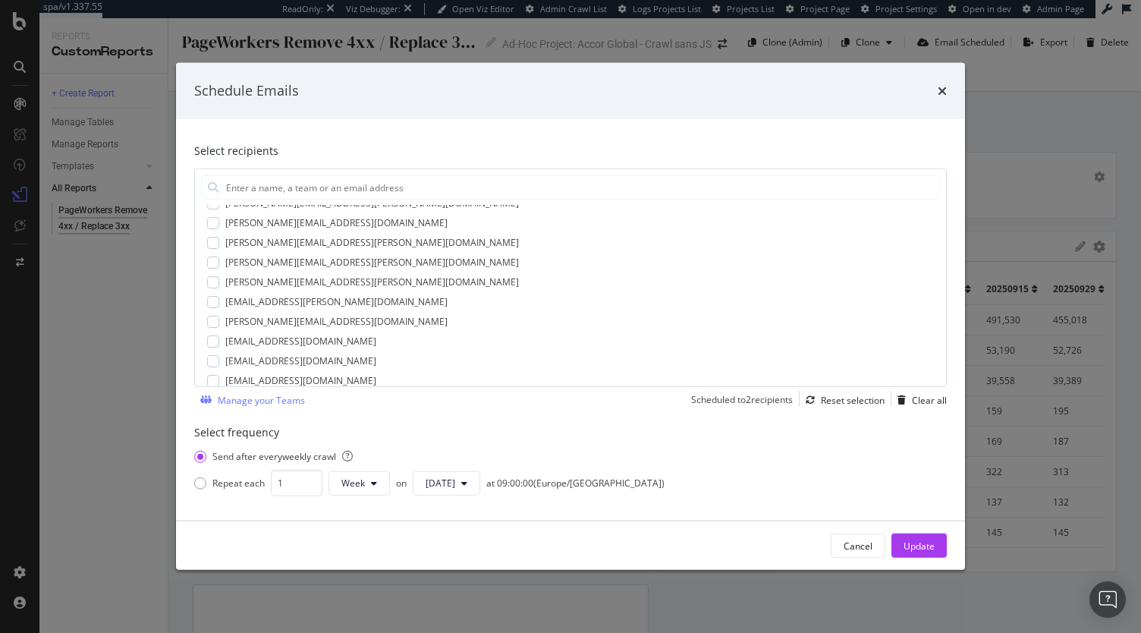
scroll to position [636, 0]
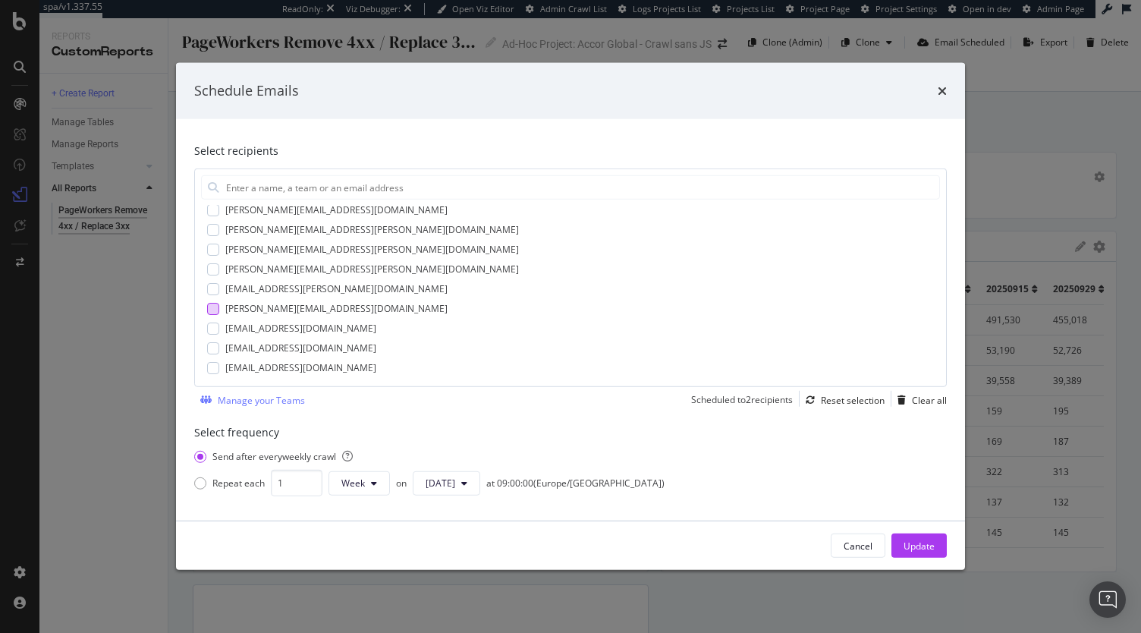
click at [214, 312] on div "modal" at bounding box center [213, 309] width 12 height 12
click at [925, 537] on div "Update" at bounding box center [918, 545] width 31 height 23
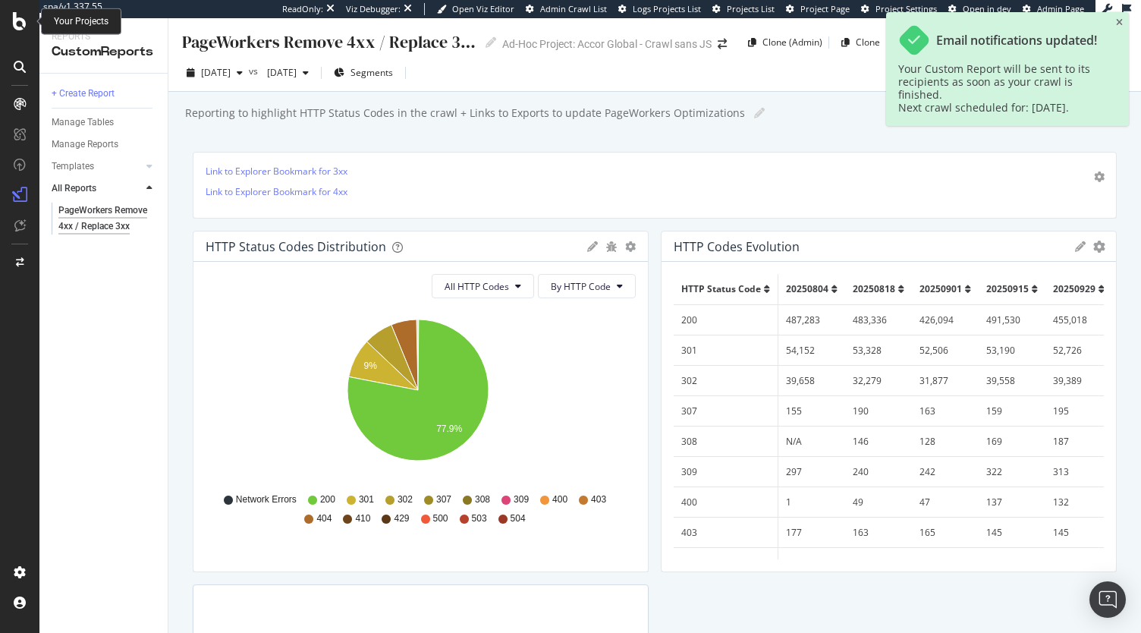
click at [21, 20] on icon at bounding box center [20, 21] width 14 height 18
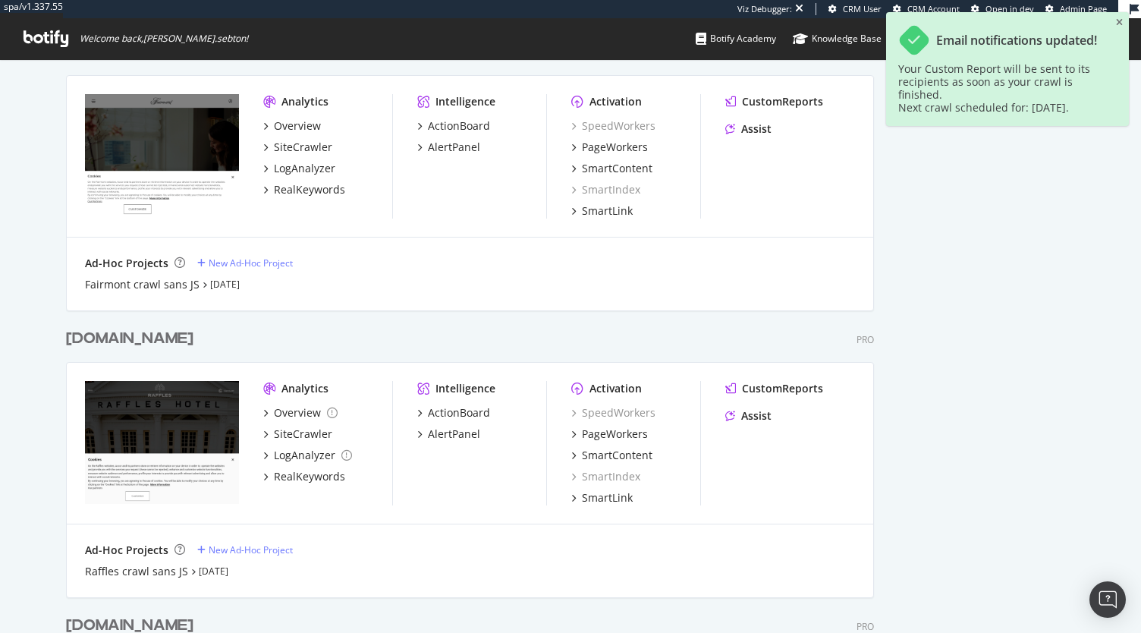
scroll to position [629, 0]
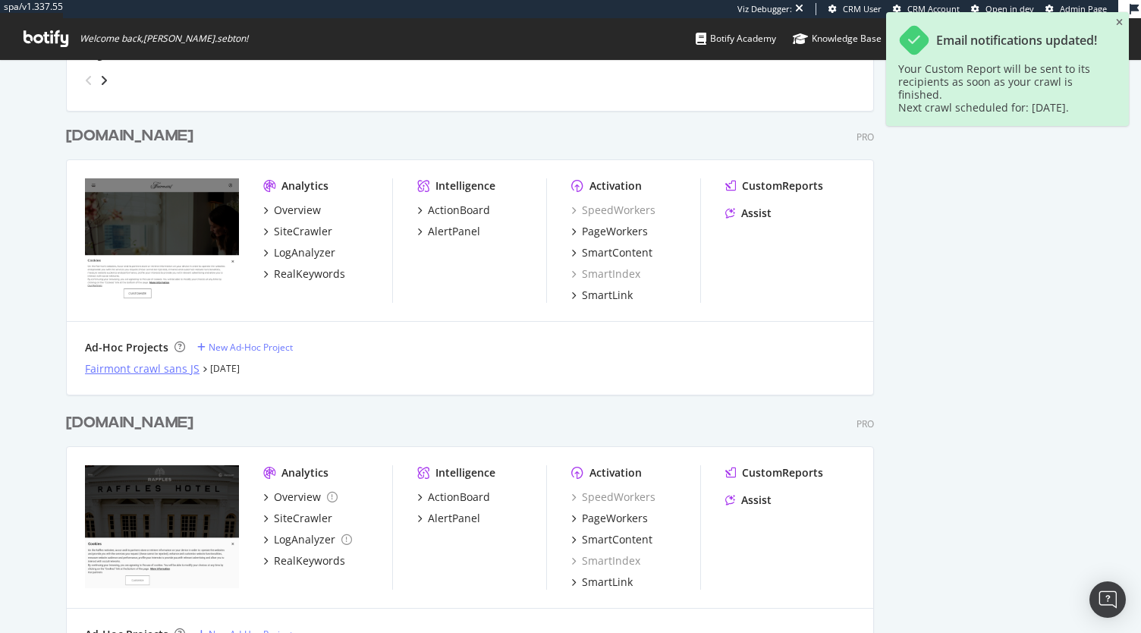
click at [141, 369] on div "Fairmont crawl sans JS" at bounding box center [142, 368] width 115 height 15
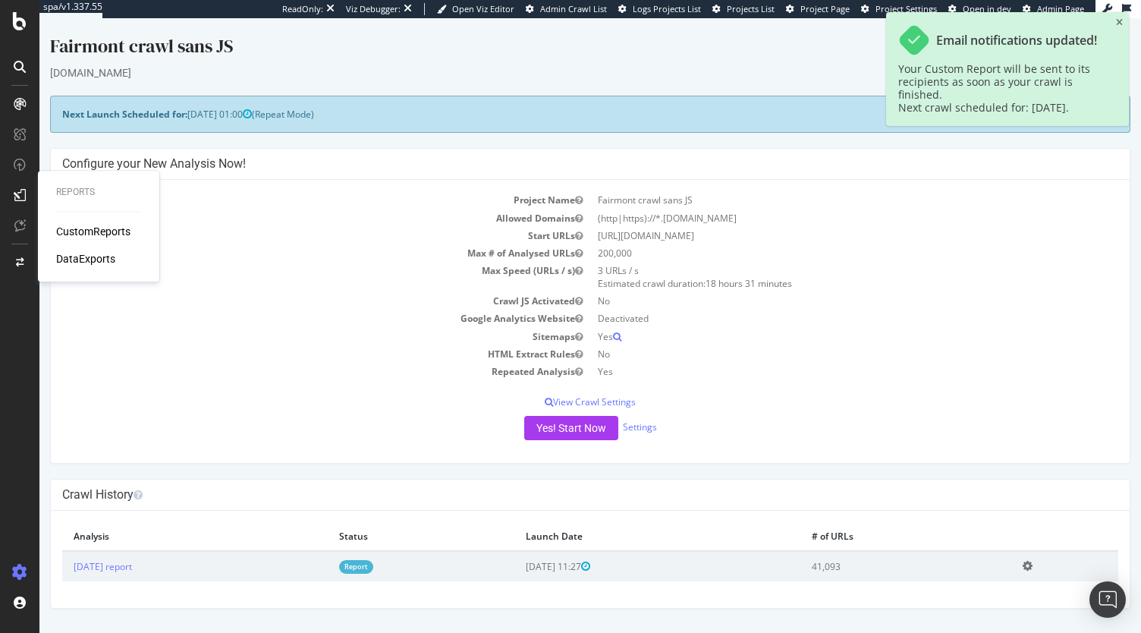
click at [89, 229] on div "CustomReports" at bounding box center [93, 231] width 74 height 15
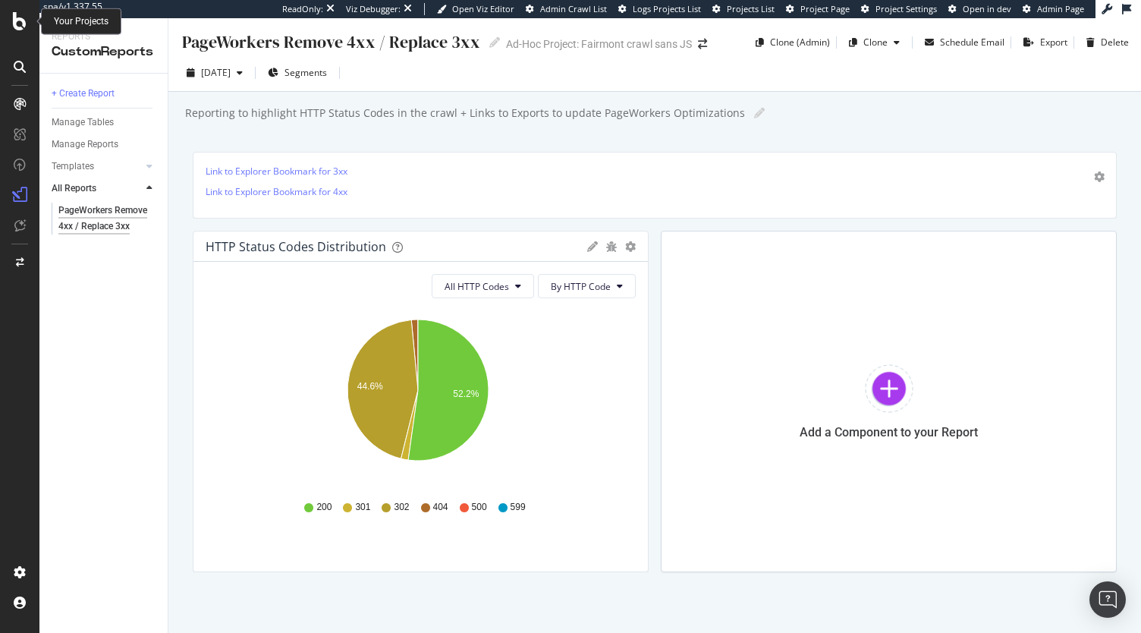
click at [16, 24] on icon at bounding box center [20, 21] width 14 height 18
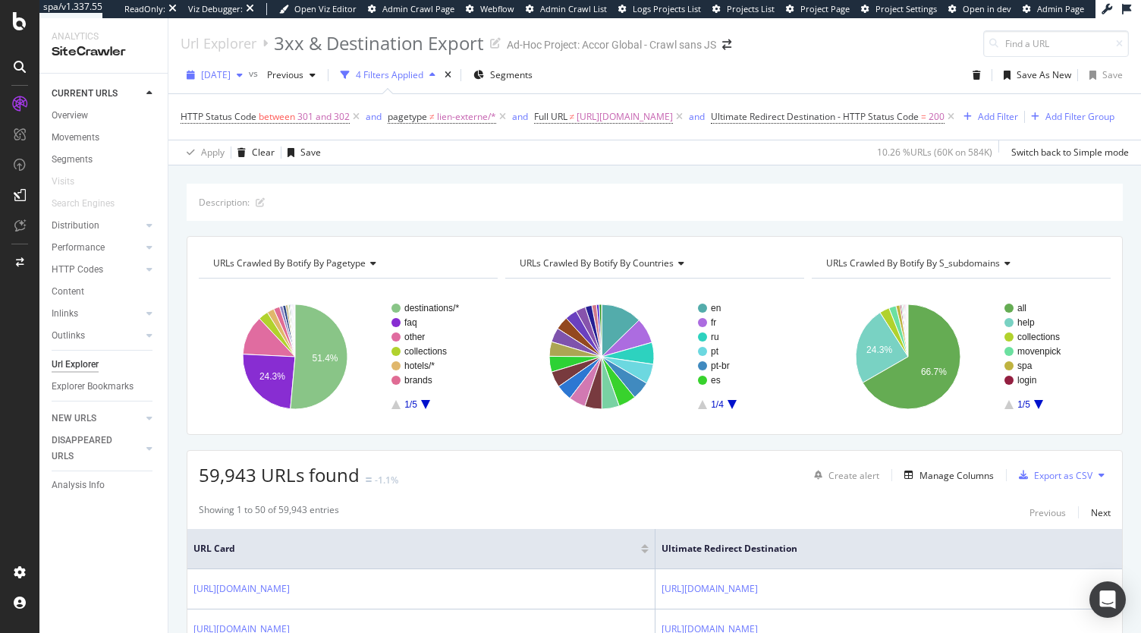
click at [231, 74] on span "2025 Sep. 29th" at bounding box center [216, 74] width 30 height 13
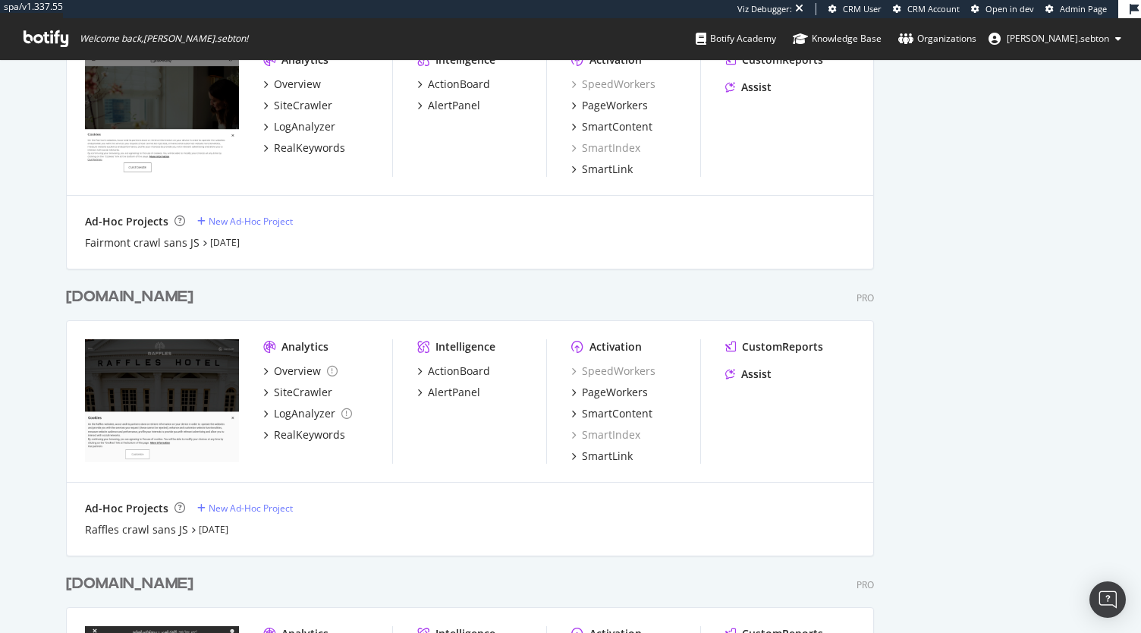
scroll to position [875, 0]
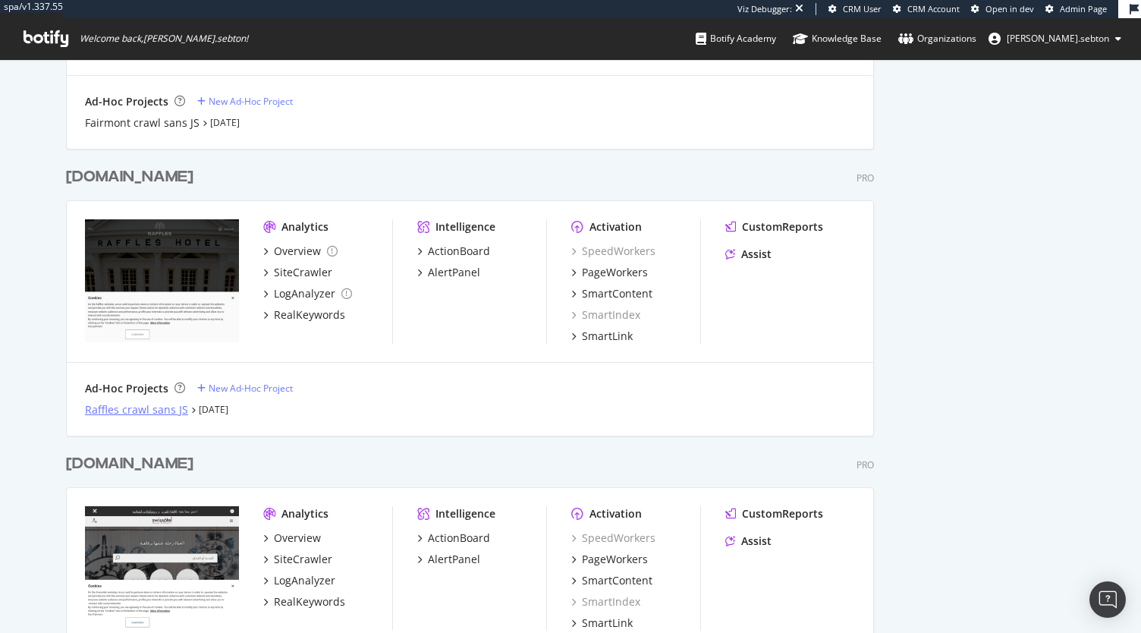
click at [142, 408] on div "Raffles crawl sans JS" at bounding box center [136, 409] width 103 height 15
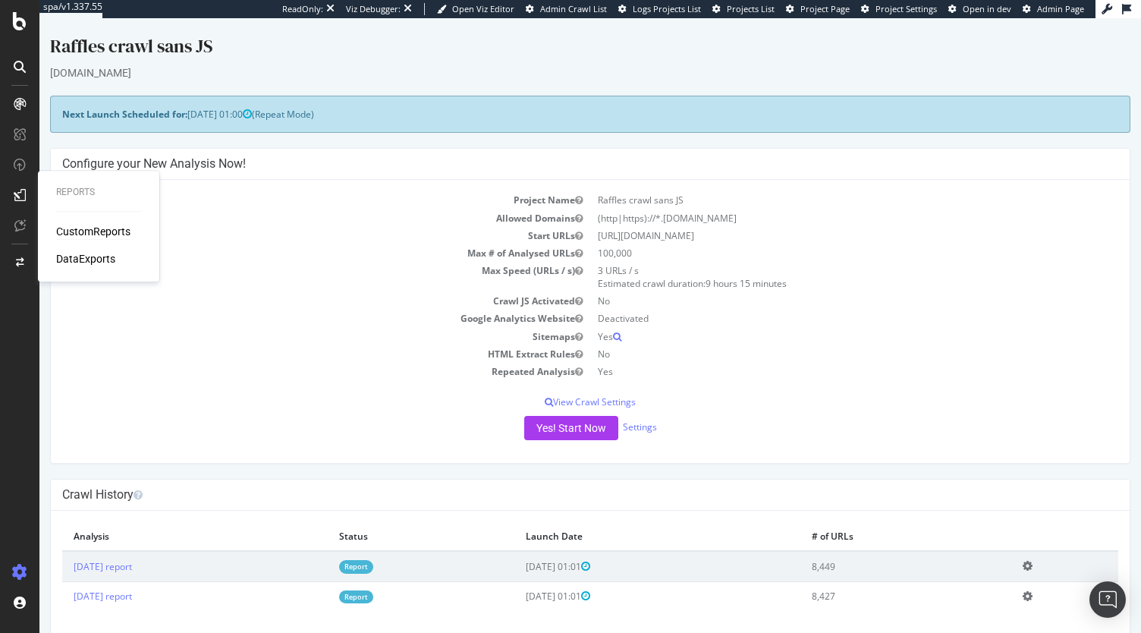
click at [95, 234] on div "CustomReports" at bounding box center [93, 231] width 74 height 15
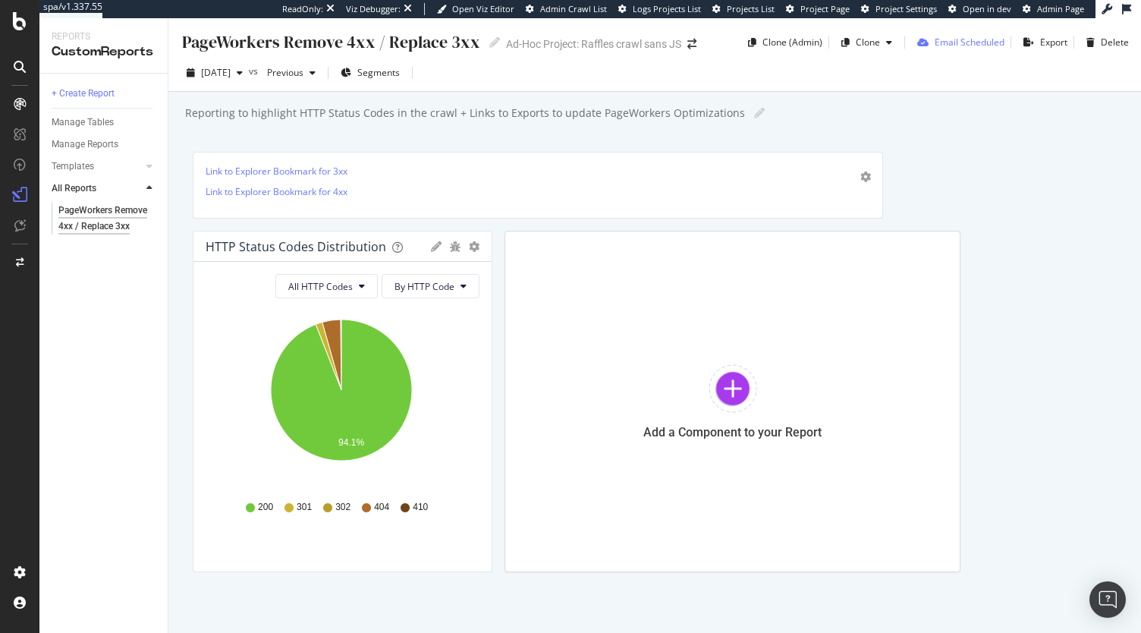
click at [945, 45] on div "Email Scheduled" at bounding box center [969, 42] width 70 height 13
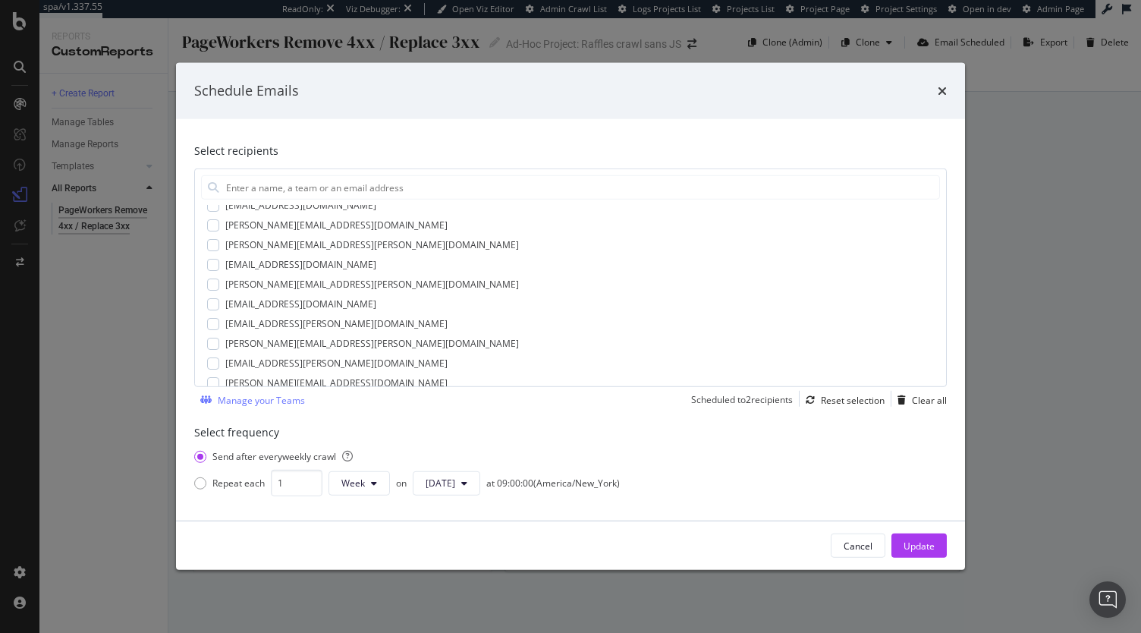
scroll to position [336, 0]
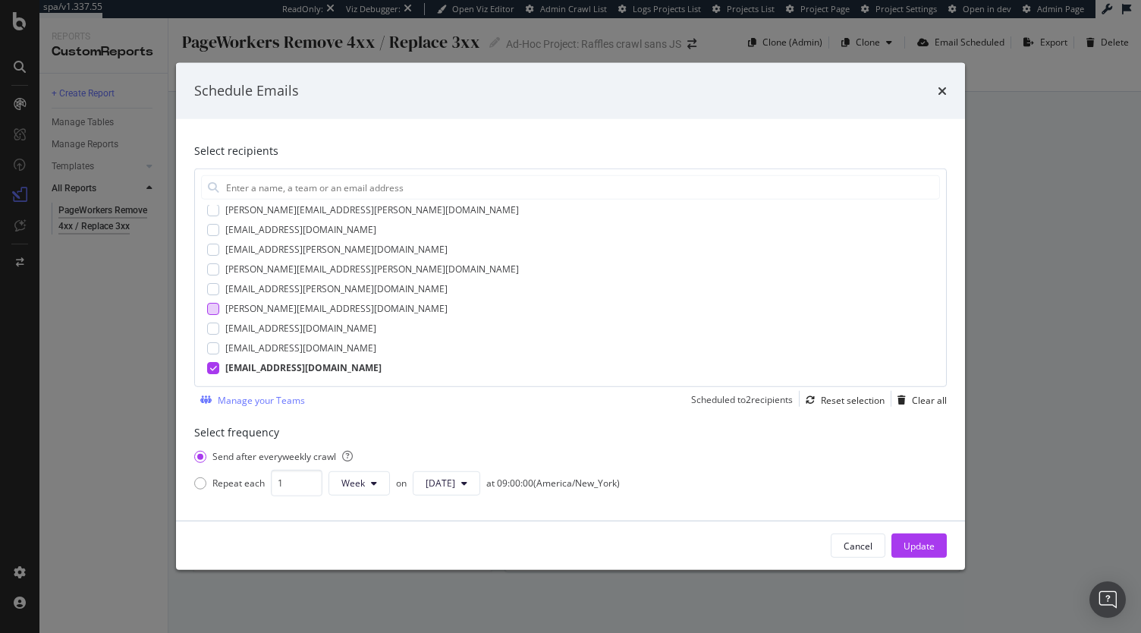
click at [216, 307] on div "modal" at bounding box center [213, 309] width 12 height 12
click at [935, 551] on button "Update" at bounding box center [918, 545] width 55 height 24
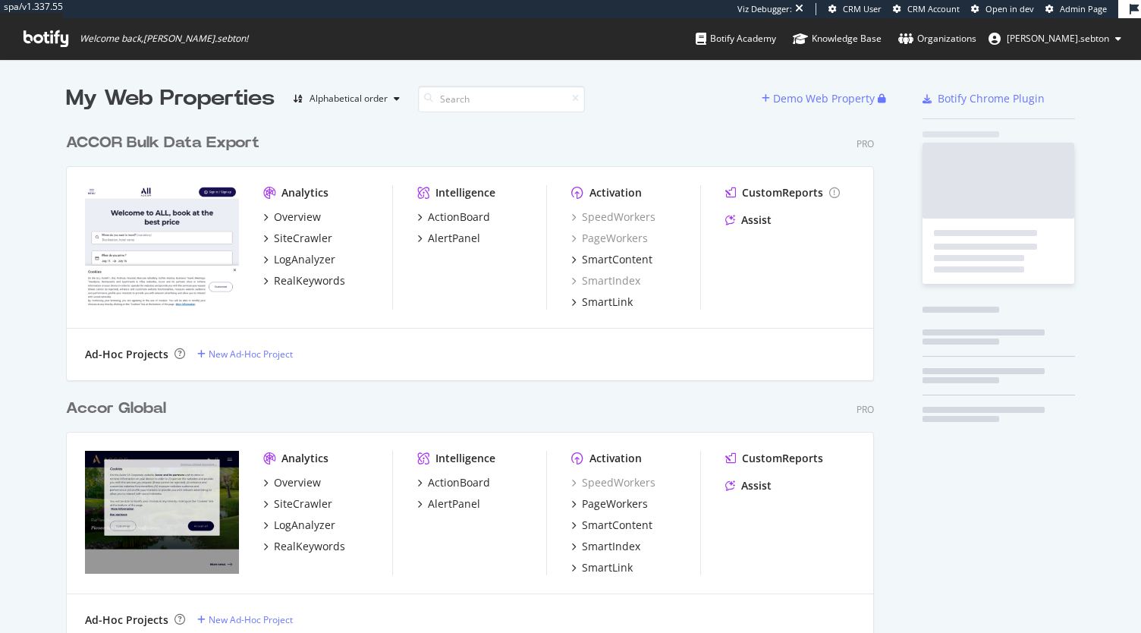
scroll to position [3307, 808]
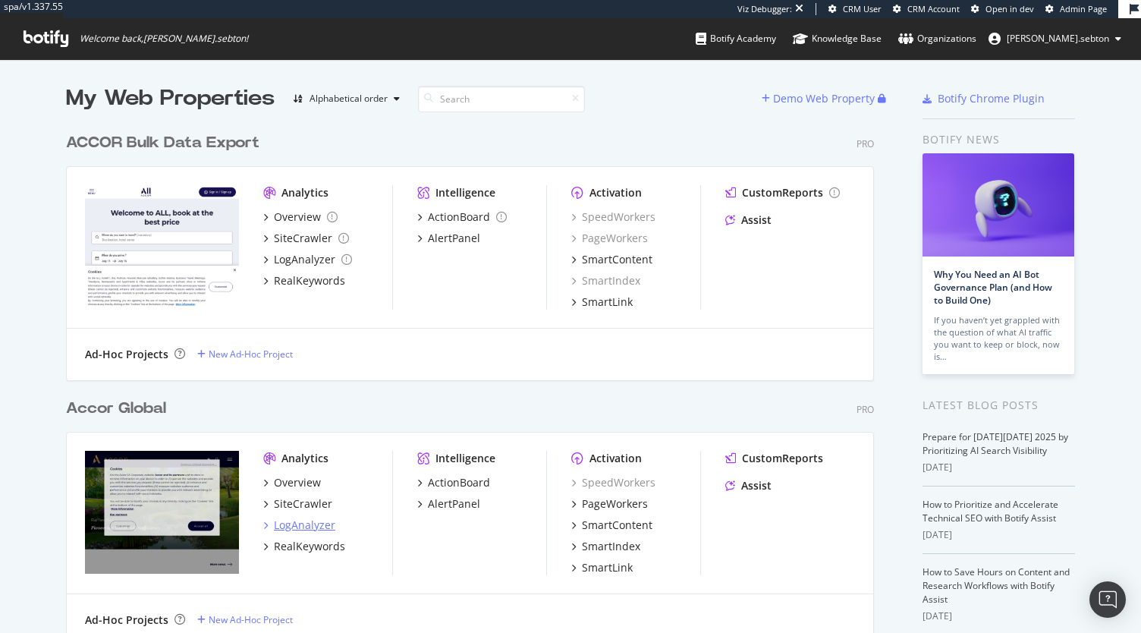
click at [312, 520] on div "LogAnalyzer" at bounding box center [304, 524] width 61 height 15
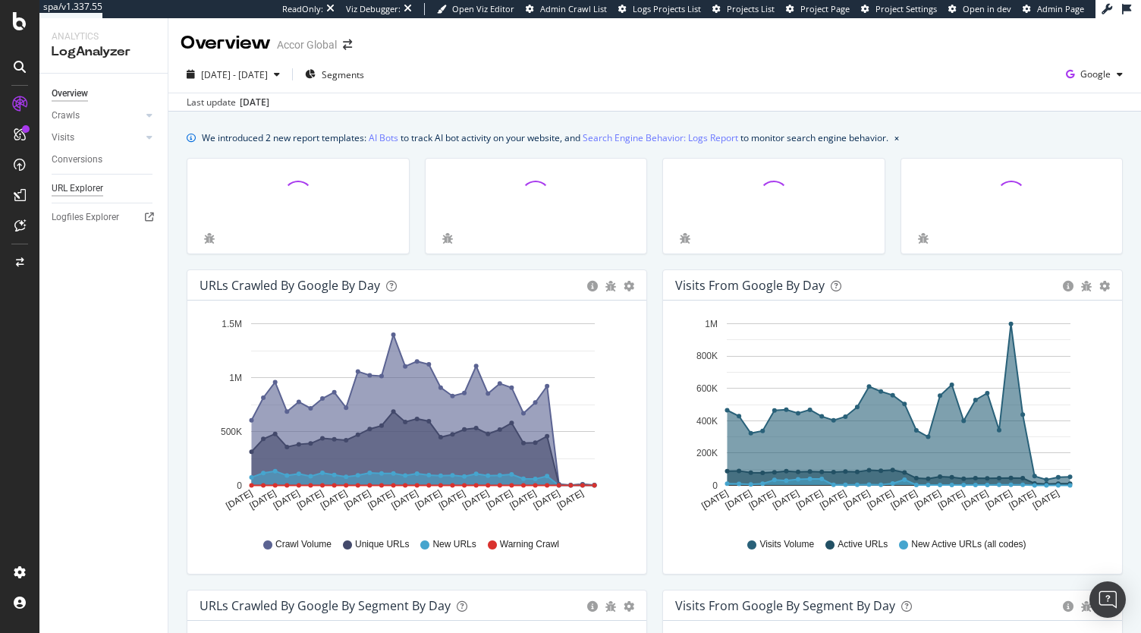
click at [89, 186] on div "URL Explorer" at bounding box center [78, 189] width 52 height 16
